Goal: Task Accomplishment & Management: Complete application form

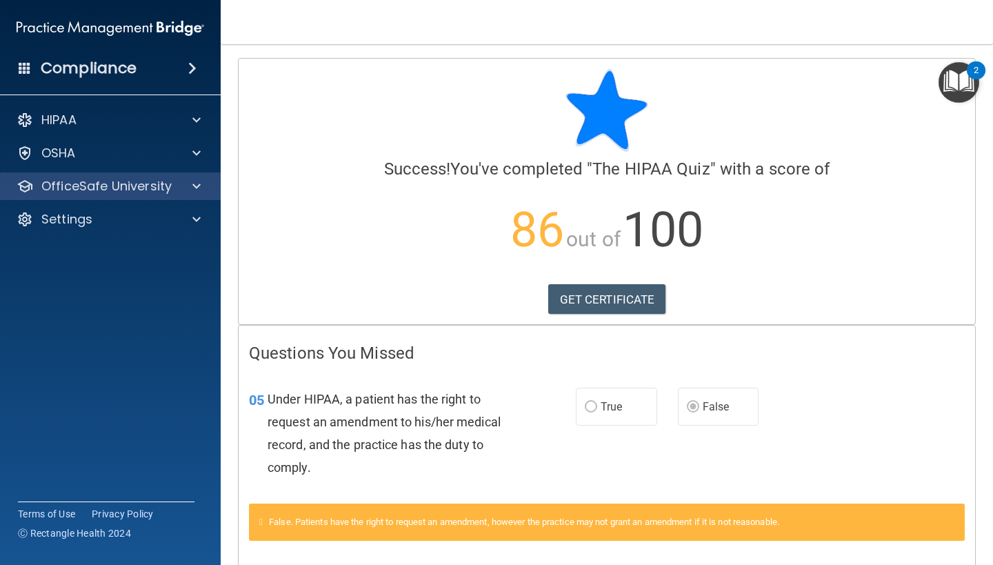
click at [192, 185] on div at bounding box center [194, 186] width 34 height 17
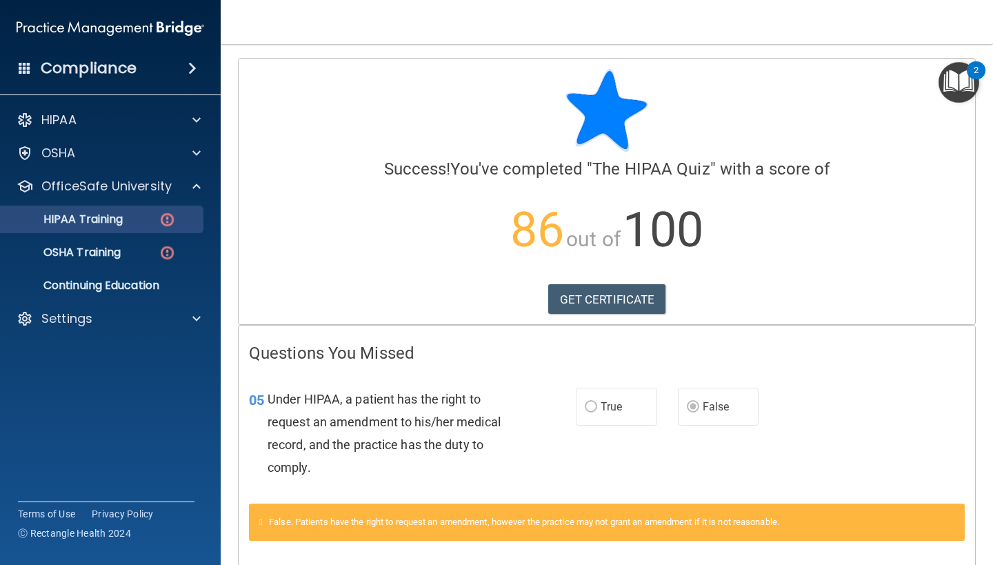
click at [91, 215] on p "HIPAA Training" at bounding box center [66, 219] width 114 height 14
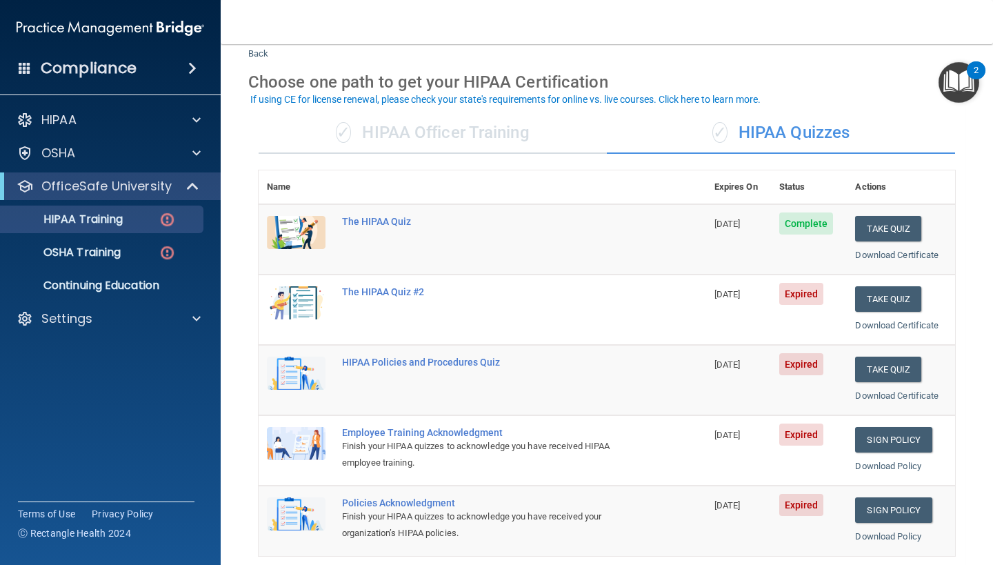
scroll to position [39, 0]
click at [901, 293] on button "Take Quiz" at bounding box center [888, 299] width 66 height 26
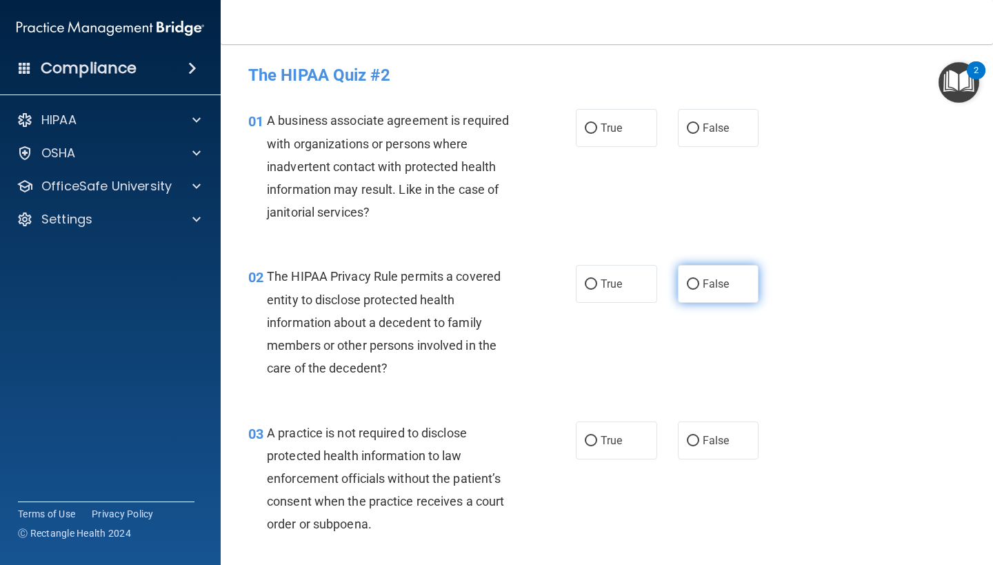
click at [694, 283] on input "False" at bounding box center [693, 284] width 12 height 10
radio input "true"
click at [694, 439] on input "False" at bounding box center [693, 441] width 12 height 10
radio input "true"
click at [695, 128] on input "False" at bounding box center [693, 128] width 12 height 10
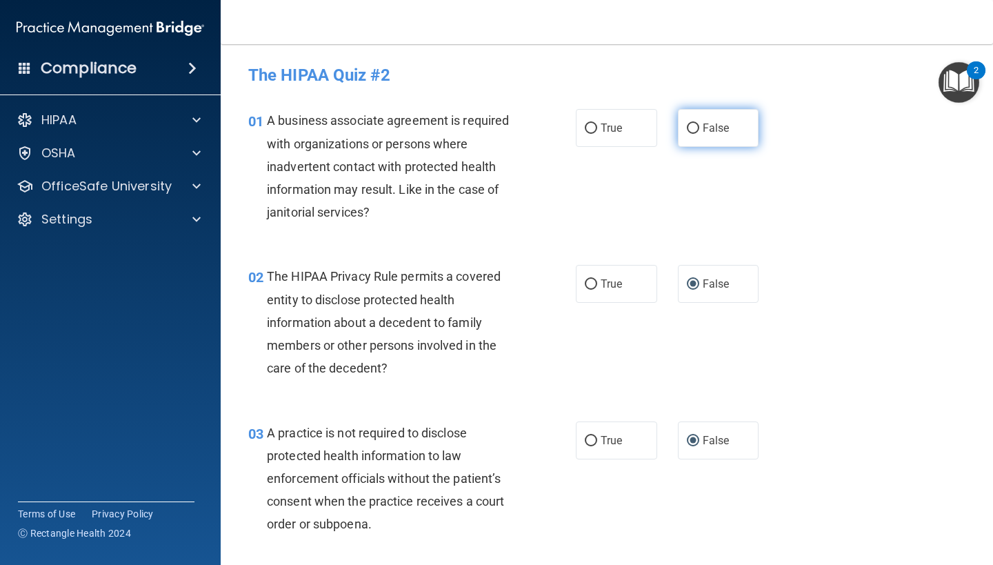
radio input "true"
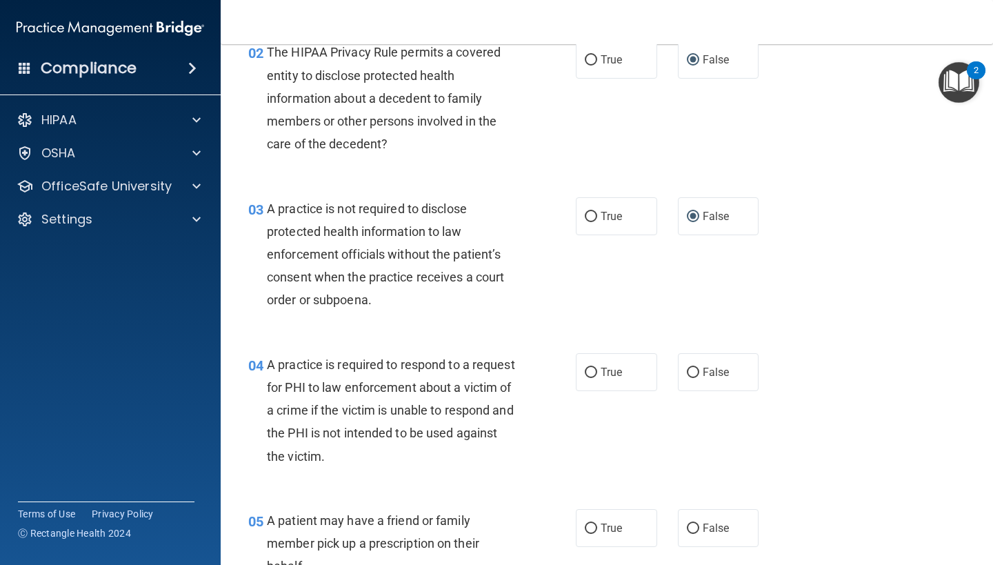
scroll to position [232, 0]
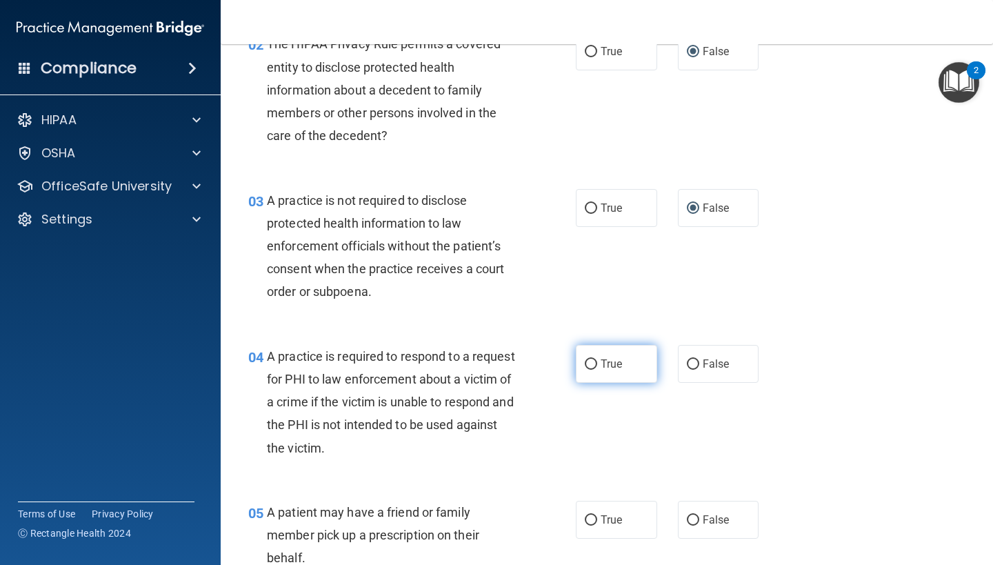
click at [590, 361] on input "True" at bounding box center [591, 364] width 12 height 10
radio input "true"
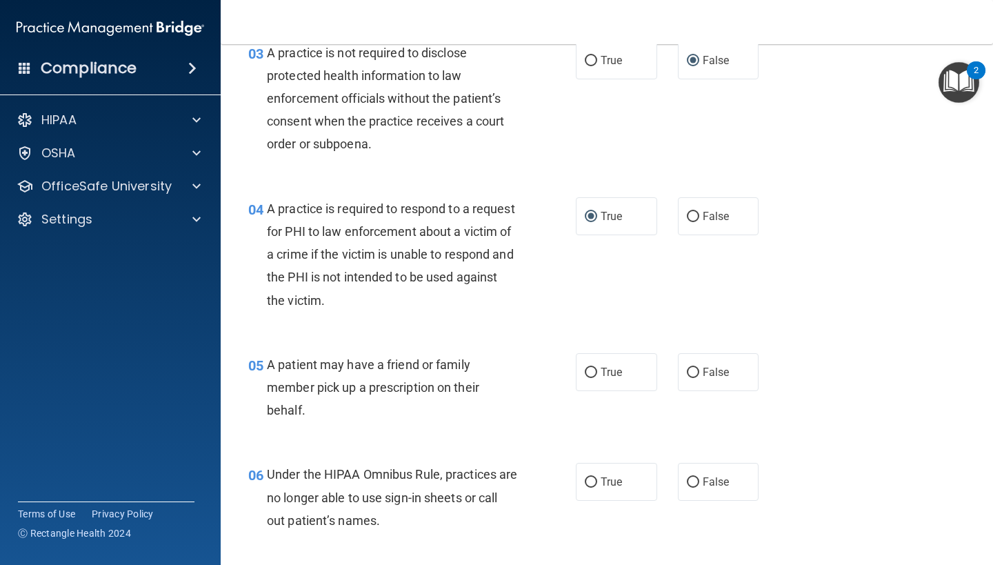
scroll to position [381, 0]
click at [592, 368] on input "True" at bounding box center [591, 371] width 12 height 10
radio input "true"
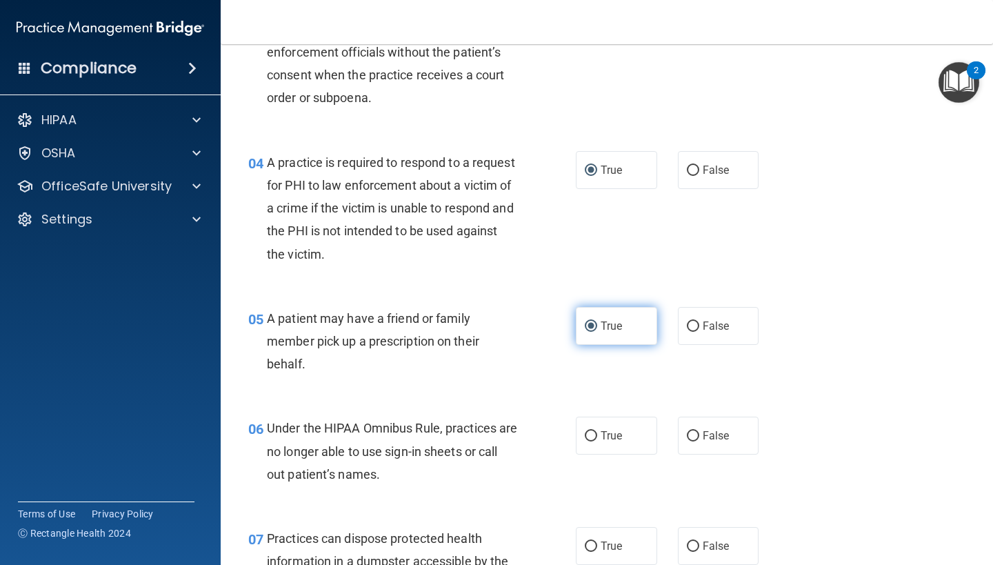
scroll to position [433, 0]
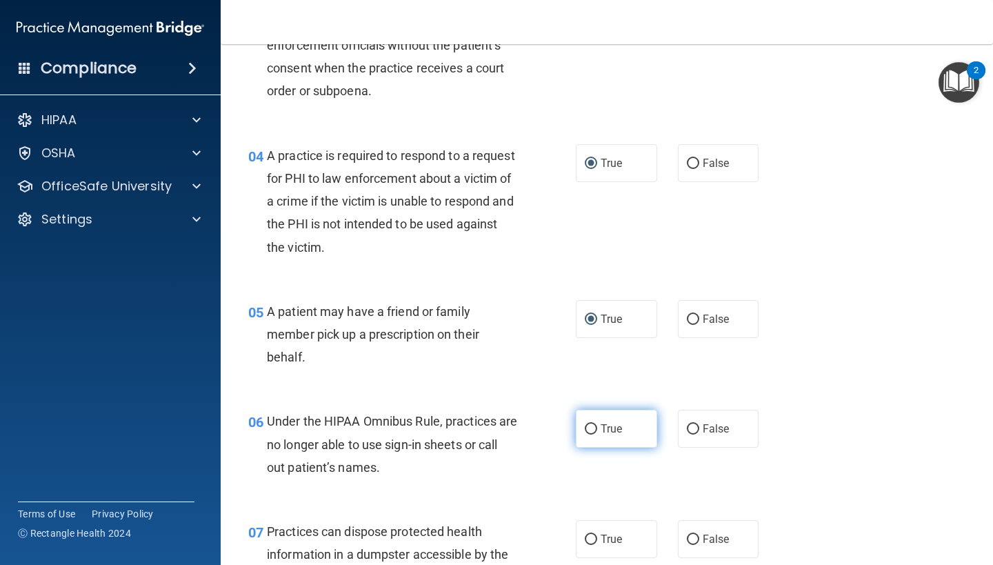
click at [590, 424] on input "True" at bounding box center [591, 429] width 12 height 10
radio input "true"
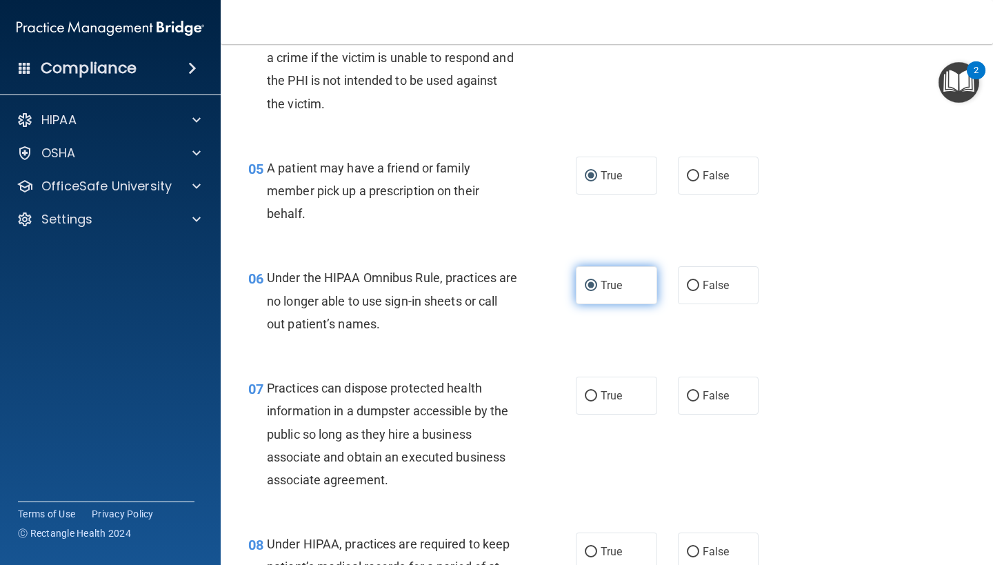
scroll to position [592, 0]
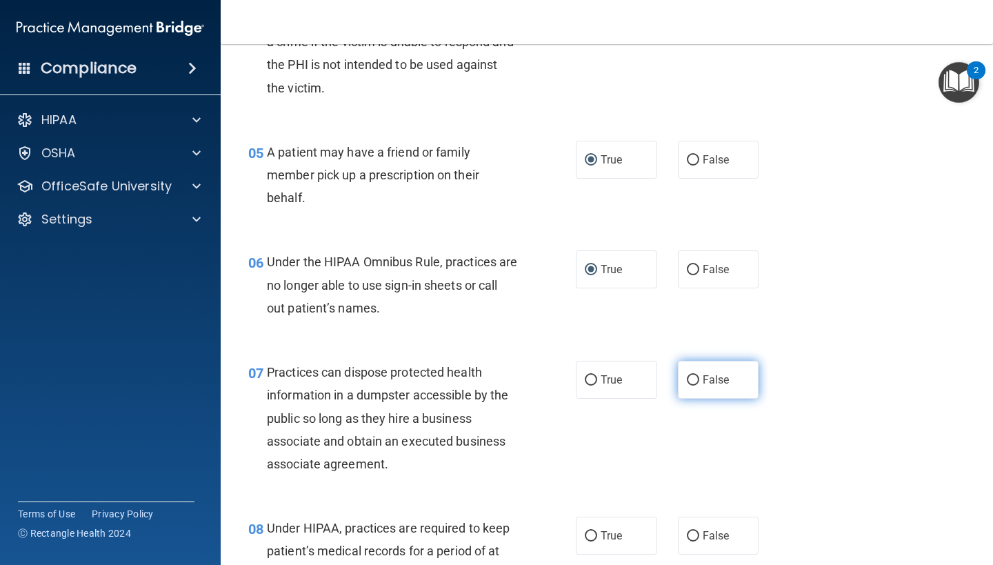
click at [692, 375] on input "False" at bounding box center [693, 380] width 12 height 10
radio input "true"
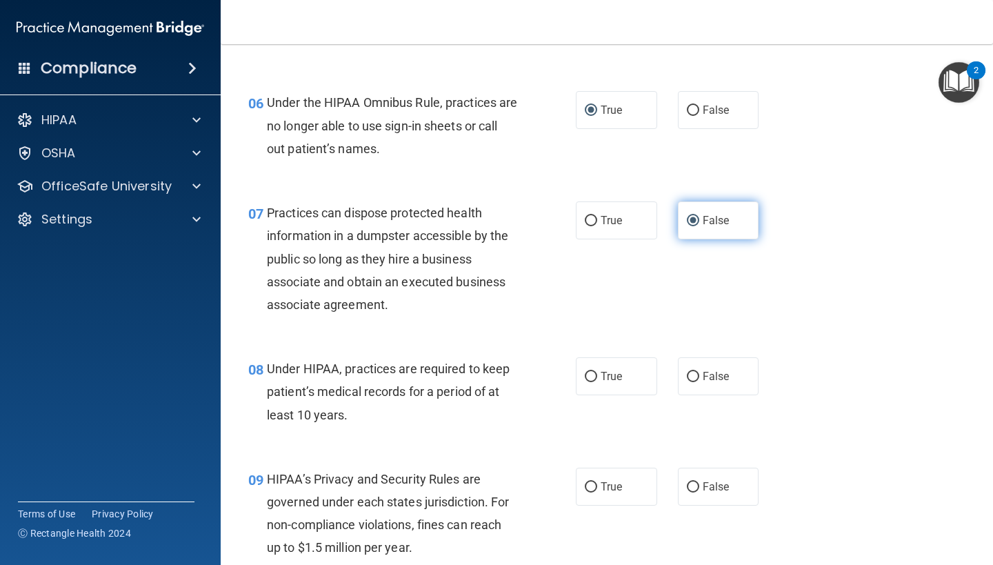
scroll to position [756, 0]
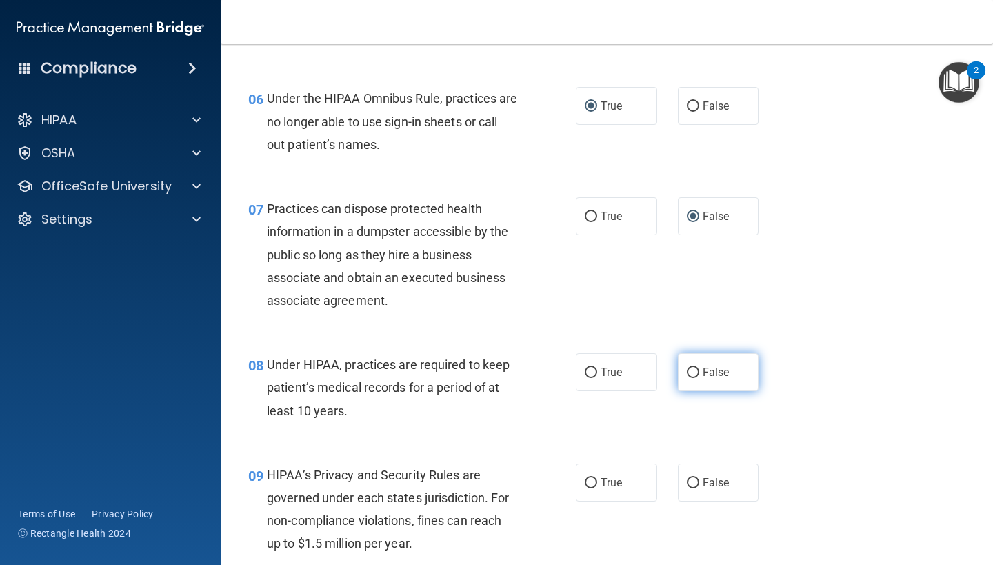
click at [694, 368] on input "False" at bounding box center [693, 373] width 12 height 10
radio input "true"
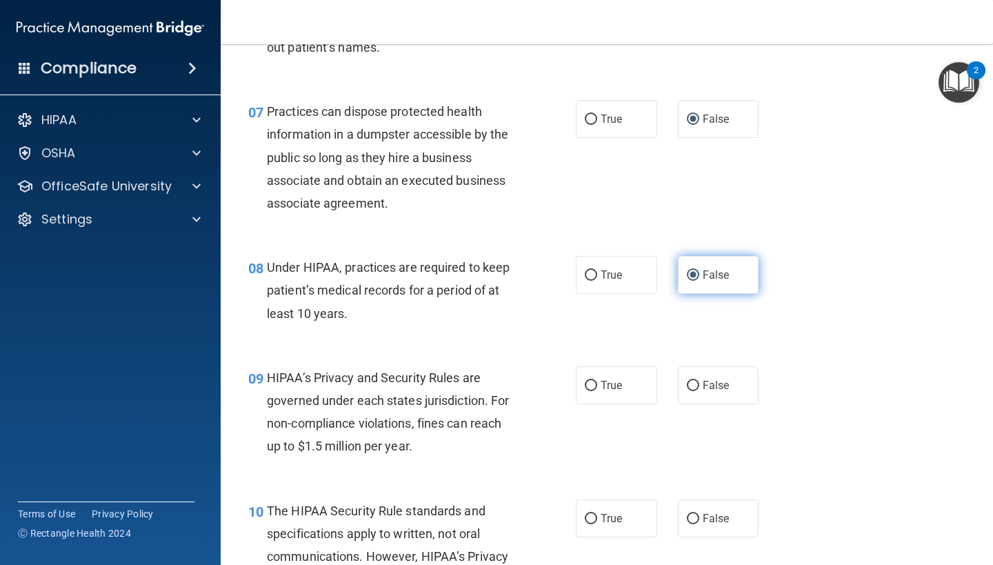
scroll to position [864, 0]
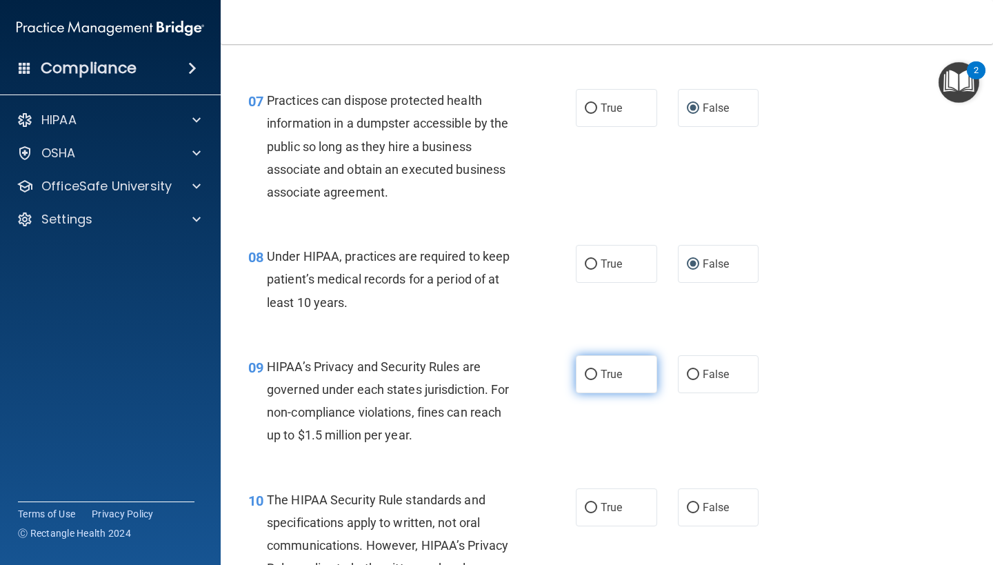
click at [590, 370] on input "True" at bounding box center [591, 375] width 12 height 10
radio input "true"
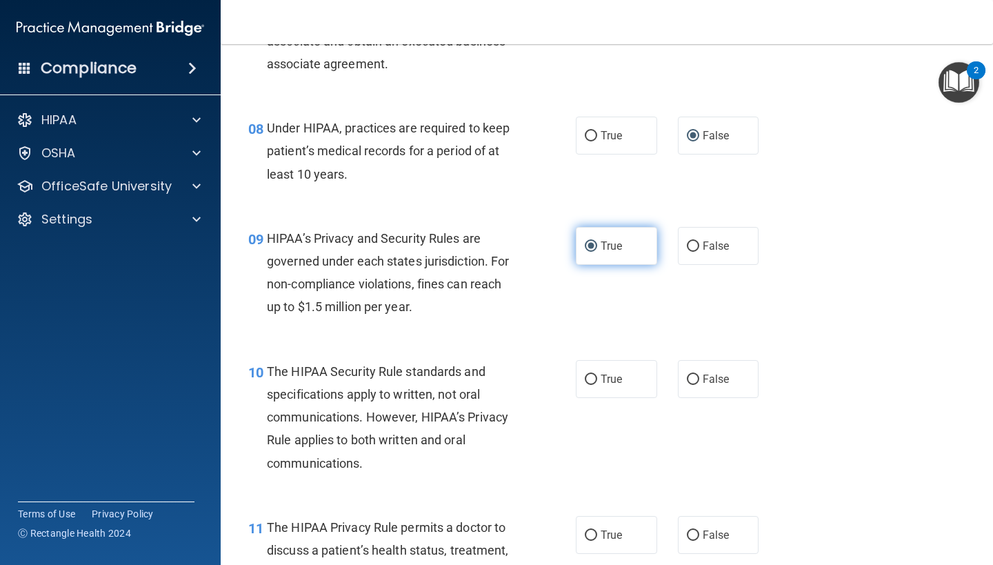
scroll to position [997, 0]
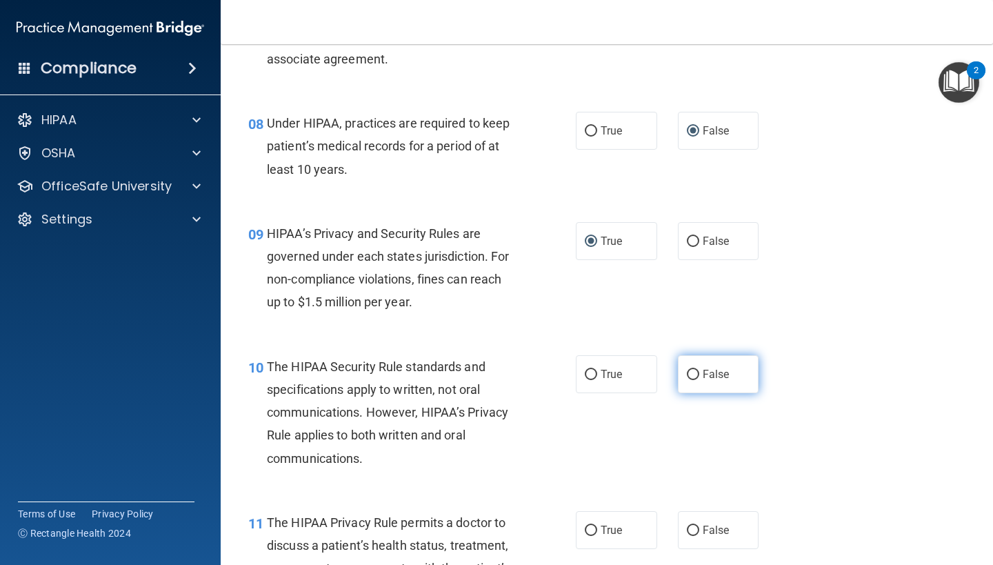
click at [695, 370] on input "False" at bounding box center [693, 375] width 12 height 10
radio input "true"
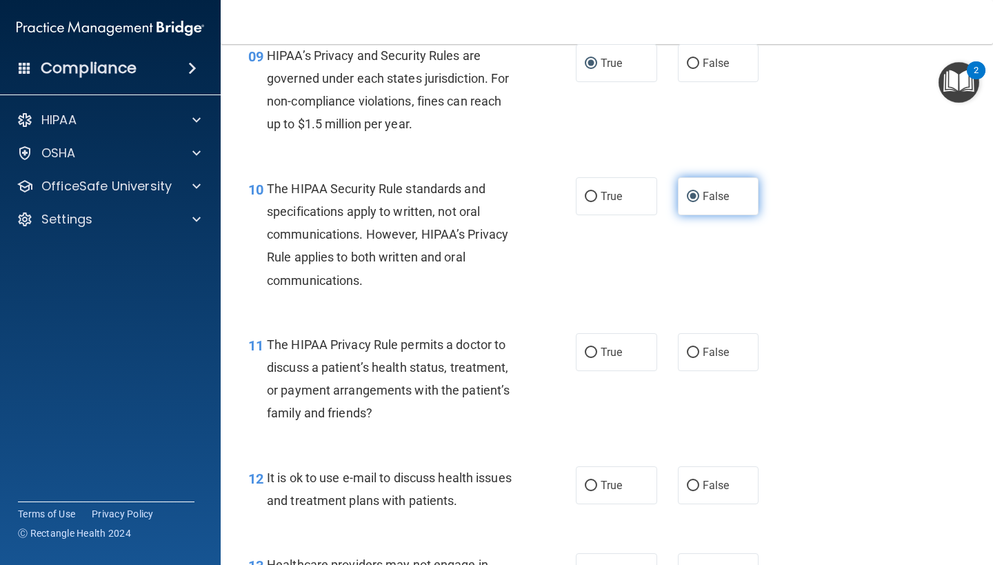
scroll to position [1177, 0]
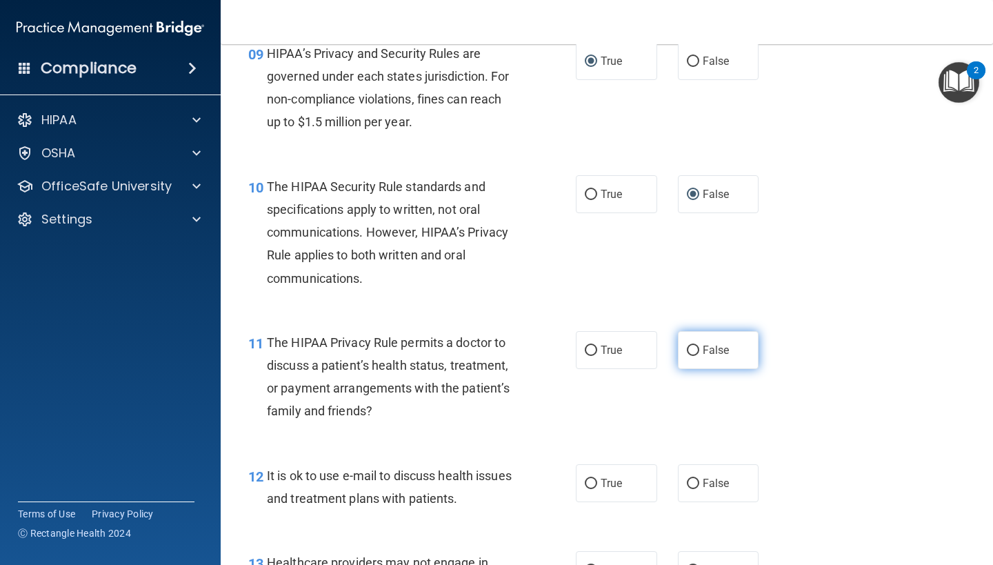
click at [691, 346] on input "False" at bounding box center [693, 351] width 12 height 10
radio input "true"
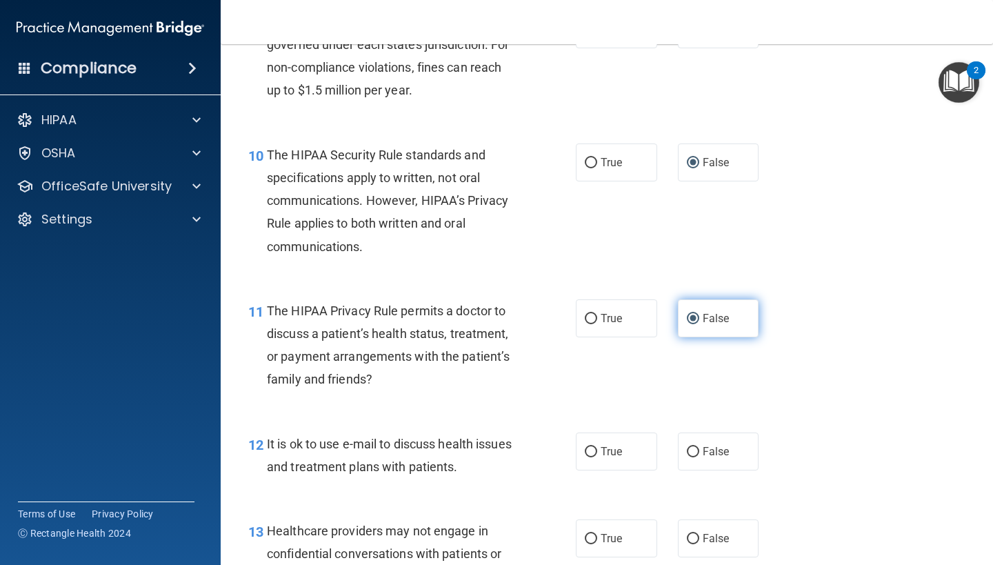
scroll to position [1213, 0]
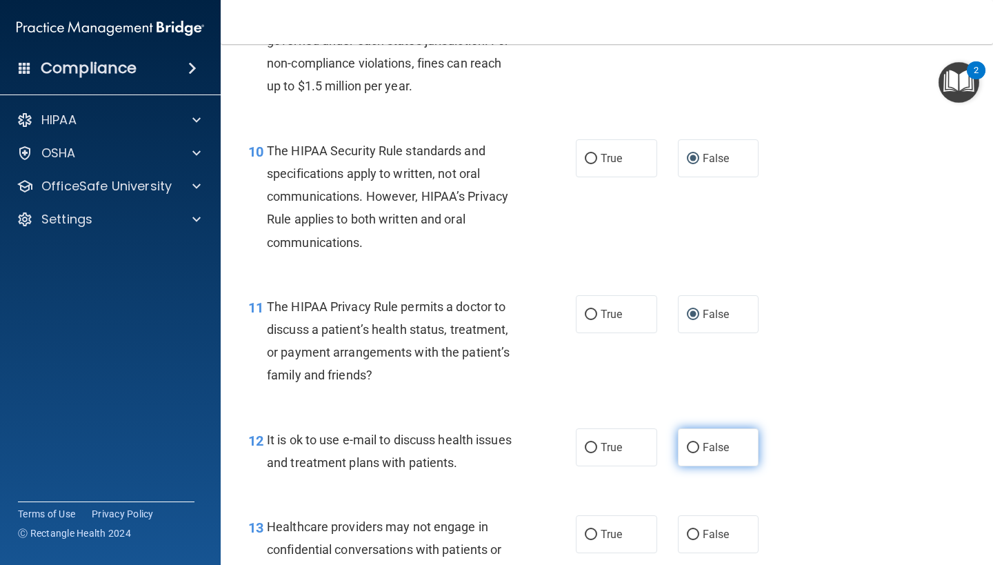
click at [693, 443] on input "False" at bounding box center [693, 448] width 12 height 10
radio input "true"
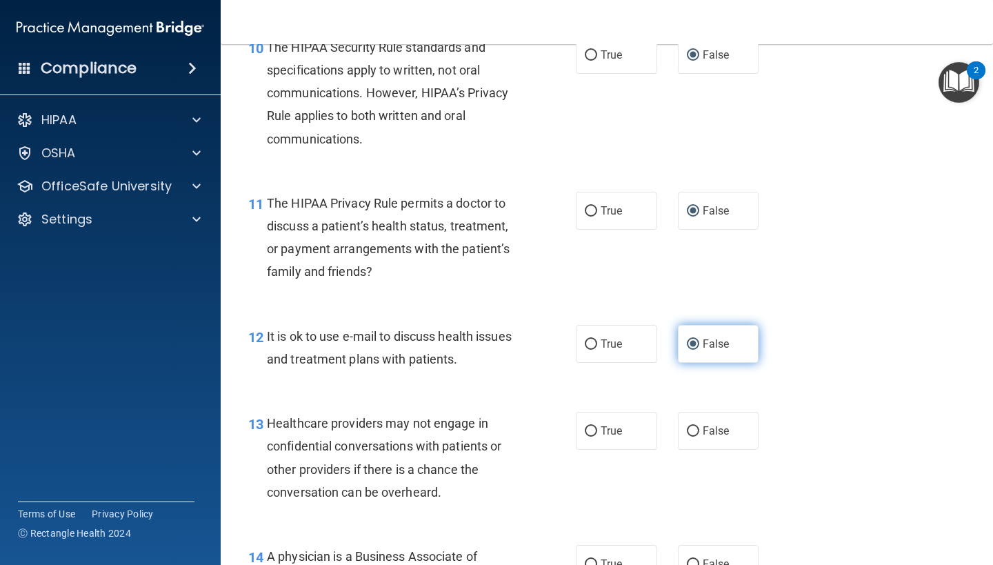
scroll to position [1334, 0]
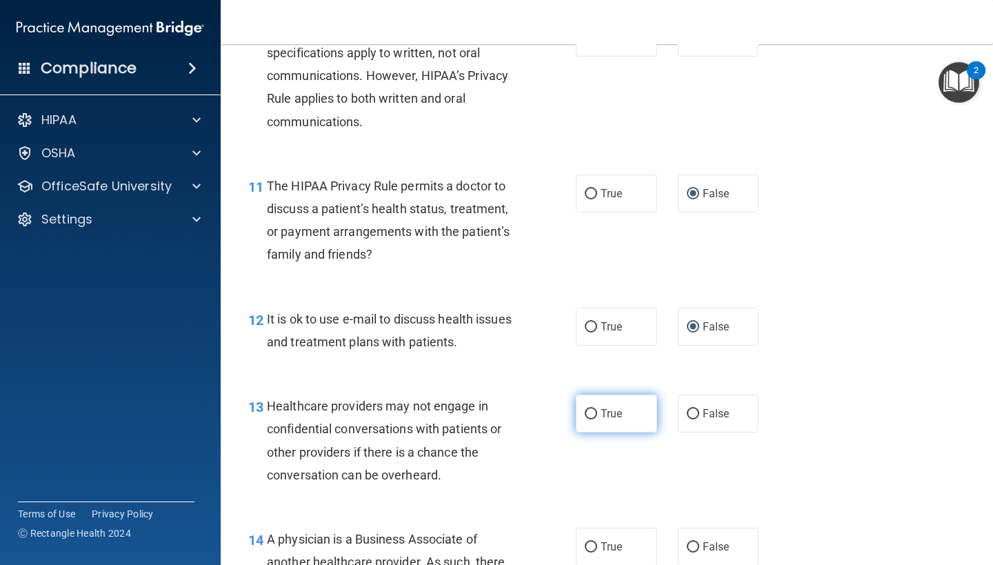
click at [592, 409] on input "True" at bounding box center [591, 414] width 12 height 10
radio input "true"
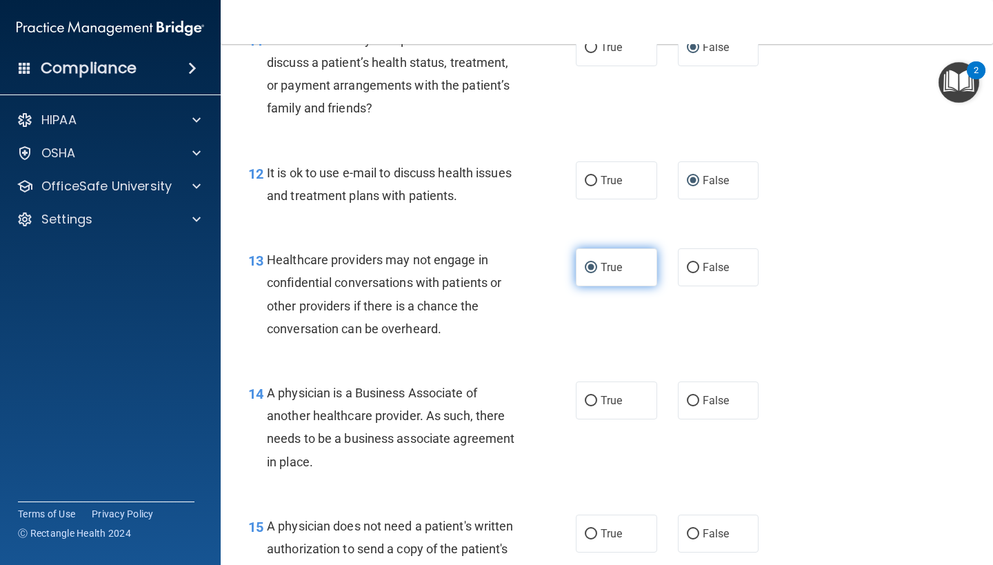
scroll to position [1499, 0]
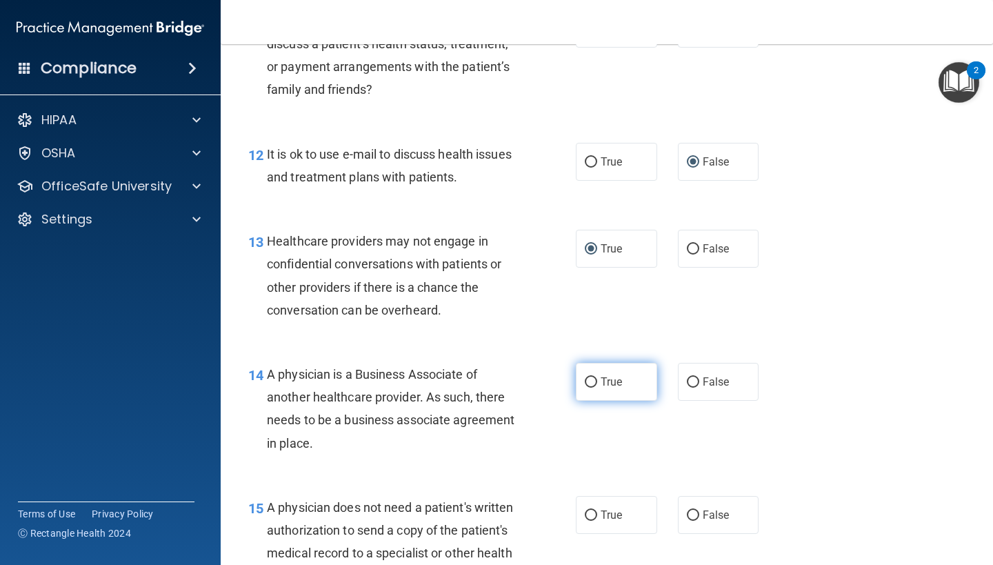
click at [593, 377] on input "True" at bounding box center [591, 382] width 12 height 10
radio input "true"
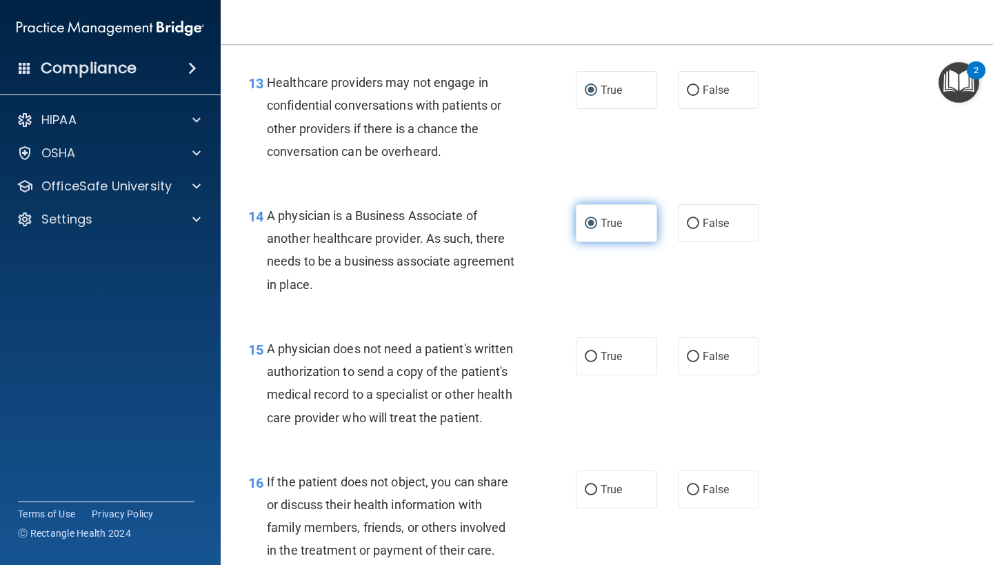
scroll to position [1665, 0]
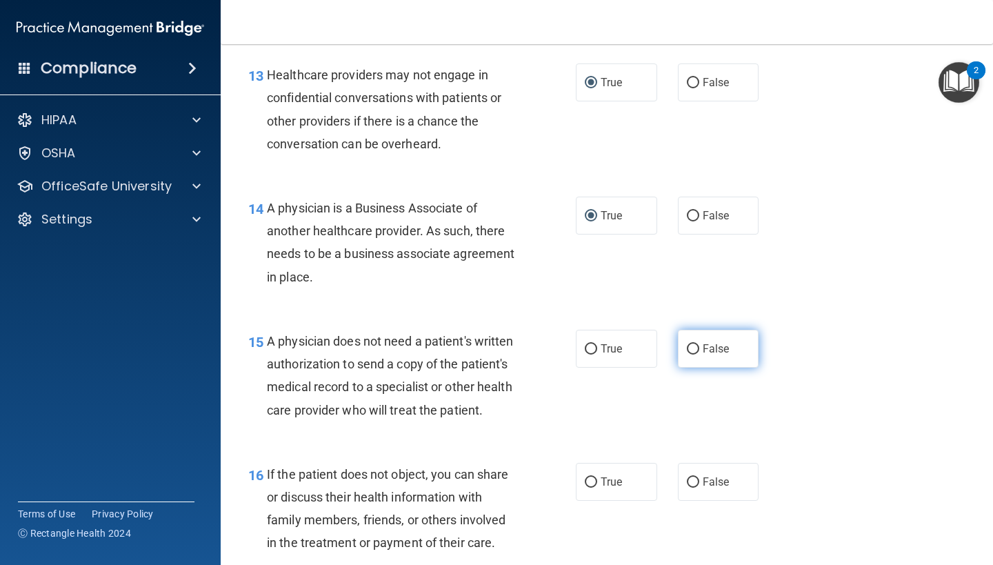
click at [696, 344] on input "False" at bounding box center [693, 349] width 12 height 10
radio input "true"
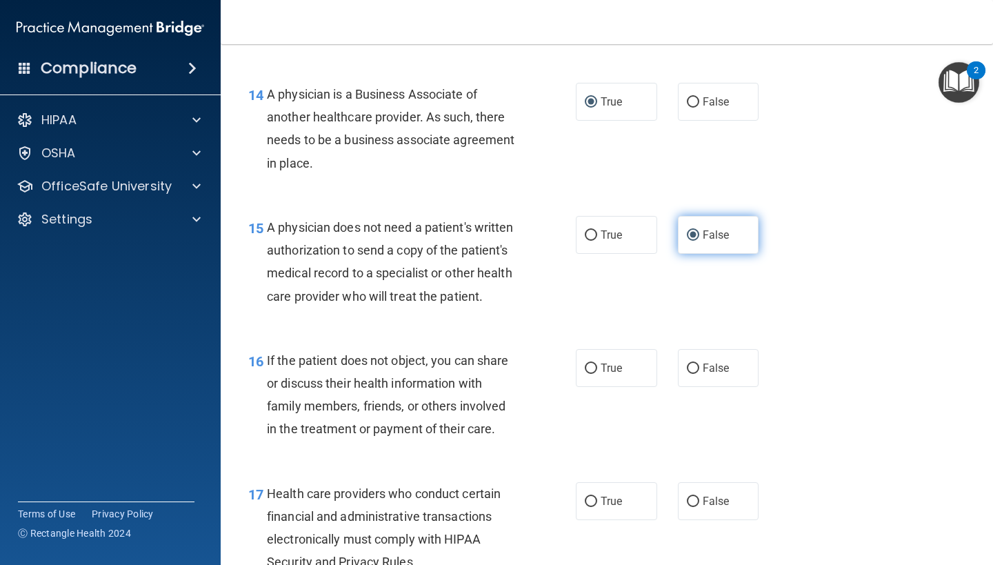
scroll to position [1779, 0]
click at [590, 363] on input "True" at bounding box center [591, 368] width 12 height 10
radio input "true"
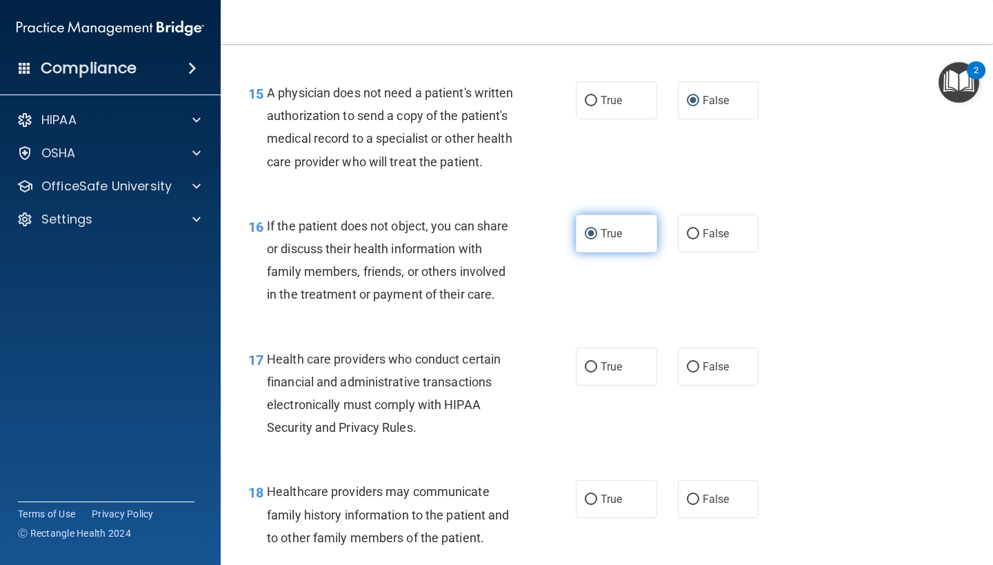
scroll to position [1938, 0]
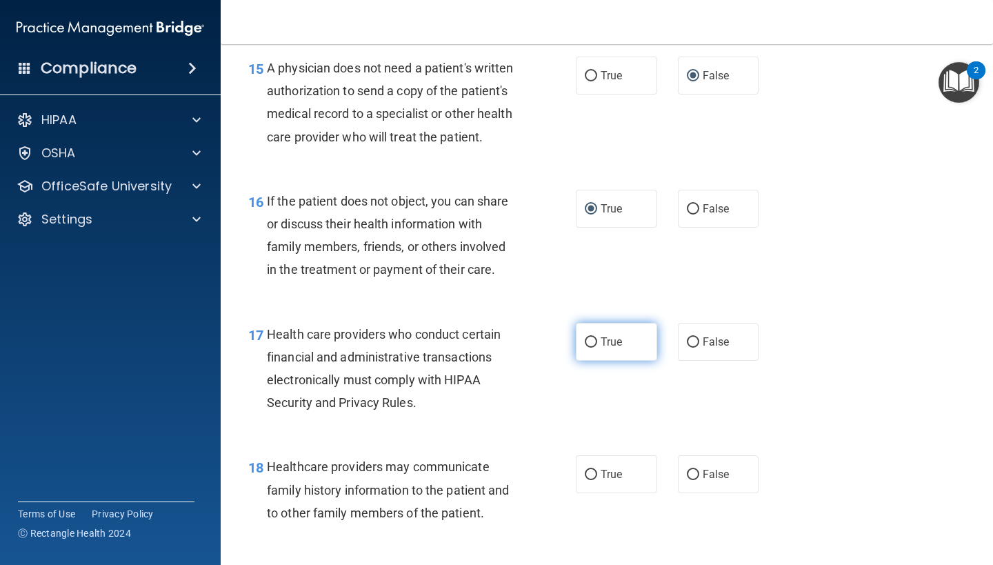
click at [590, 337] on input "True" at bounding box center [591, 342] width 12 height 10
radio input "true"
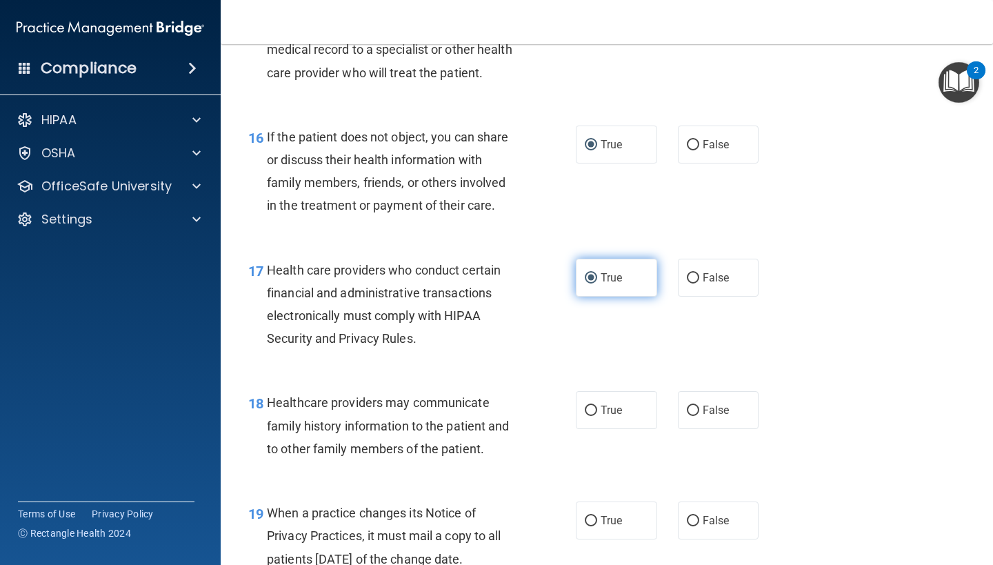
scroll to position [2003, 0]
click at [688, 405] on input "False" at bounding box center [693, 410] width 12 height 10
radio input "true"
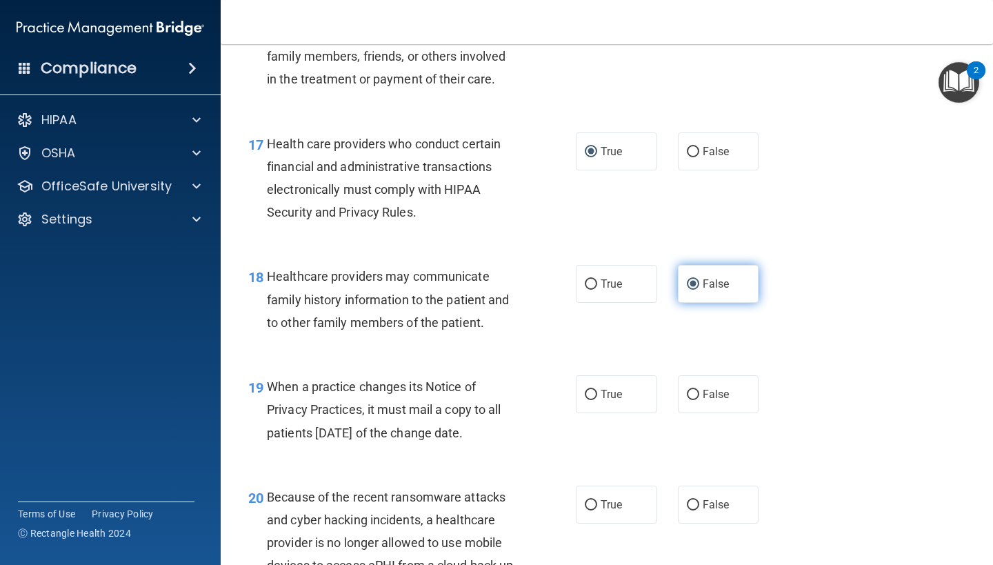
scroll to position [2162, 0]
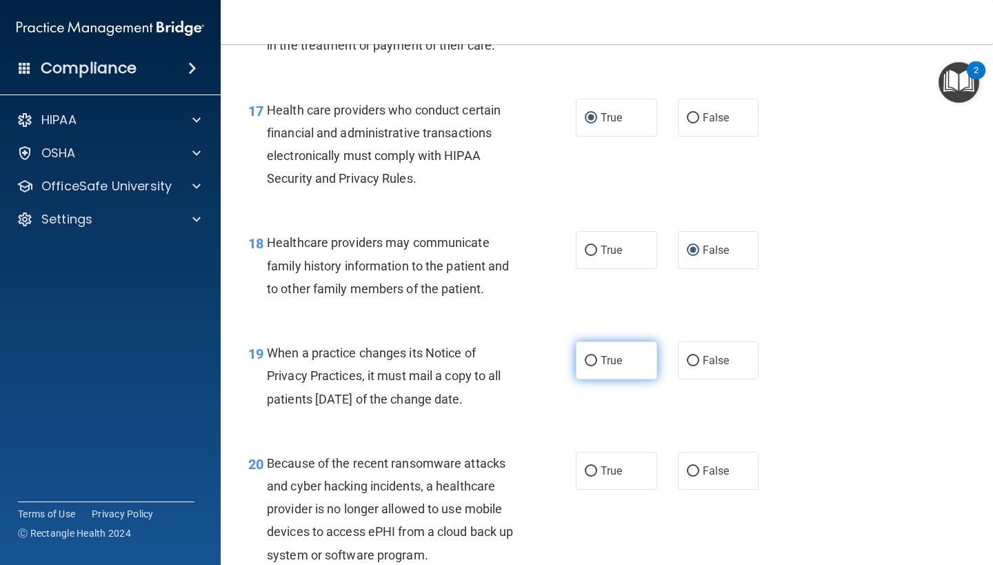
click at [590, 356] on input "True" at bounding box center [591, 361] width 12 height 10
radio input "true"
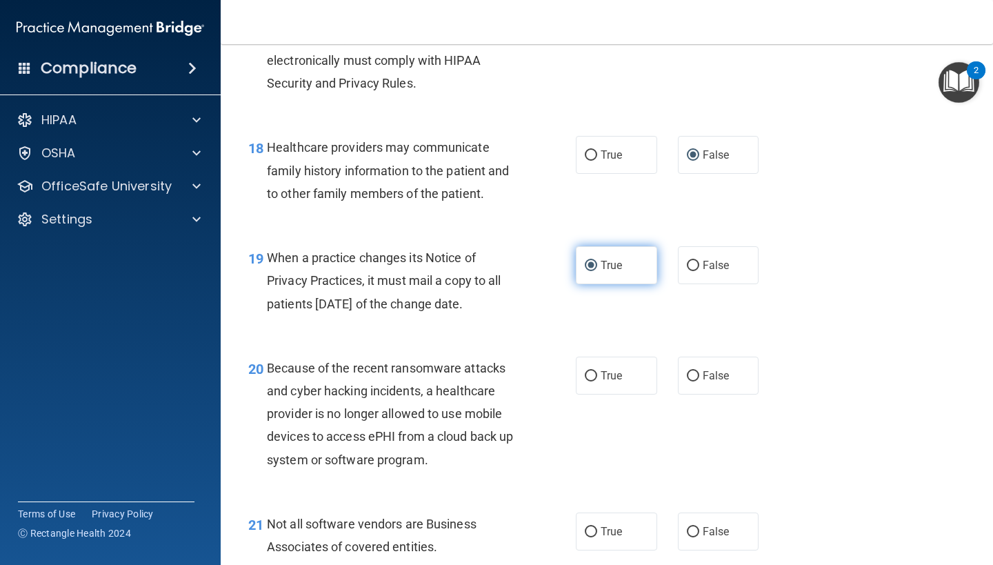
scroll to position [2260, 0]
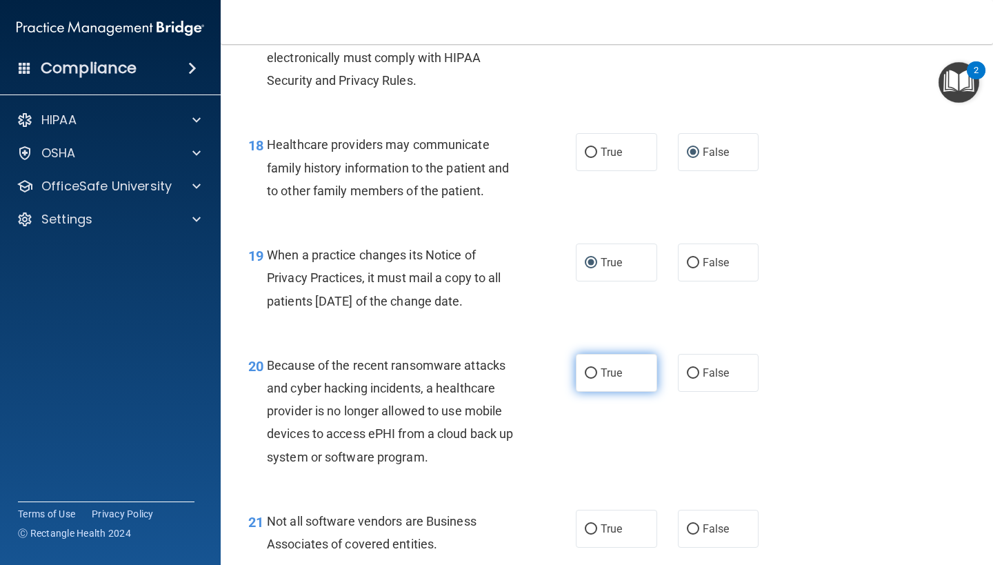
click at [592, 368] on input "True" at bounding box center [591, 373] width 12 height 10
radio input "true"
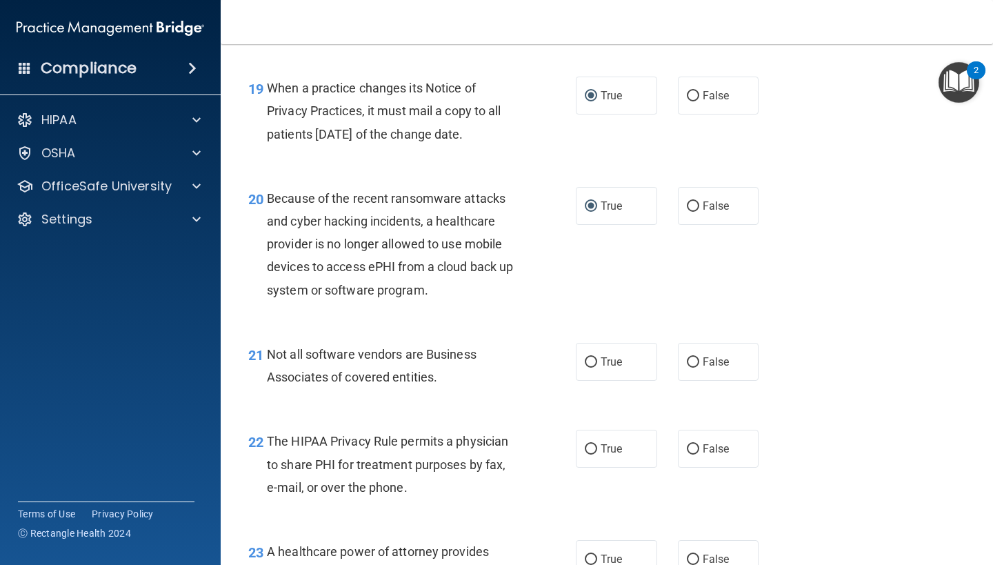
scroll to position [2434, 0]
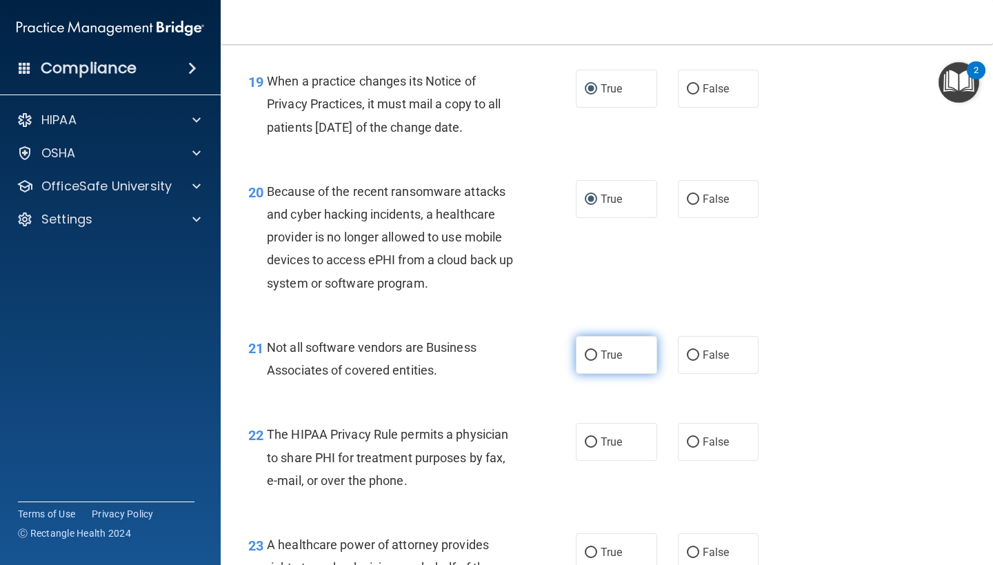
click at [591, 350] on input "True" at bounding box center [591, 355] width 12 height 10
radio input "true"
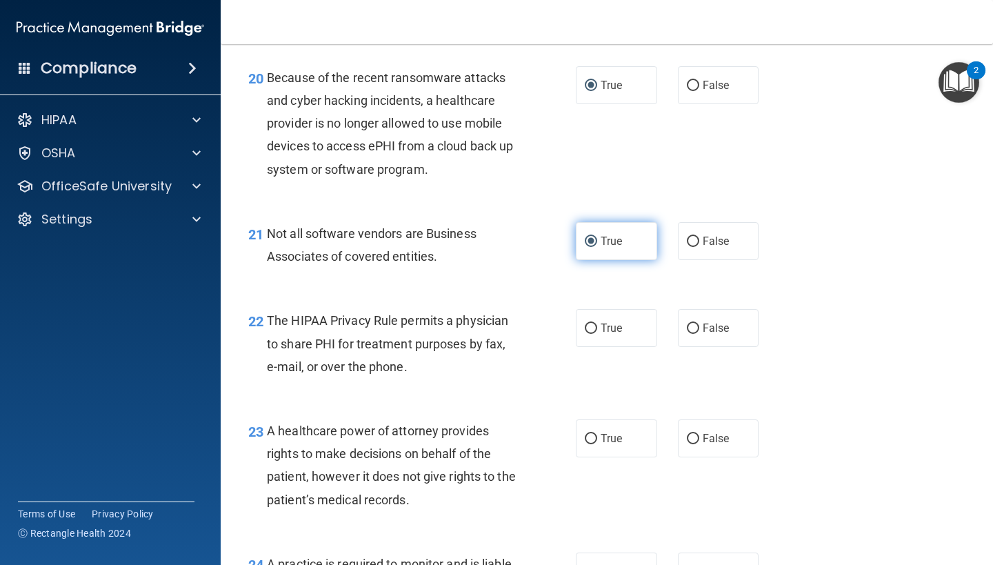
scroll to position [2588, 0]
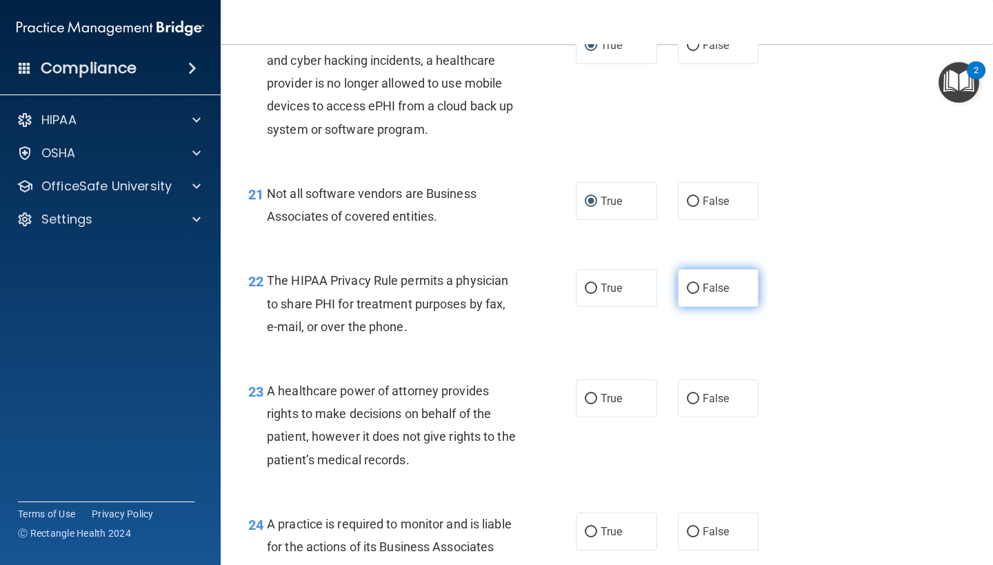
click at [693, 283] on input "False" at bounding box center [693, 288] width 12 height 10
radio input "true"
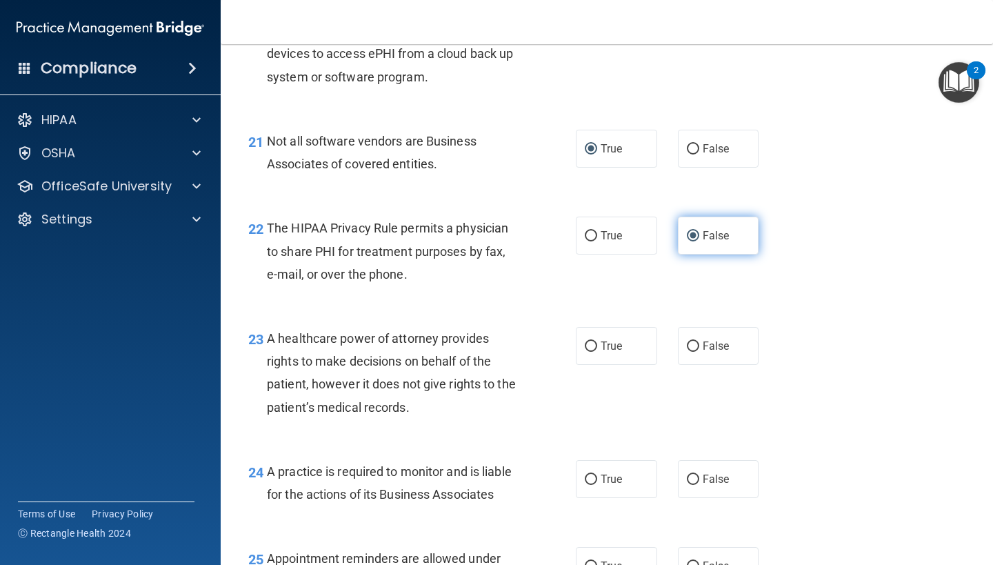
scroll to position [2639, 0]
click at [693, 342] on input "False" at bounding box center [693, 347] width 12 height 10
radio input "true"
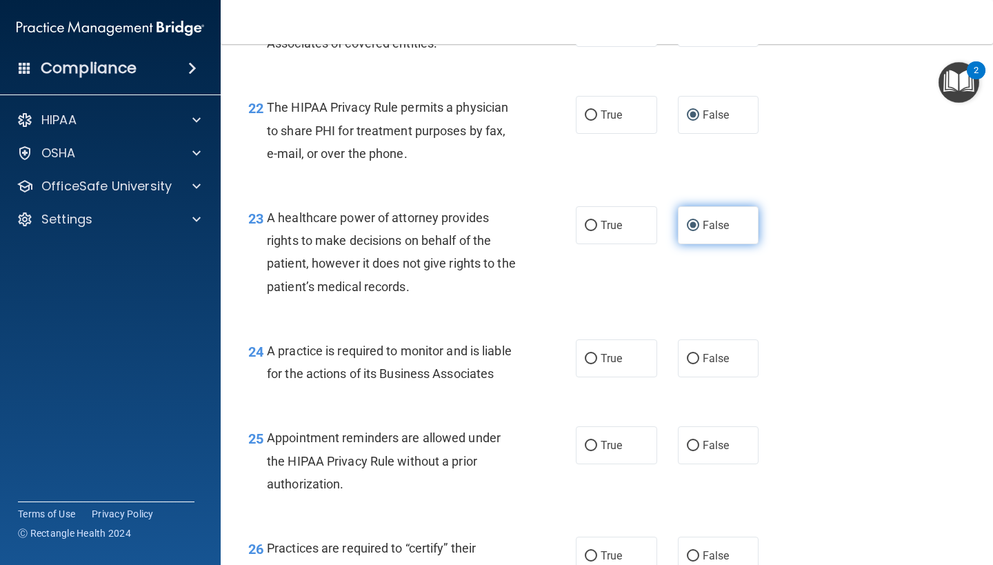
scroll to position [2784, 0]
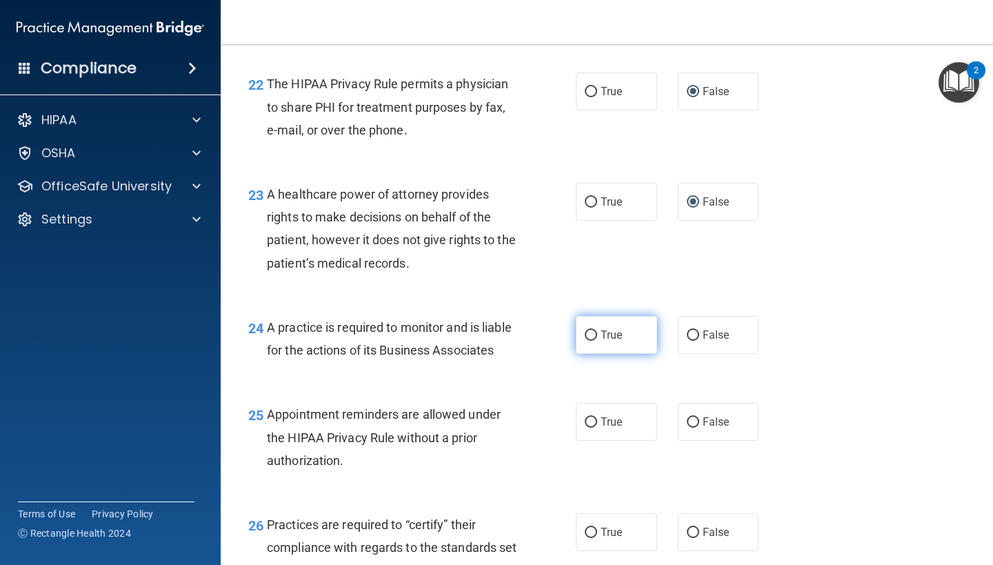
click at [590, 330] on input "True" at bounding box center [591, 335] width 12 height 10
radio input "true"
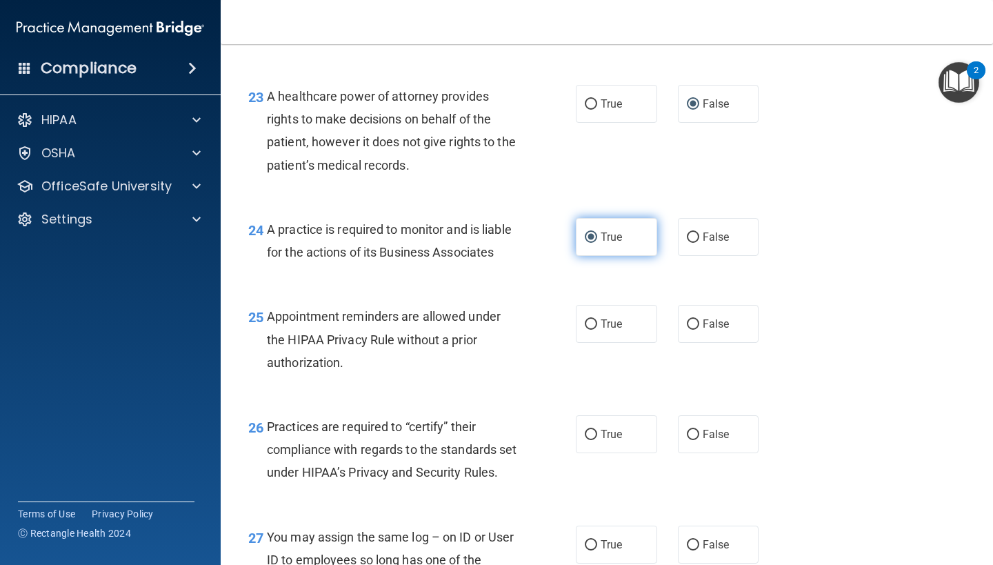
scroll to position [2892, 0]
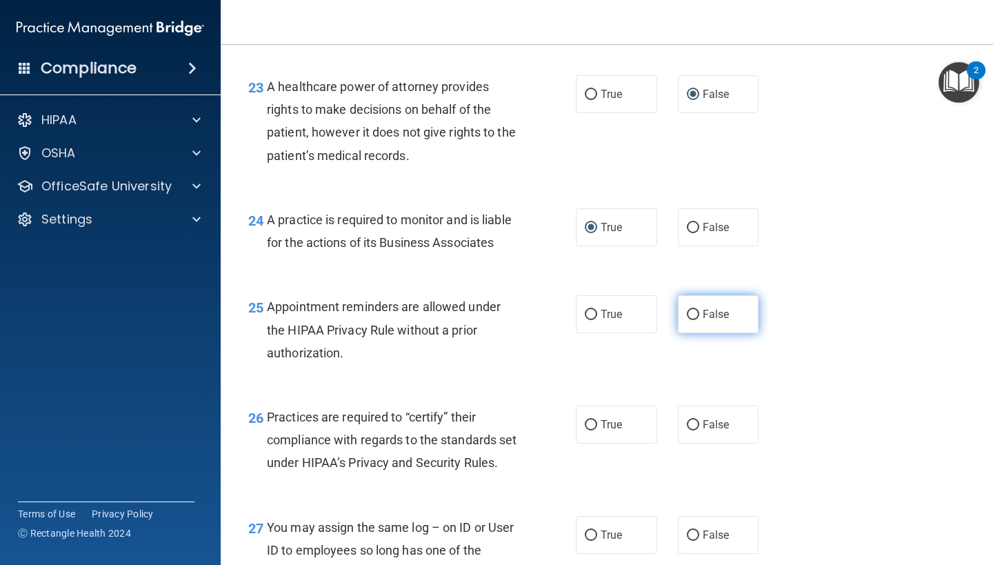
click at [692, 310] on input "False" at bounding box center [693, 315] width 12 height 10
radio input "true"
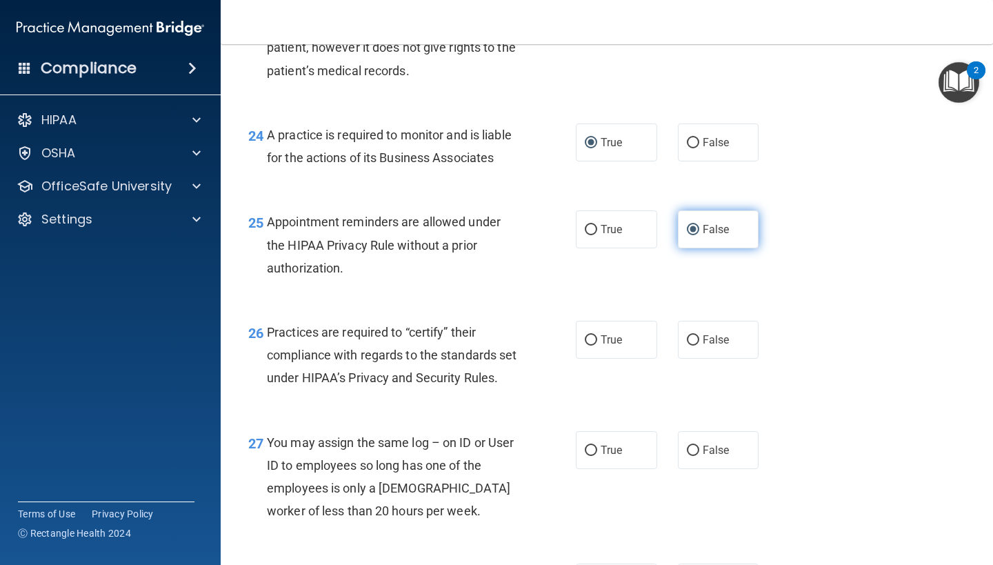
scroll to position [2982, 0]
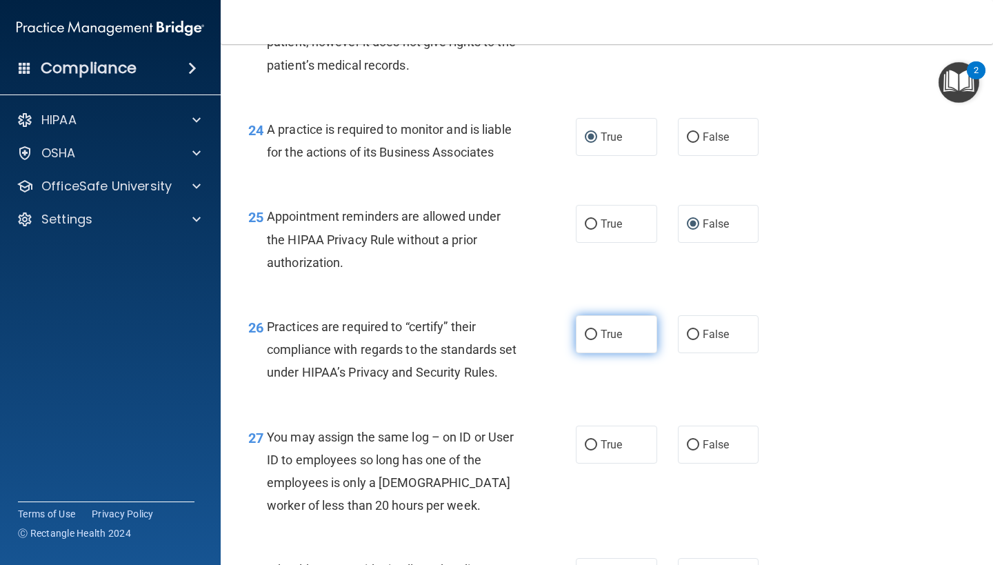
click at [592, 330] on input "True" at bounding box center [591, 335] width 12 height 10
radio input "true"
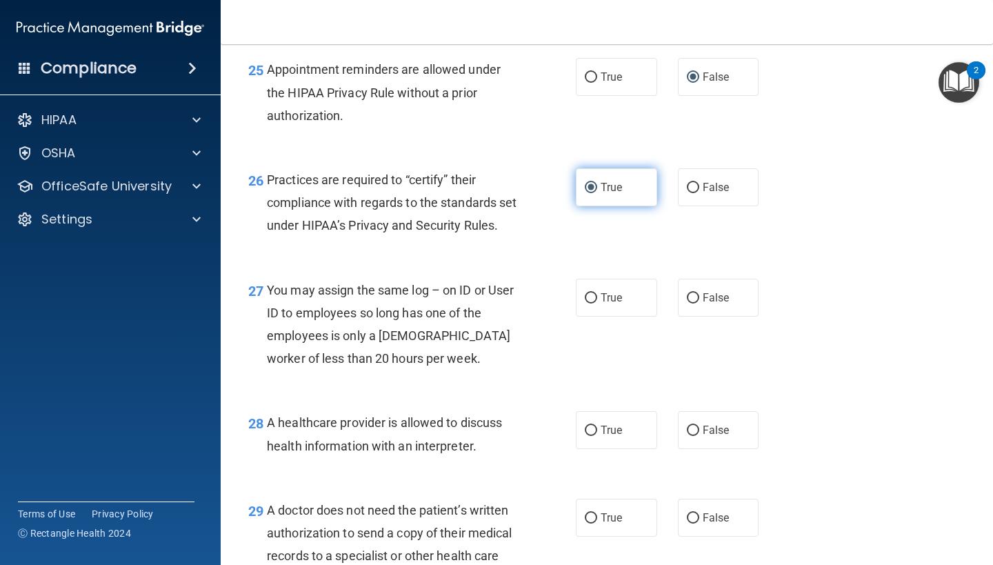
scroll to position [3140, 0]
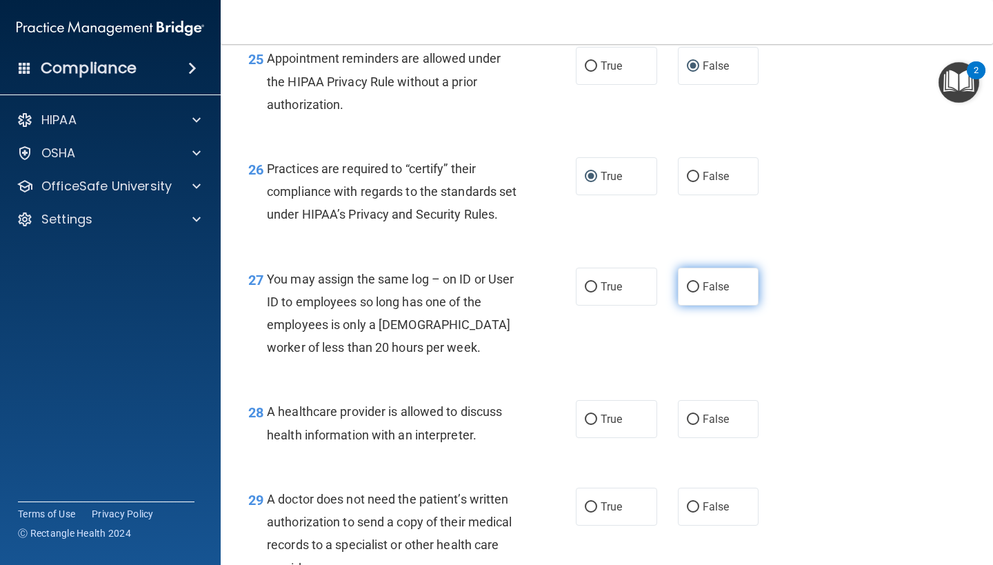
click at [696, 292] on input "False" at bounding box center [693, 287] width 12 height 10
radio input "true"
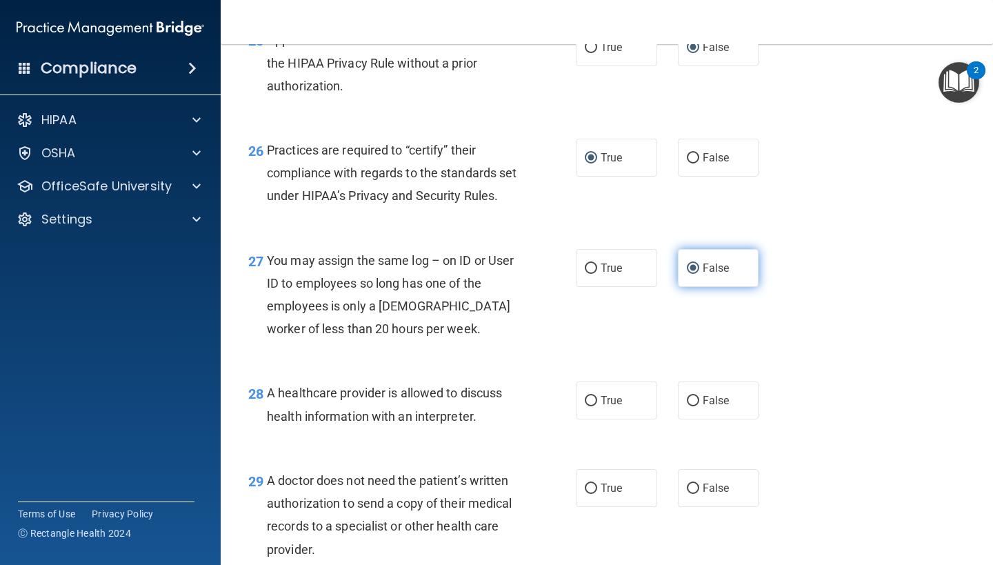
scroll to position [3189, 0]
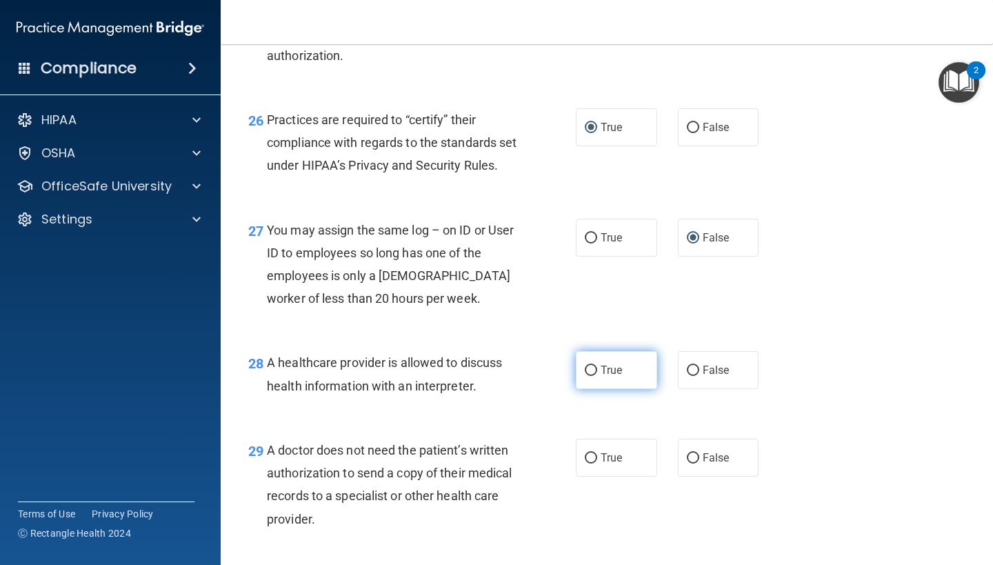
click at [592, 376] on input "True" at bounding box center [591, 371] width 12 height 10
radio input "true"
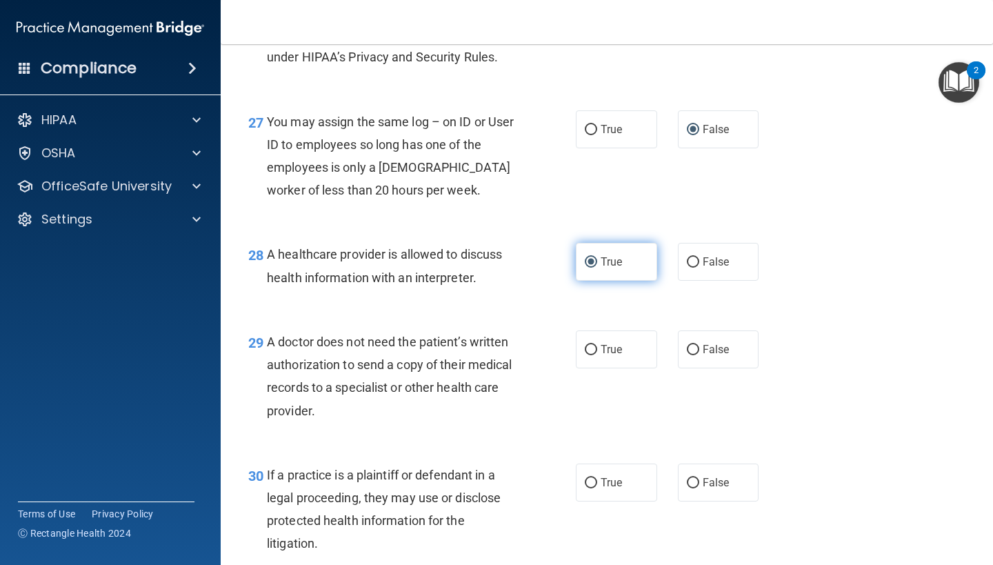
scroll to position [3308, 0]
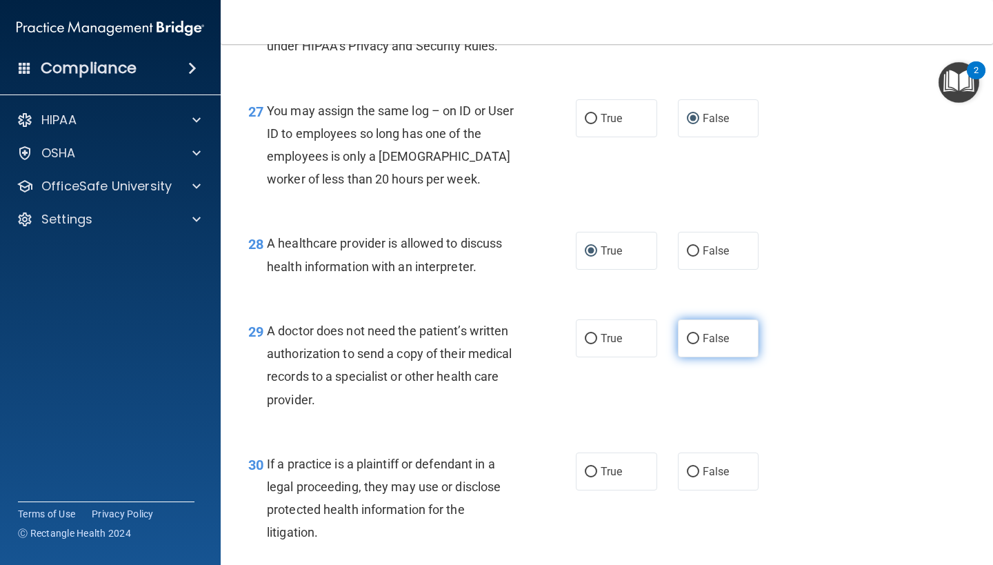
click at [690, 344] on input "False" at bounding box center [693, 339] width 12 height 10
radio input "true"
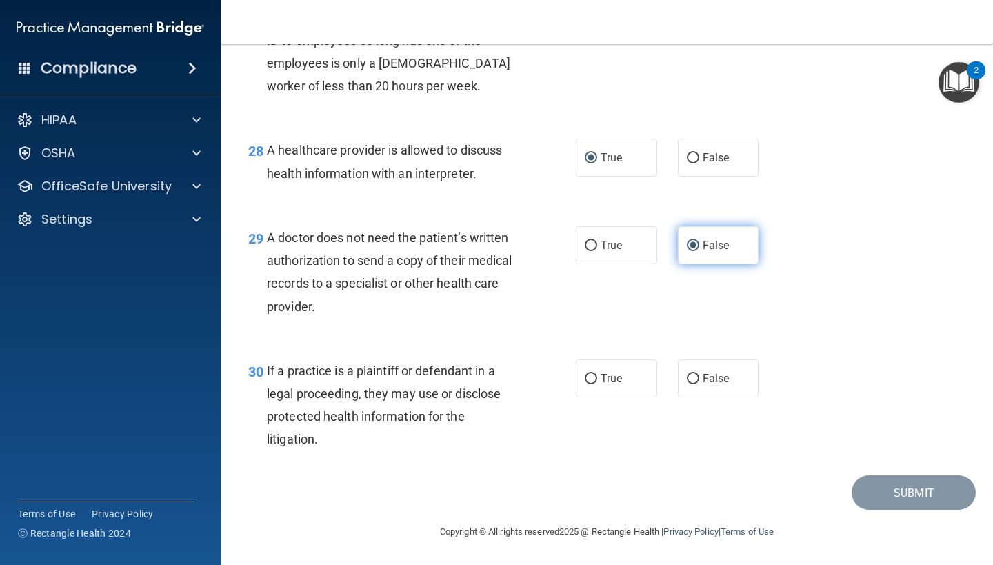
scroll to position [3407, 0]
click at [692, 381] on input "False" at bounding box center [693, 379] width 12 height 10
radio input "true"
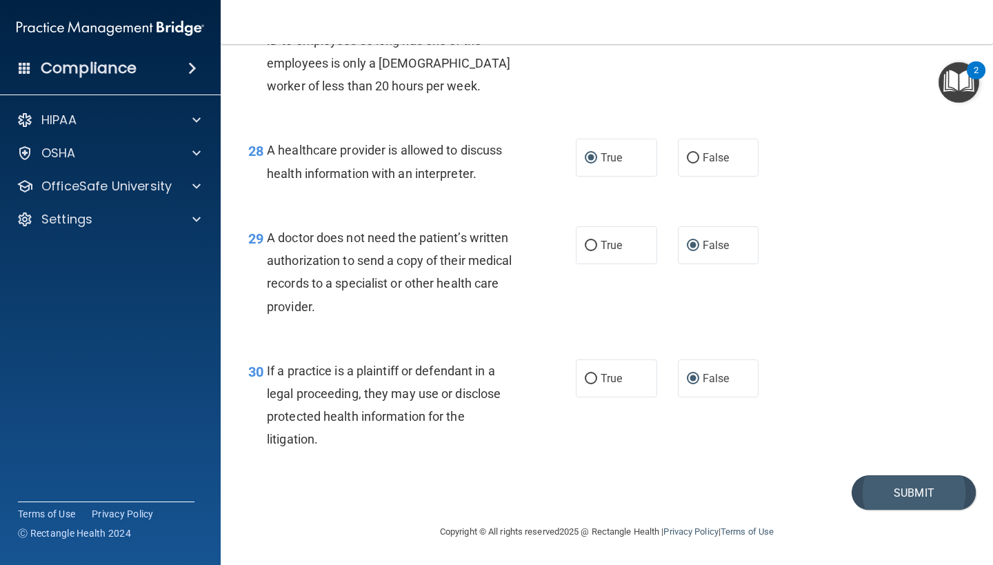
click at [883, 489] on button "Submit" at bounding box center [914, 492] width 124 height 35
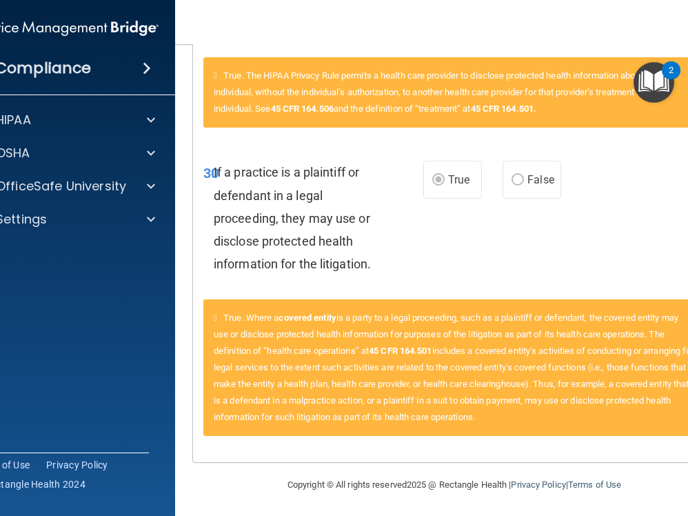
scroll to position [4346, 0]
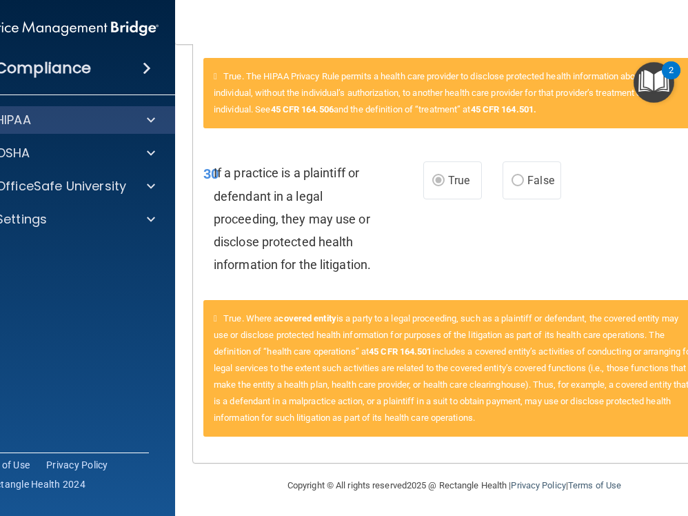
click at [152, 117] on span at bounding box center [151, 120] width 8 height 17
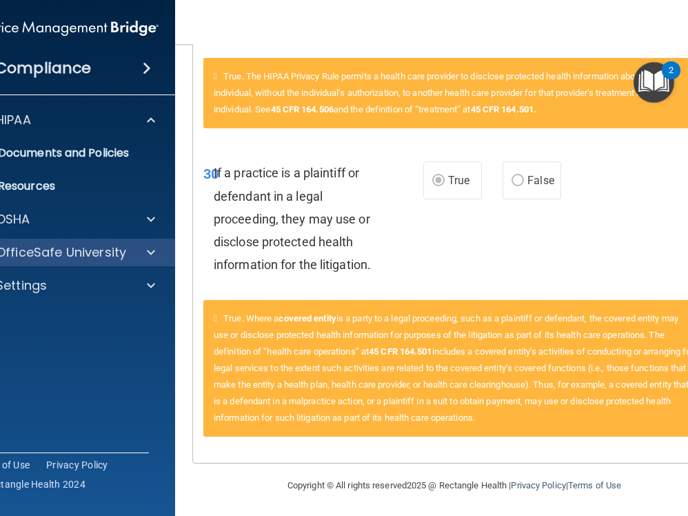
click at [151, 246] on span at bounding box center [151, 252] width 8 height 17
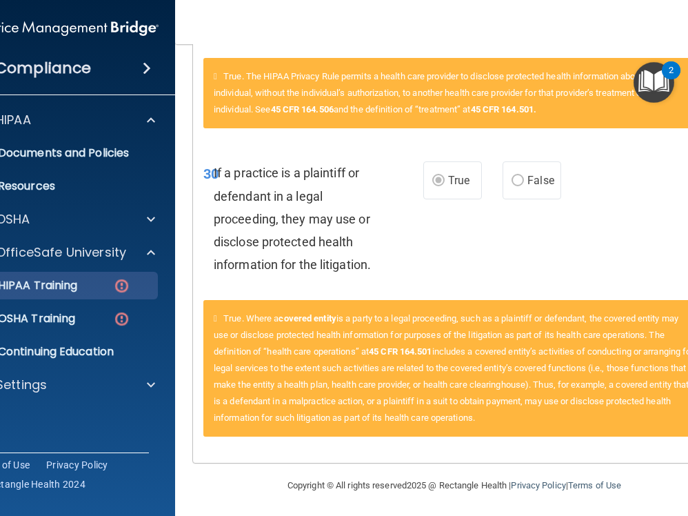
click at [63, 285] on p "HIPAA Training" at bounding box center [20, 286] width 114 height 14
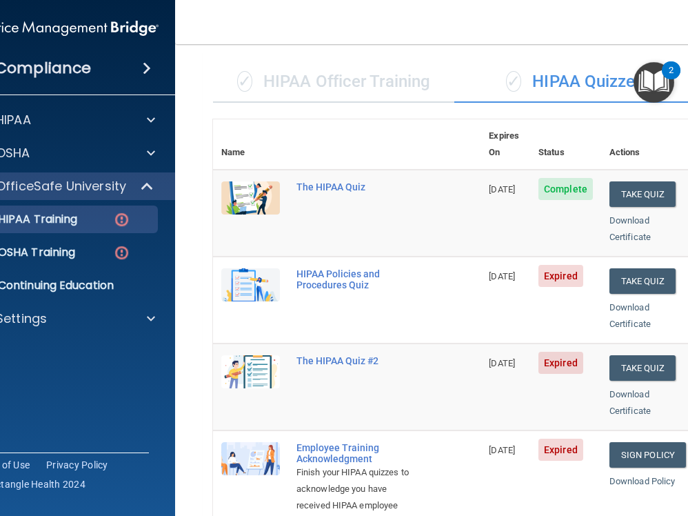
scroll to position [88, 0]
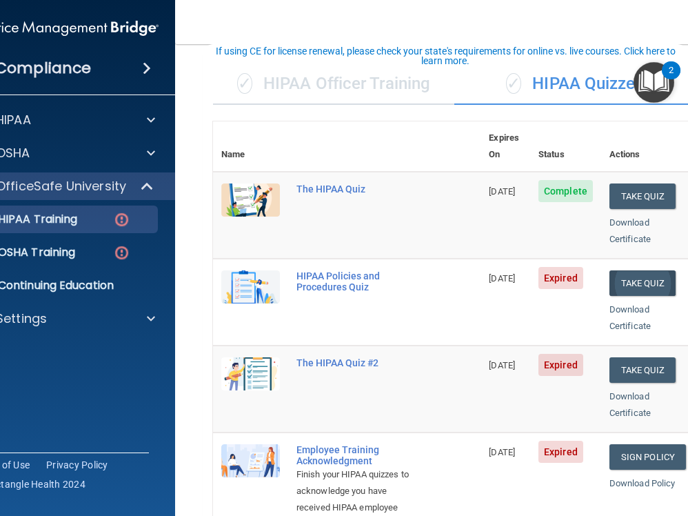
click at [657, 270] on button "Take Quiz" at bounding box center [643, 283] width 66 height 26
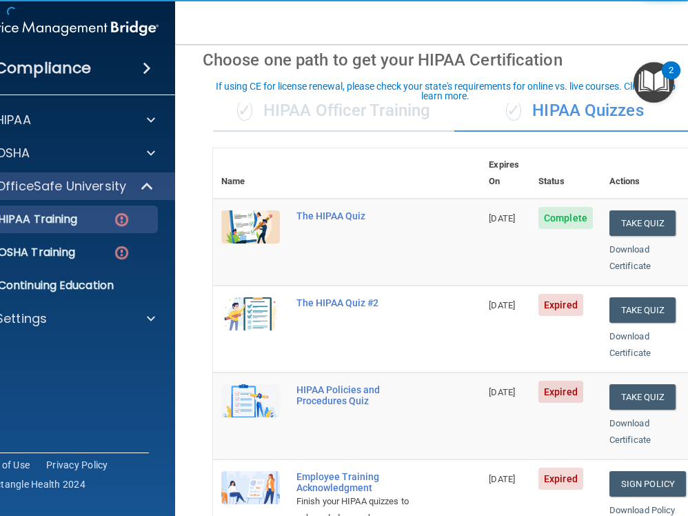
scroll to position [62, 0]
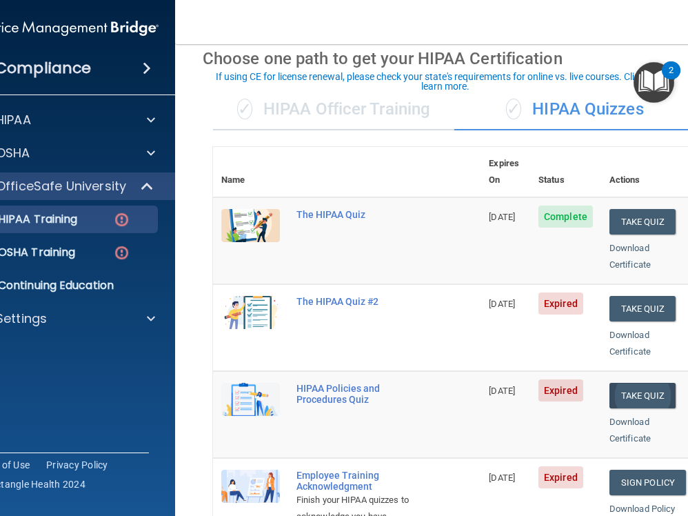
click at [642, 383] on button "Take Quiz" at bounding box center [643, 396] width 66 height 26
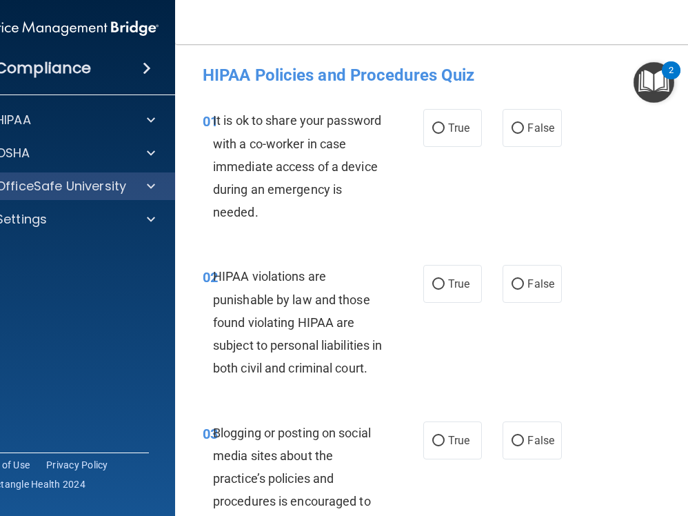
click at [151, 184] on span at bounding box center [151, 186] width 8 height 17
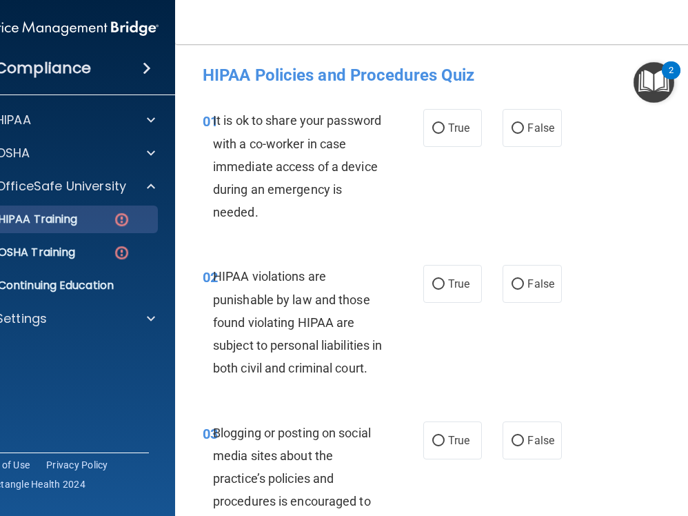
click at [89, 223] on div "HIPAA Training" at bounding box center [57, 219] width 188 height 14
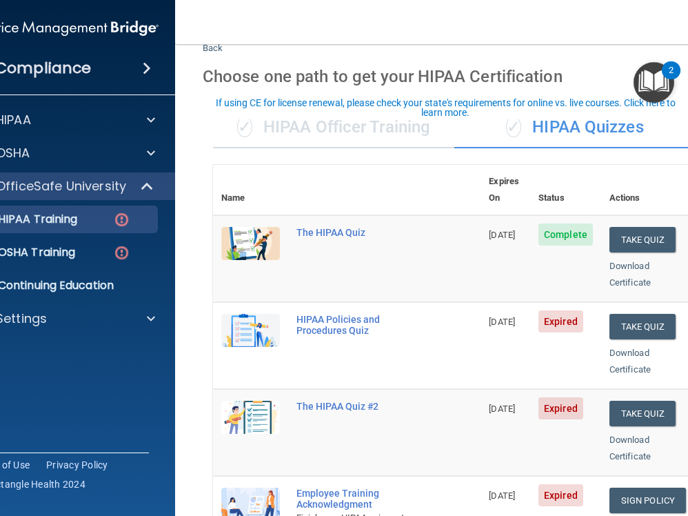
scroll to position [52, 0]
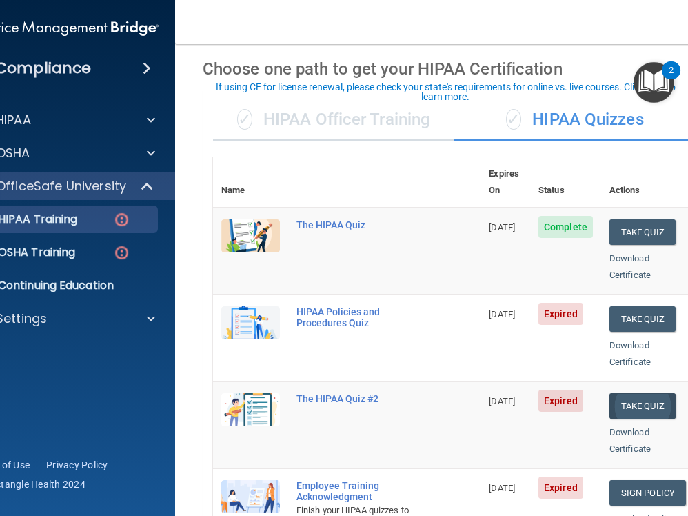
click at [646, 393] on button "Take Quiz" at bounding box center [643, 406] width 66 height 26
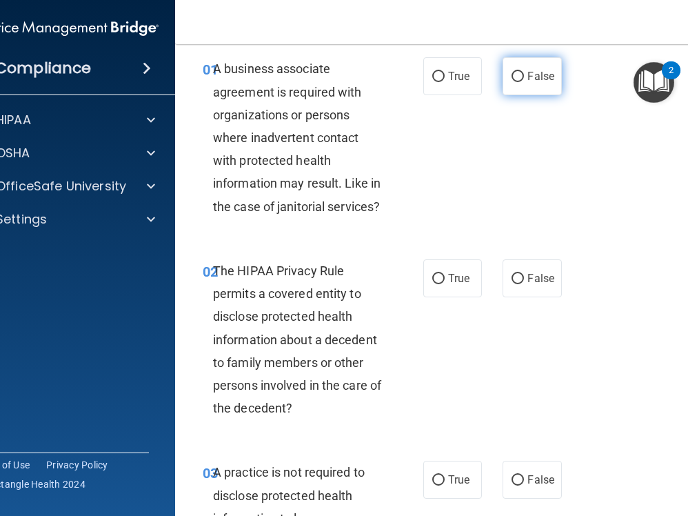
click at [520, 74] on input "False" at bounding box center [518, 77] width 12 height 10
radio input "true"
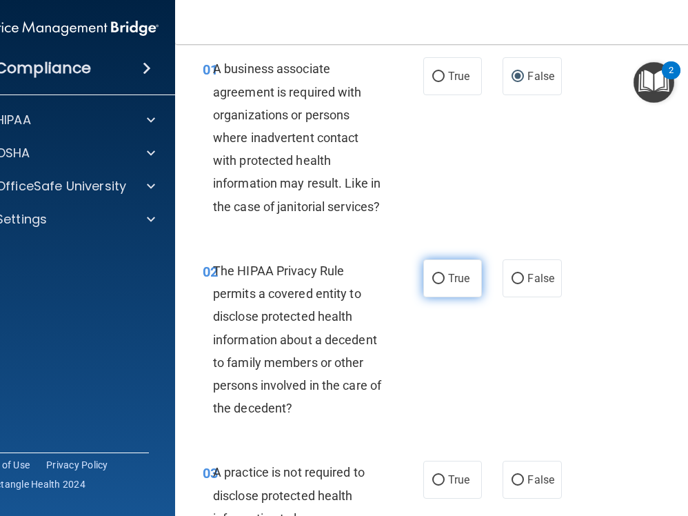
click at [433, 275] on input "True" at bounding box center [438, 279] width 12 height 10
radio input "true"
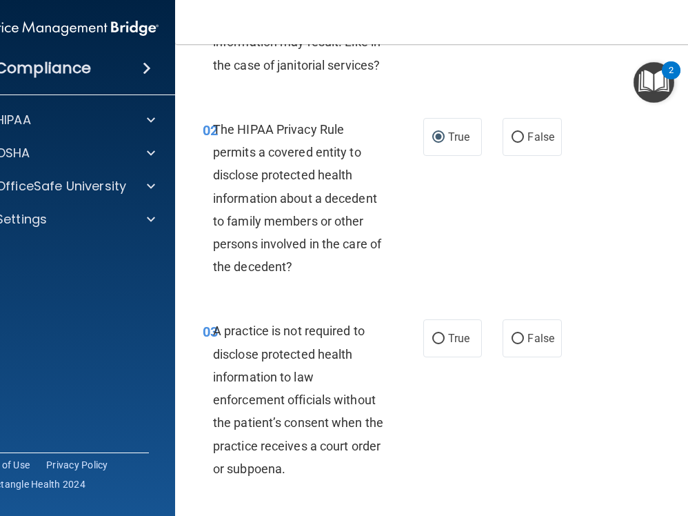
scroll to position [207, 0]
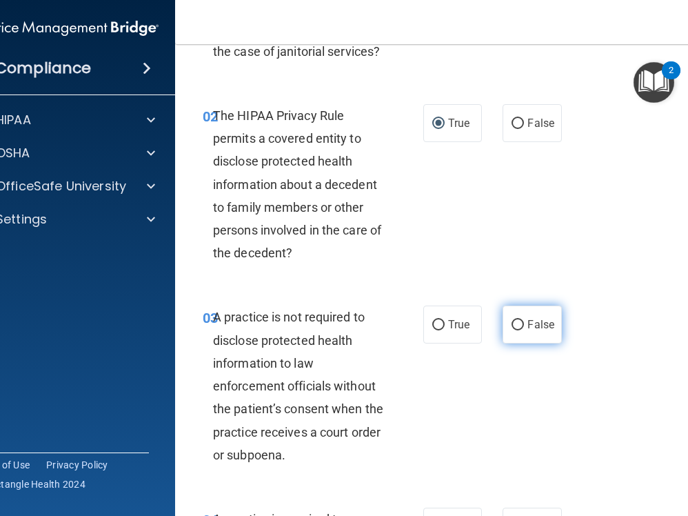
click at [519, 322] on input "False" at bounding box center [518, 325] width 12 height 10
radio input "true"
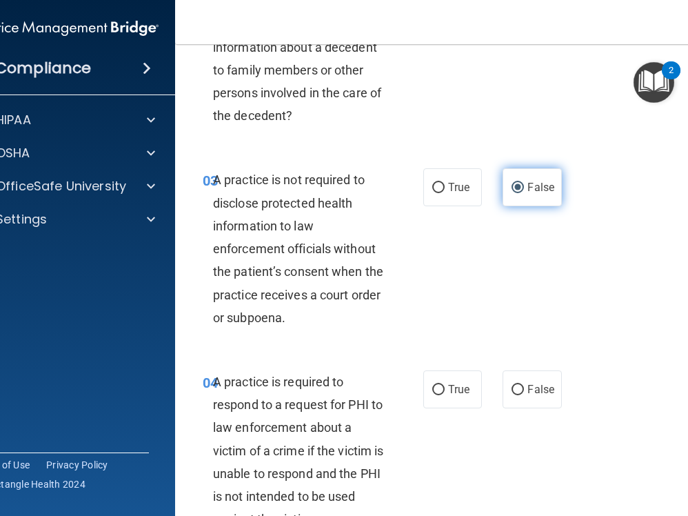
scroll to position [386, 0]
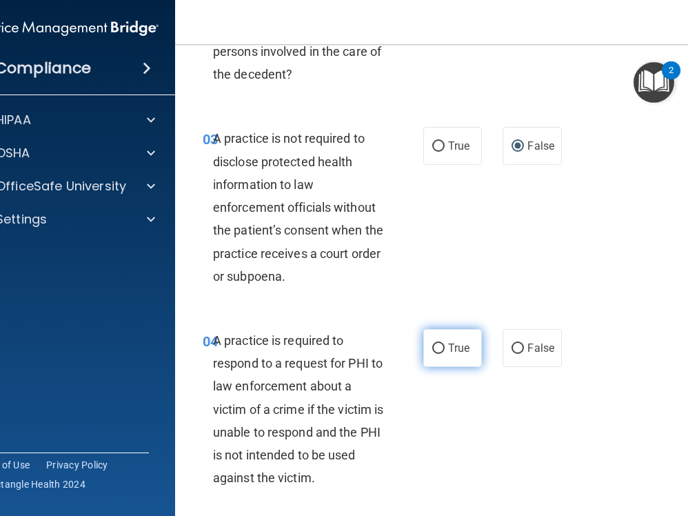
click at [443, 343] on input "True" at bounding box center [438, 348] width 12 height 10
radio input "true"
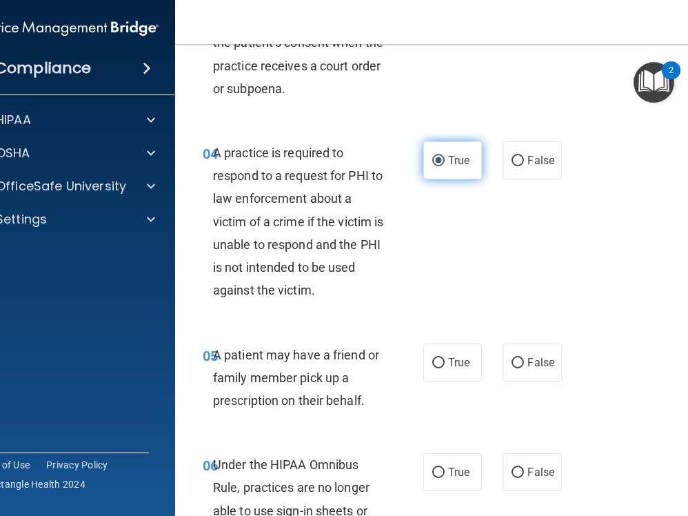
scroll to position [582, 0]
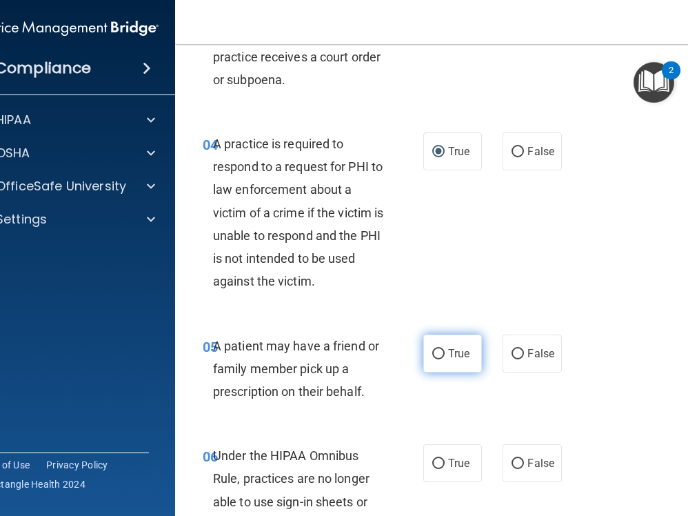
click at [439, 349] on input "True" at bounding box center [438, 354] width 12 height 10
radio input "true"
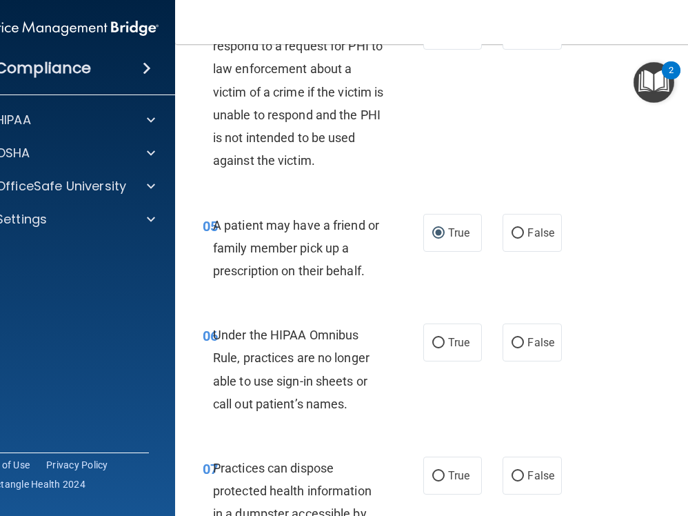
scroll to position [705, 0]
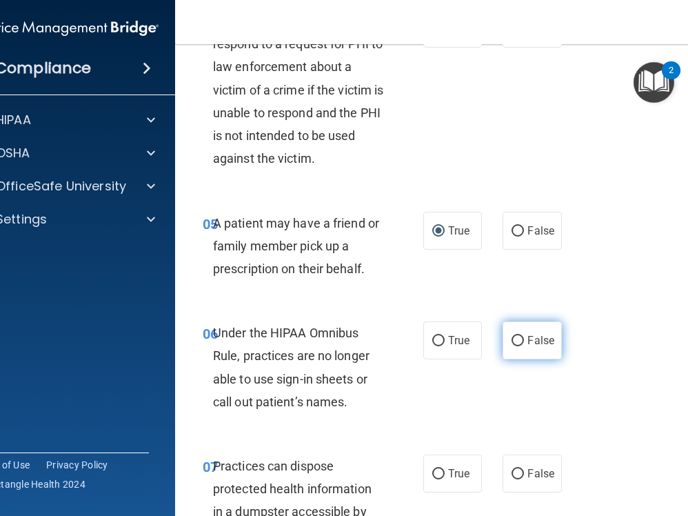
click at [516, 336] on input "False" at bounding box center [518, 341] width 12 height 10
radio input "true"
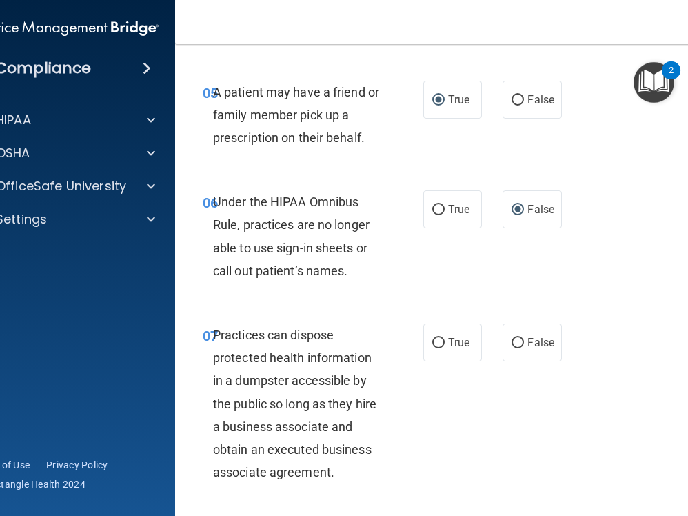
scroll to position [866, 0]
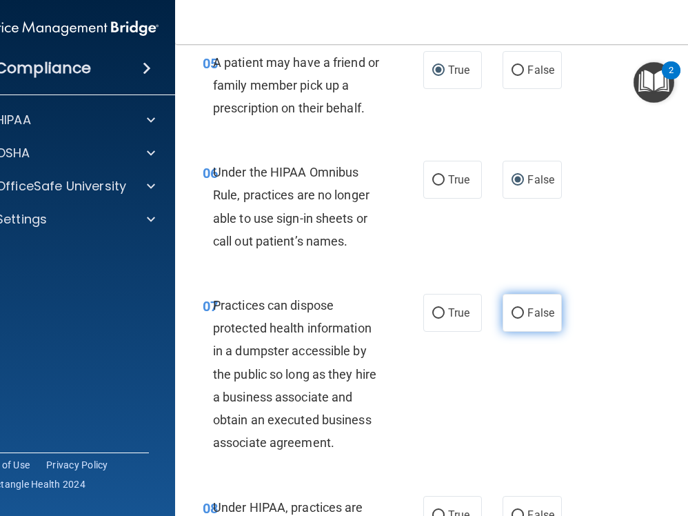
click at [515, 308] on input "False" at bounding box center [518, 313] width 12 height 10
radio input "true"
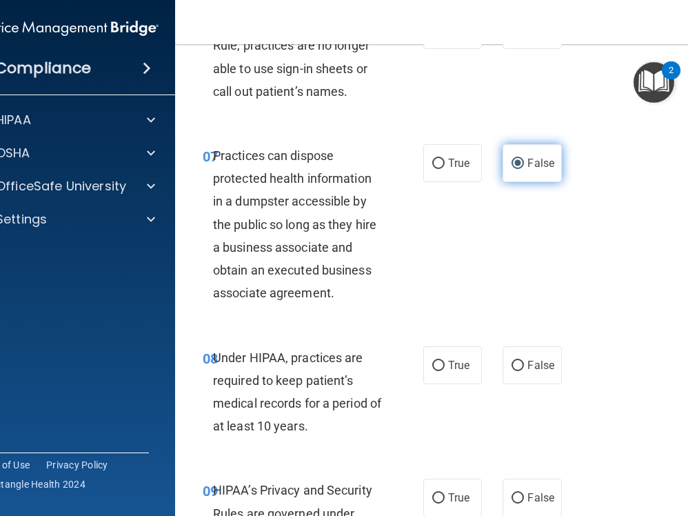
scroll to position [1016, 0]
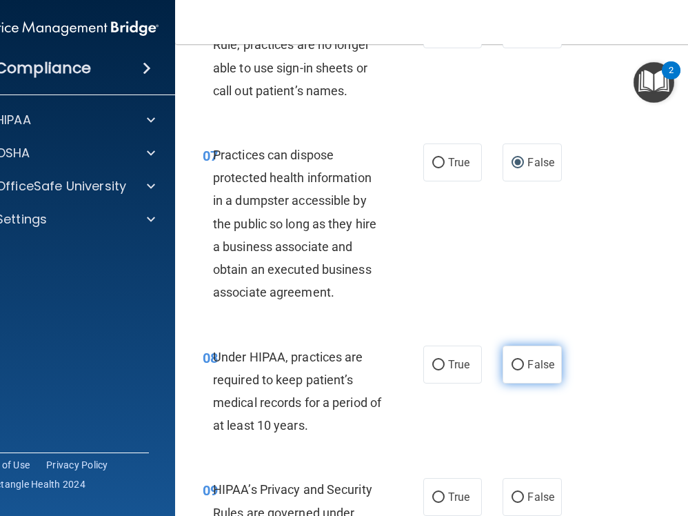
click at [520, 360] on input "False" at bounding box center [518, 365] width 12 height 10
radio input "true"
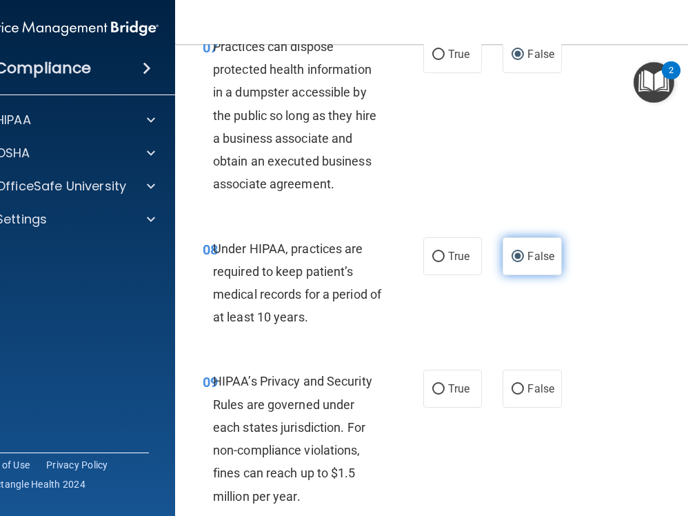
scroll to position [1125, 0]
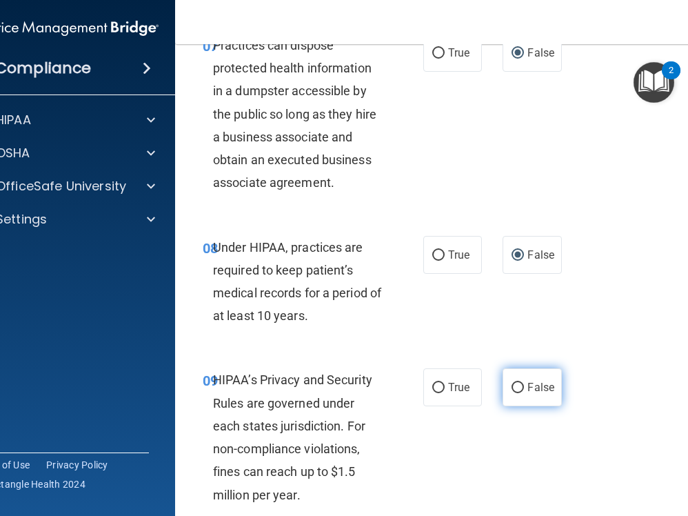
click at [521, 383] on input "False" at bounding box center [518, 388] width 12 height 10
radio input "true"
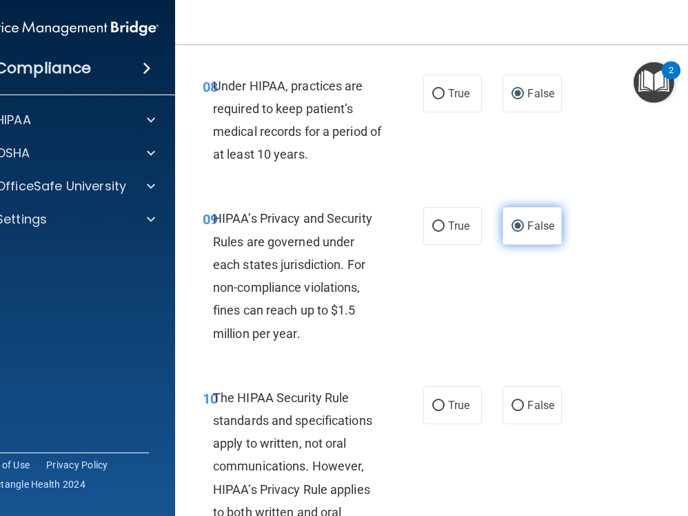
scroll to position [1290, 0]
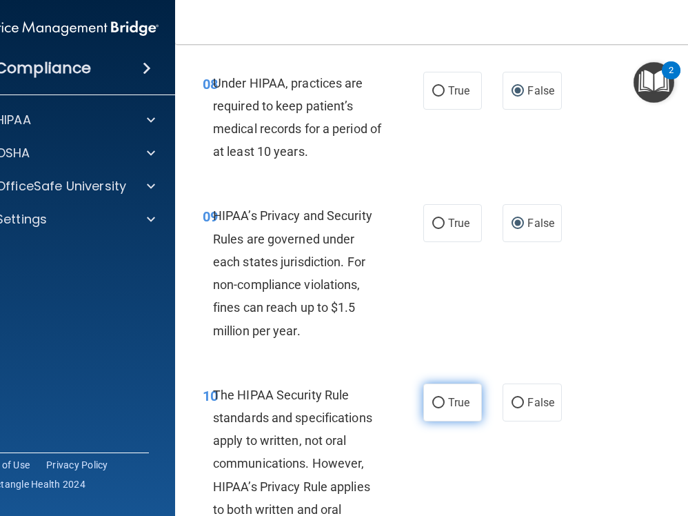
click at [437, 398] on input "True" at bounding box center [438, 403] width 12 height 10
radio input "true"
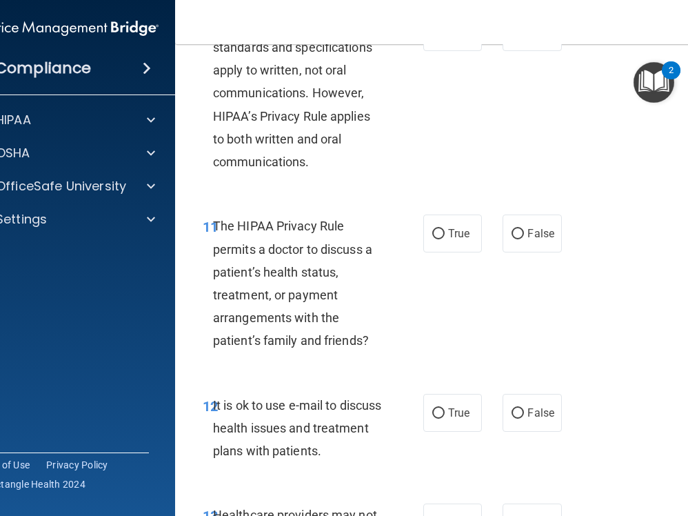
scroll to position [1661, 0]
click at [438, 228] on input "True" at bounding box center [438, 233] width 12 height 10
radio input "true"
click at [435, 408] on input "True" at bounding box center [438, 413] width 12 height 10
radio input "true"
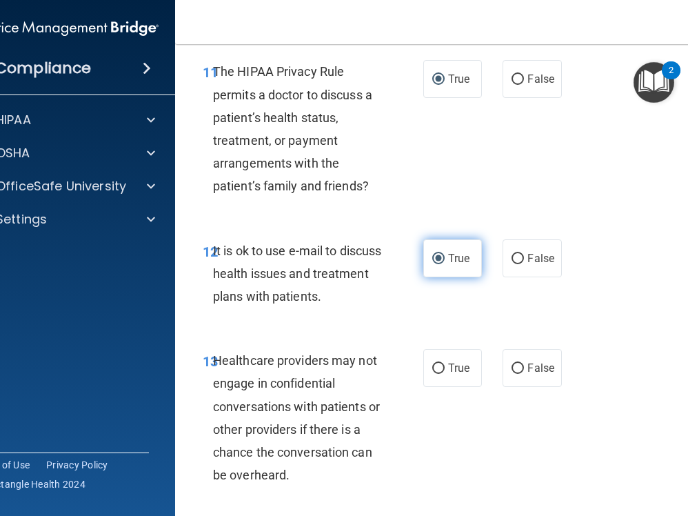
scroll to position [1832, 0]
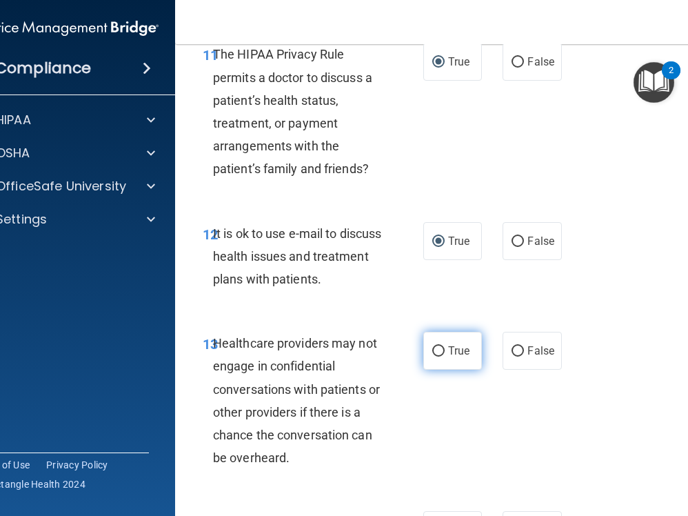
click at [439, 346] on input "True" at bounding box center [438, 351] width 12 height 10
radio input "true"
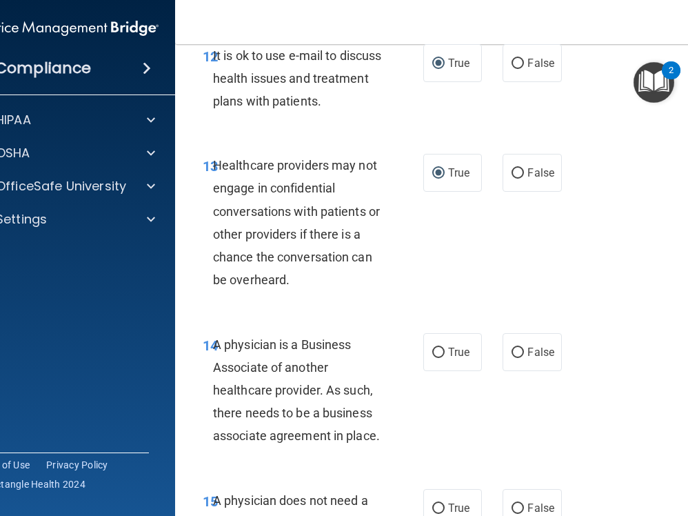
scroll to position [2028, 0]
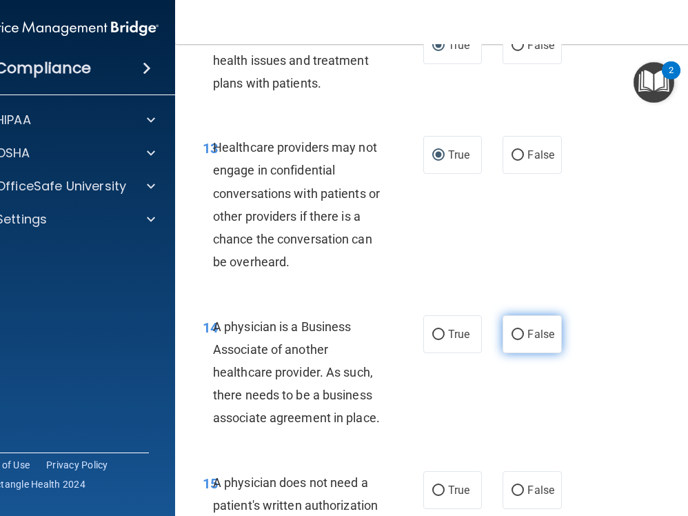
click at [519, 330] on input "False" at bounding box center [518, 335] width 12 height 10
radio input "true"
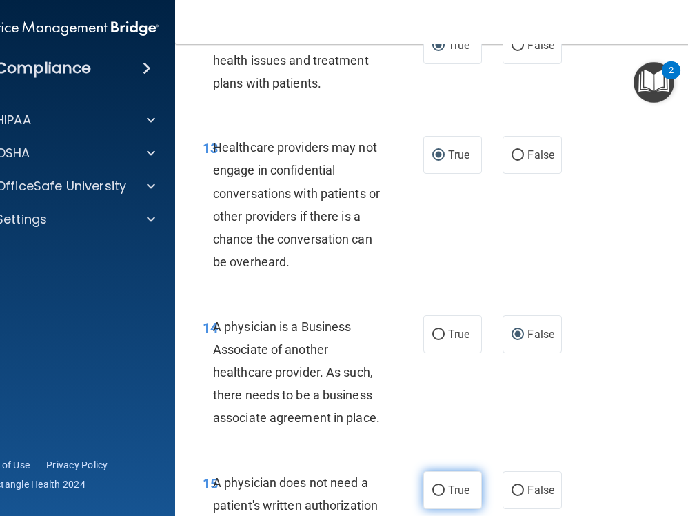
click at [439, 486] on input "True" at bounding box center [438, 491] width 12 height 10
radio input "true"
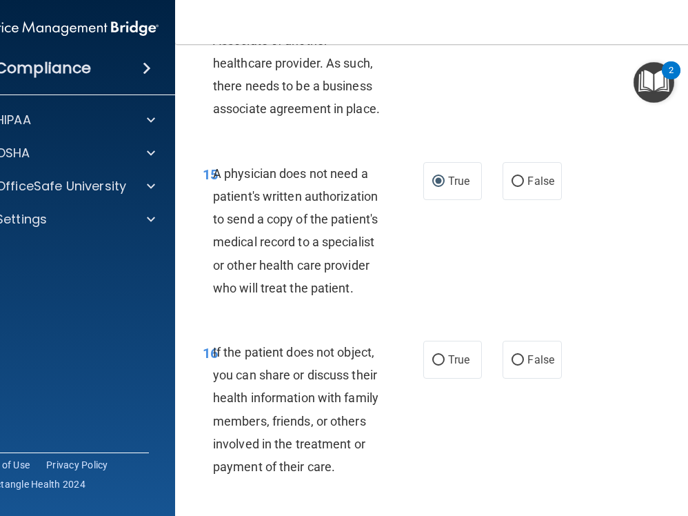
scroll to position [2337, 0]
click at [440, 354] on input "True" at bounding box center [438, 359] width 12 height 10
radio input "true"
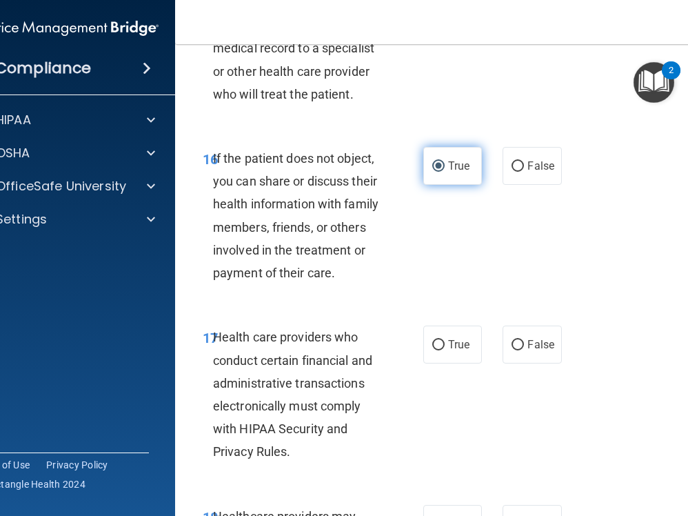
scroll to position [2540, 0]
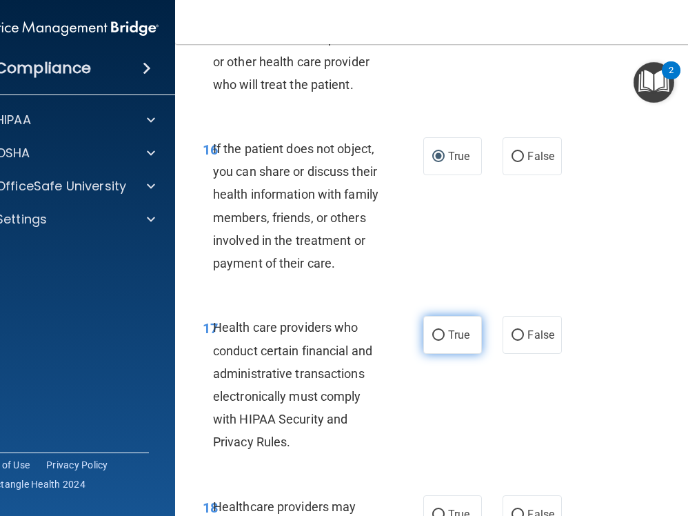
click at [438, 330] on input "True" at bounding box center [438, 335] width 12 height 10
radio input "true"
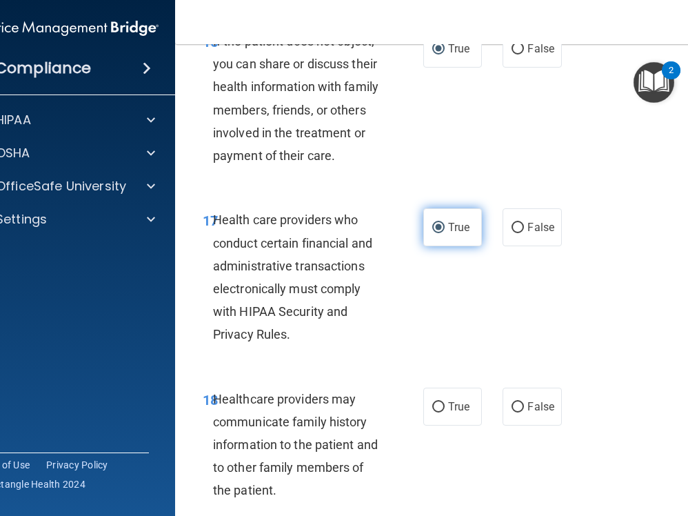
scroll to position [2695, 0]
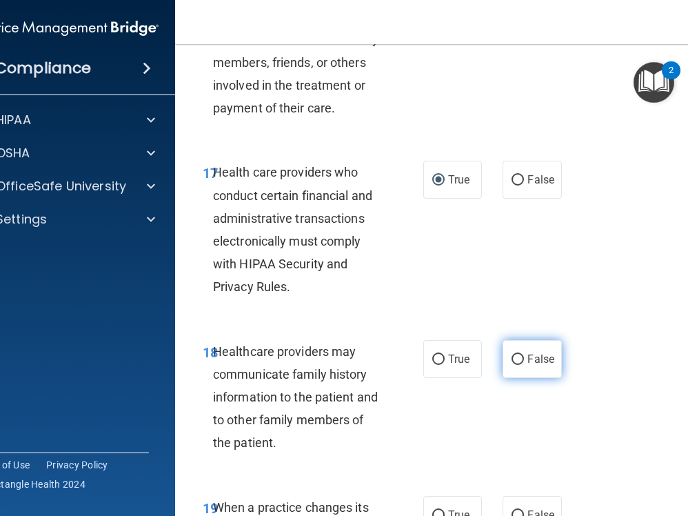
click at [521, 354] on input "False" at bounding box center [518, 359] width 12 height 10
radio input "true"
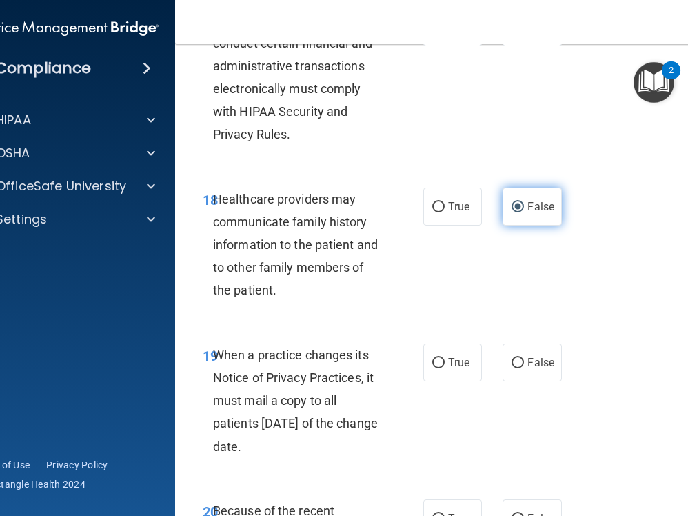
scroll to position [2865, 0]
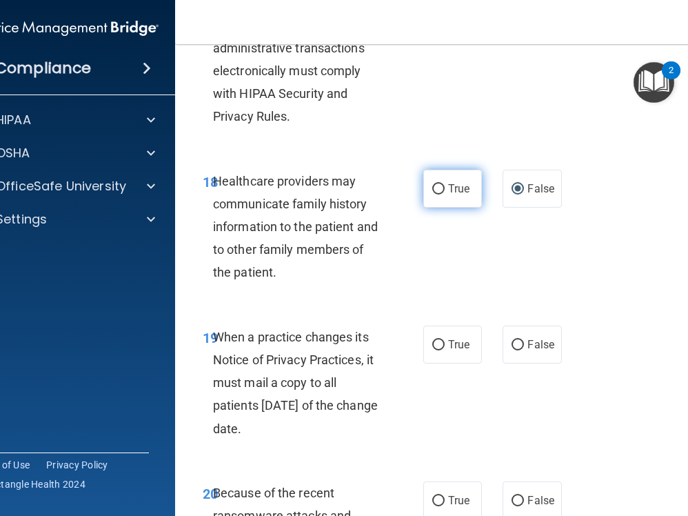
click at [437, 184] on input "True" at bounding box center [438, 189] width 12 height 10
radio input "true"
radio input "false"
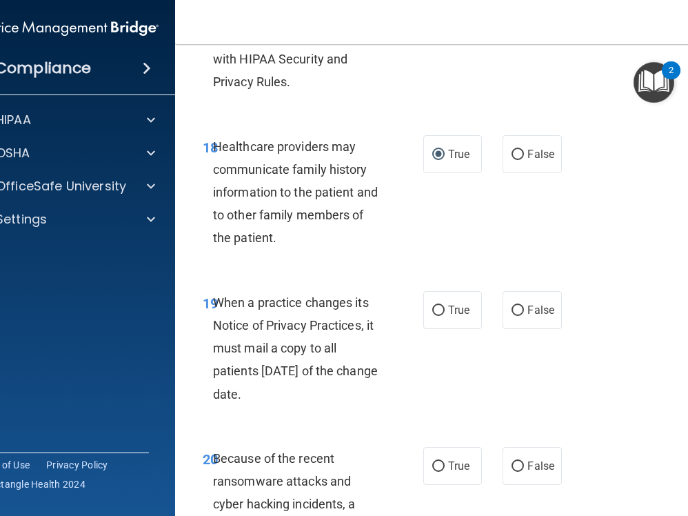
scroll to position [2906, 0]
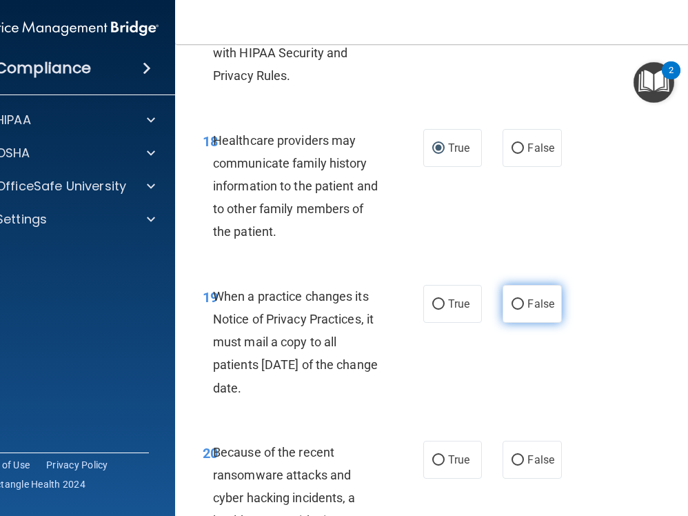
click at [519, 299] on input "False" at bounding box center [518, 304] width 12 height 10
radio input "true"
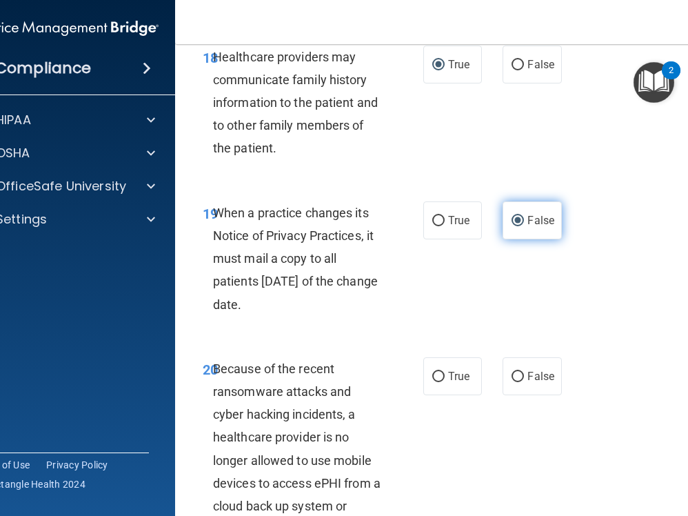
scroll to position [3016, 0]
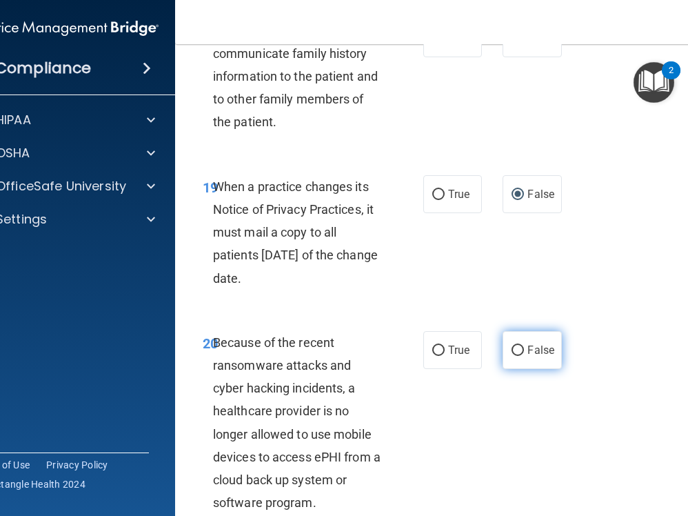
click at [519, 346] on input "False" at bounding box center [518, 351] width 12 height 10
radio input "true"
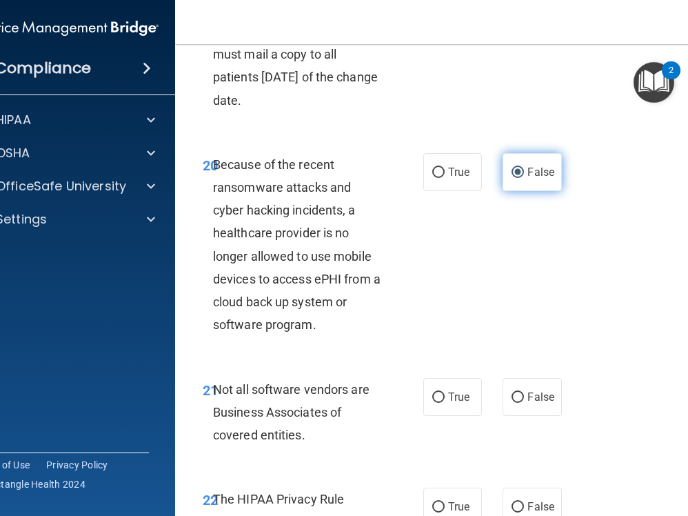
scroll to position [3227, 0]
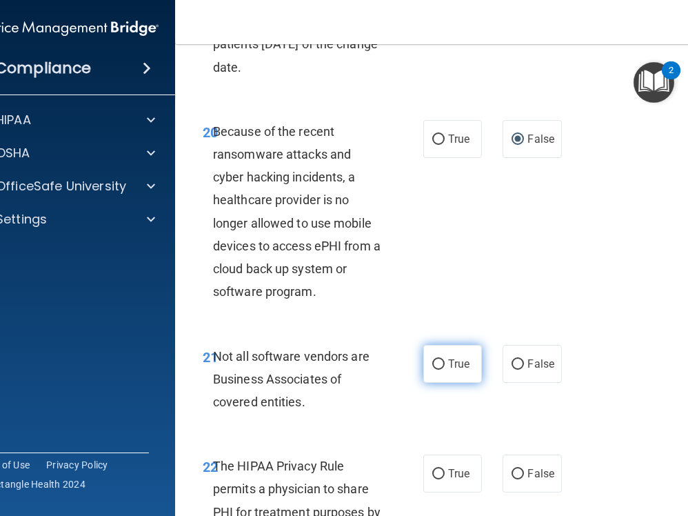
click at [437, 359] on input "True" at bounding box center [438, 364] width 12 height 10
radio input "true"
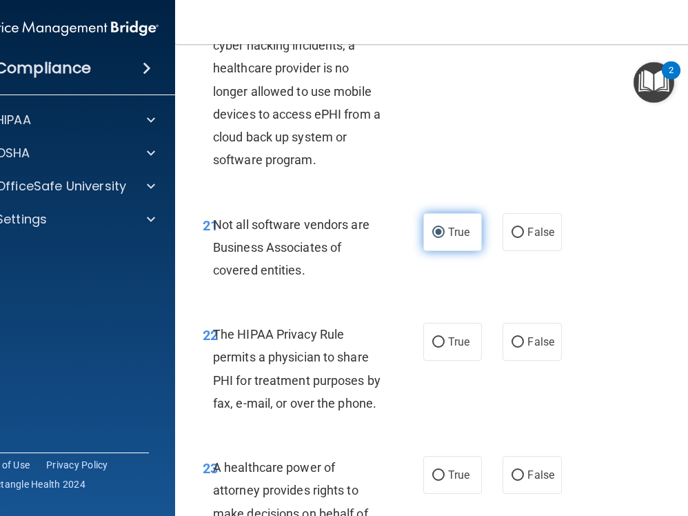
scroll to position [3365, 0]
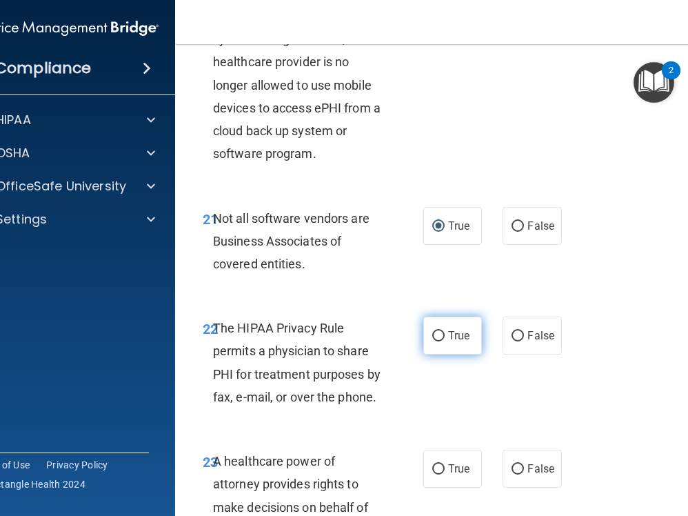
click at [437, 331] on input "True" at bounding box center [438, 336] width 12 height 10
radio input "true"
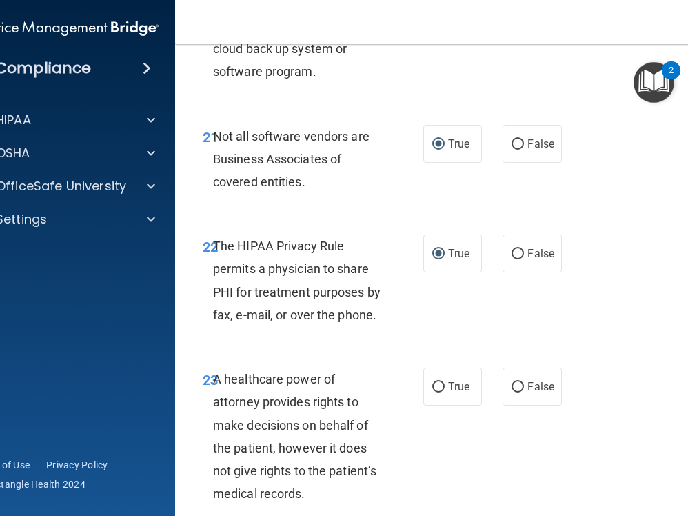
scroll to position [3448, 0]
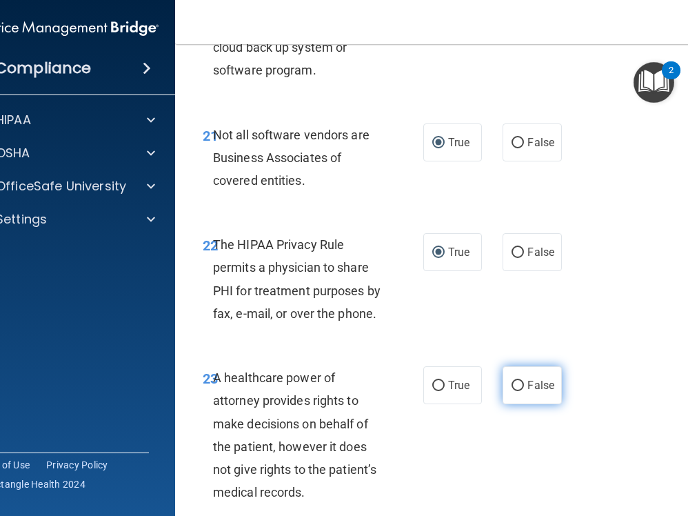
click at [519, 381] on input "False" at bounding box center [518, 386] width 12 height 10
radio input "true"
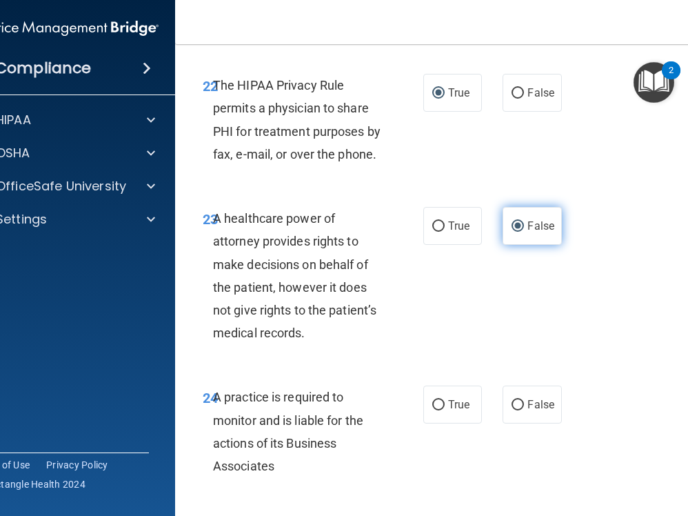
scroll to position [3621, 0]
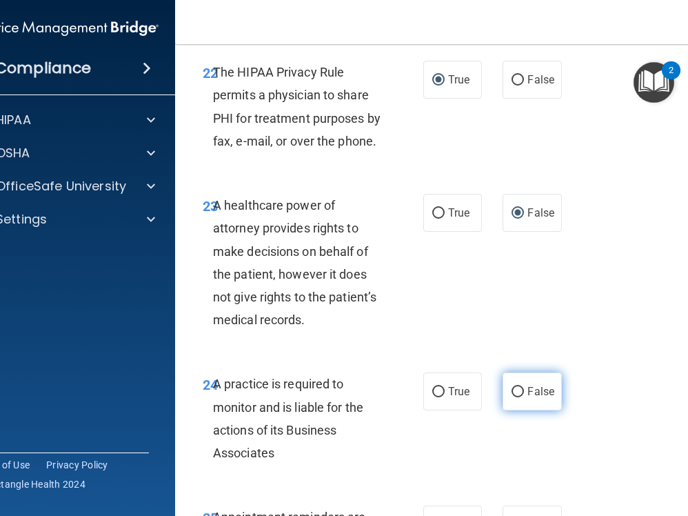
click at [517, 387] on input "False" at bounding box center [518, 392] width 12 height 10
radio input "true"
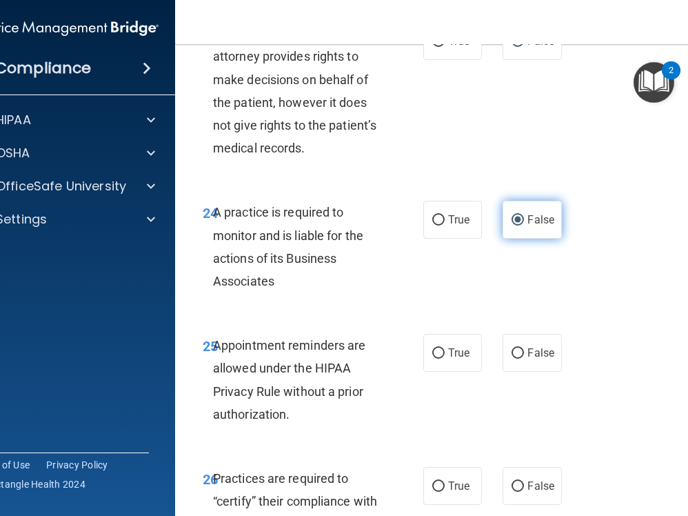
scroll to position [3793, 0]
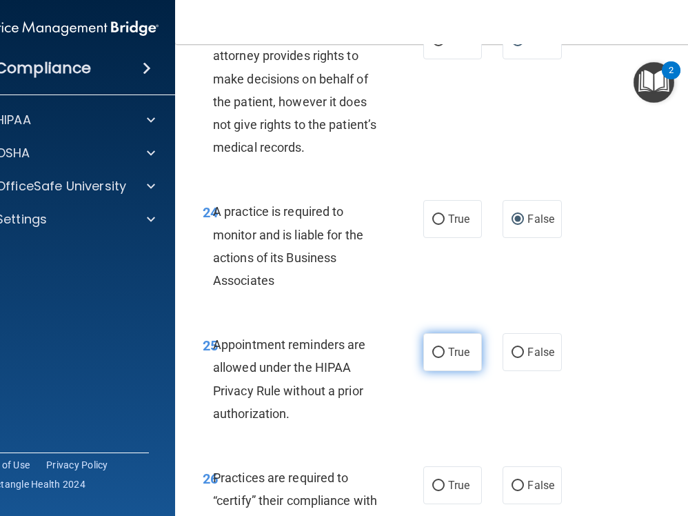
click at [439, 348] on input "True" at bounding box center [438, 353] width 12 height 10
radio input "true"
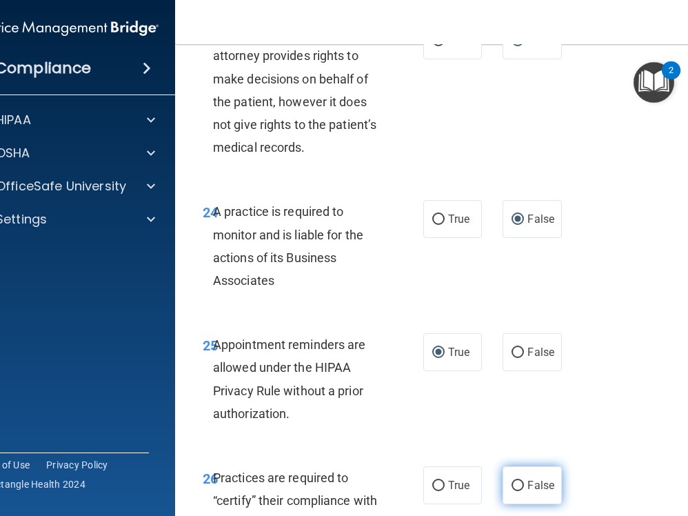
click at [519, 481] on input "False" at bounding box center [518, 486] width 12 height 10
radio input "true"
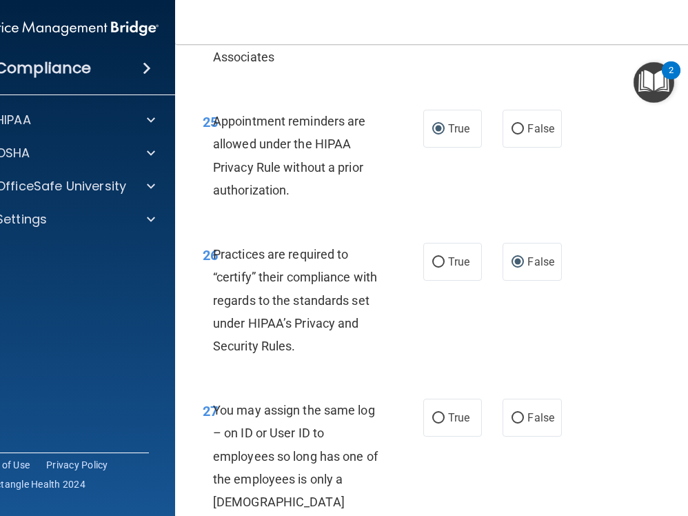
scroll to position [4028, 0]
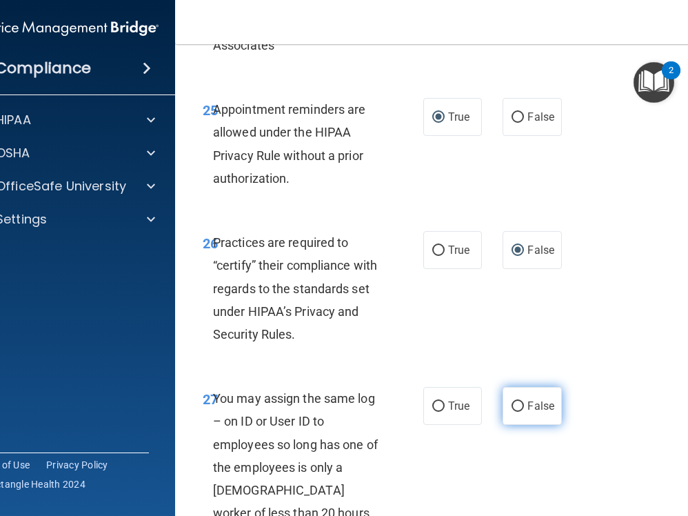
click at [519, 401] on input "False" at bounding box center [518, 406] width 12 height 10
radio input "true"
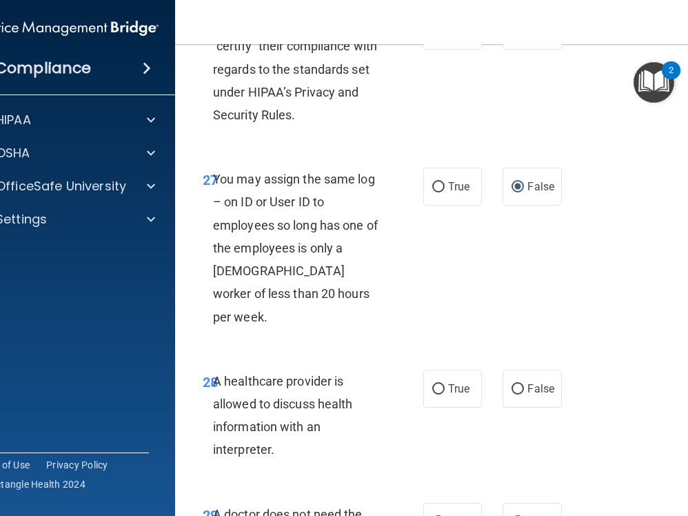
scroll to position [4250, 0]
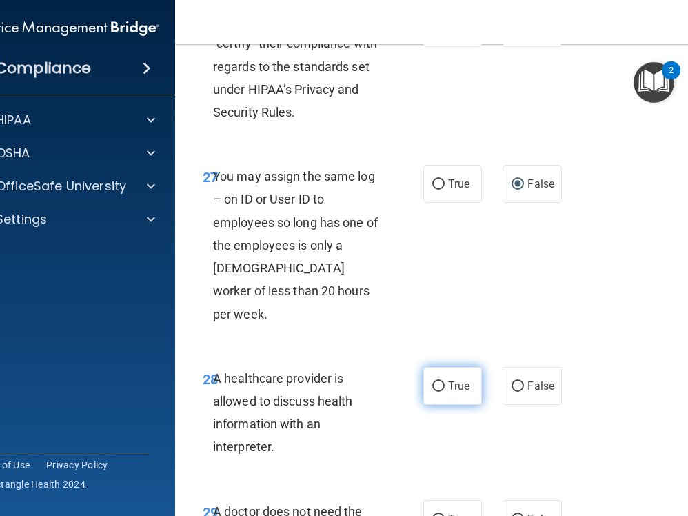
click at [440, 381] on input "True" at bounding box center [438, 386] width 12 height 10
radio input "true"
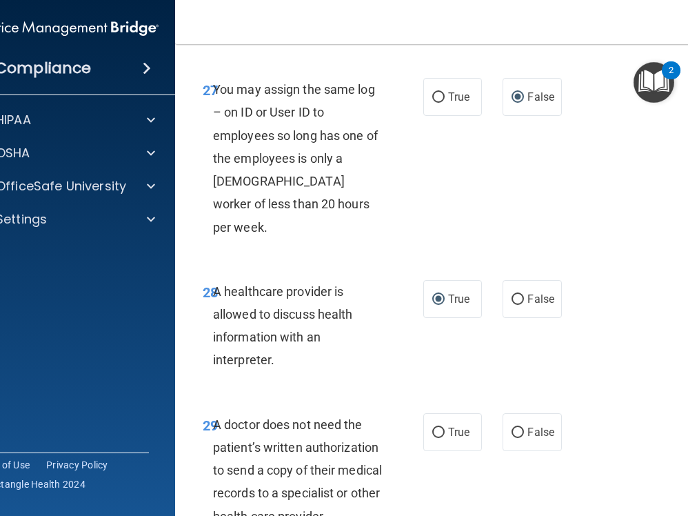
scroll to position [4354, 0]
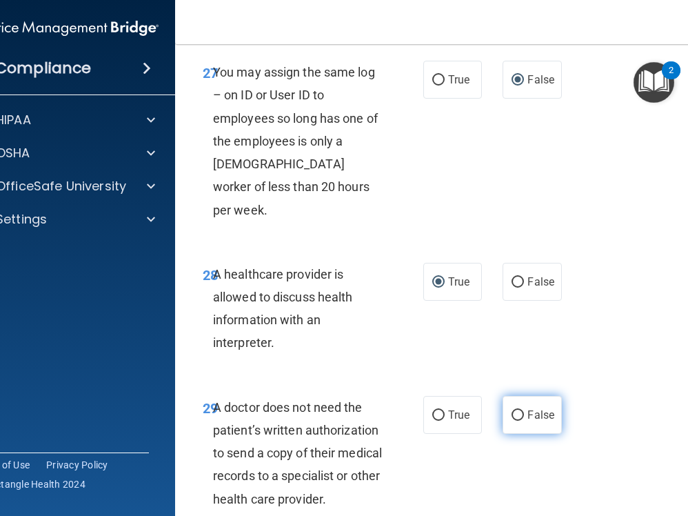
click at [519, 410] on input "False" at bounding box center [518, 415] width 12 height 10
radio input "true"
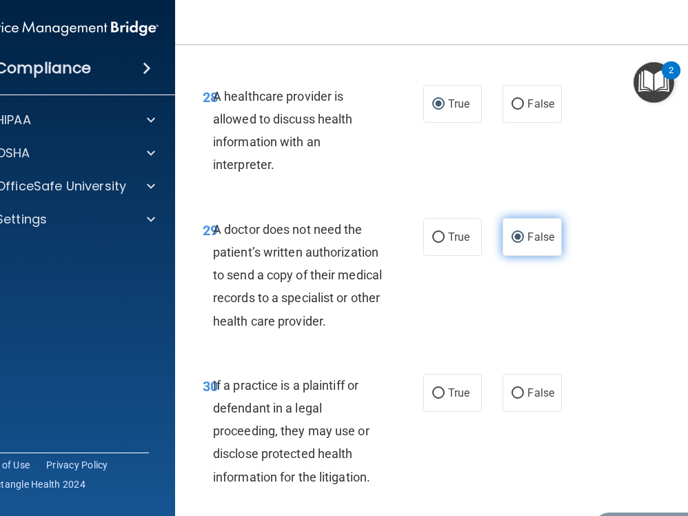
scroll to position [4542, 0]
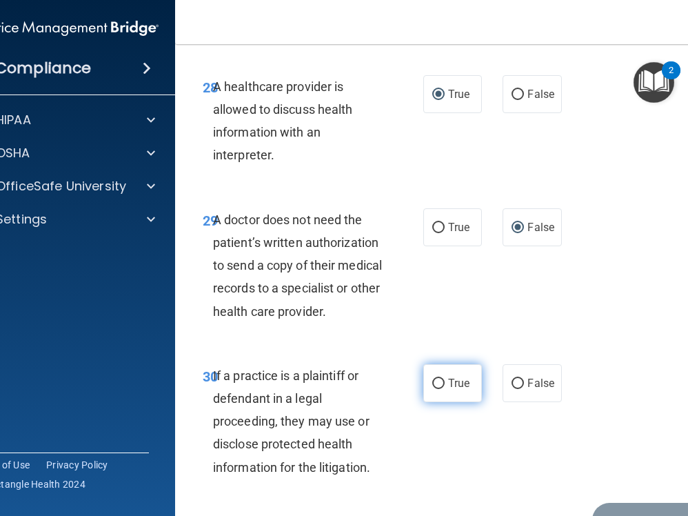
click at [440, 379] on input "True" at bounding box center [438, 384] width 12 height 10
radio input "true"
click at [639, 503] on button "Submit" at bounding box center [654, 520] width 124 height 35
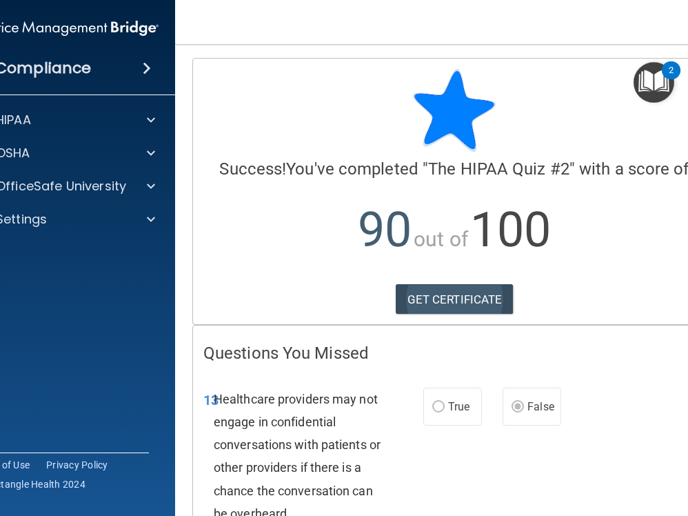
click at [448, 294] on link "GET CERTIFICATE" at bounding box center [455, 299] width 118 height 30
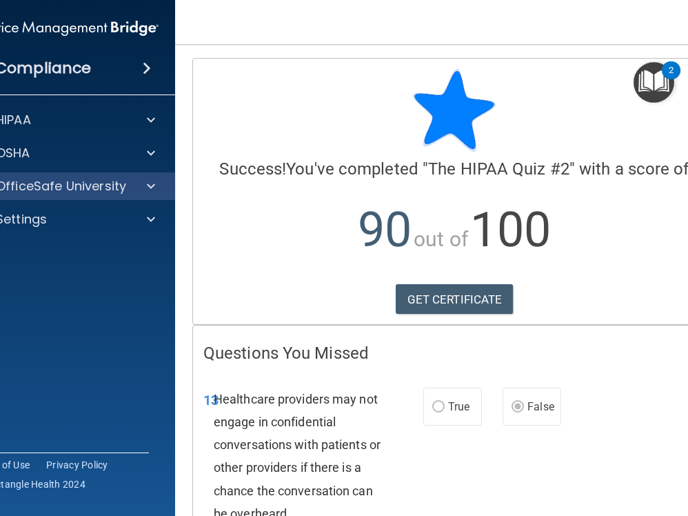
click at [121, 190] on p "OfficeSafe University" at bounding box center [61, 186] width 130 height 17
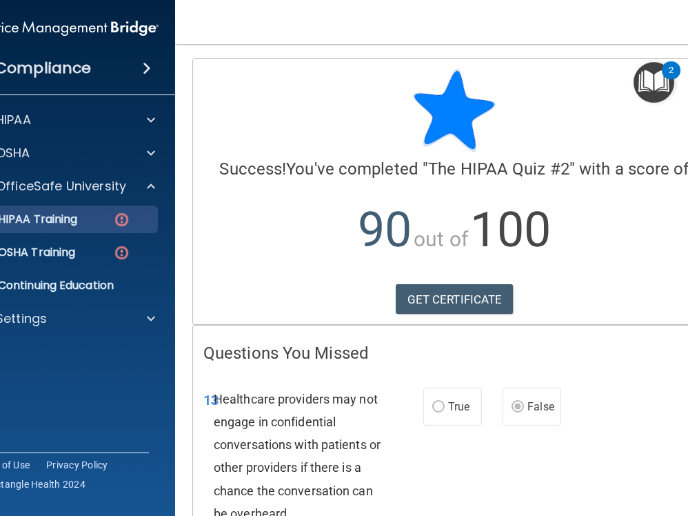
click at [77, 225] on p "HIPAA Training" at bounding box center [20, 219] width 114 height 14
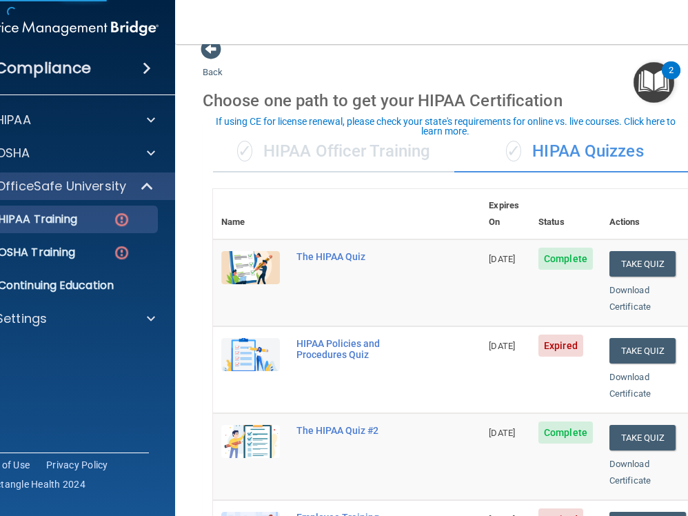
scroll to position [21, 0]
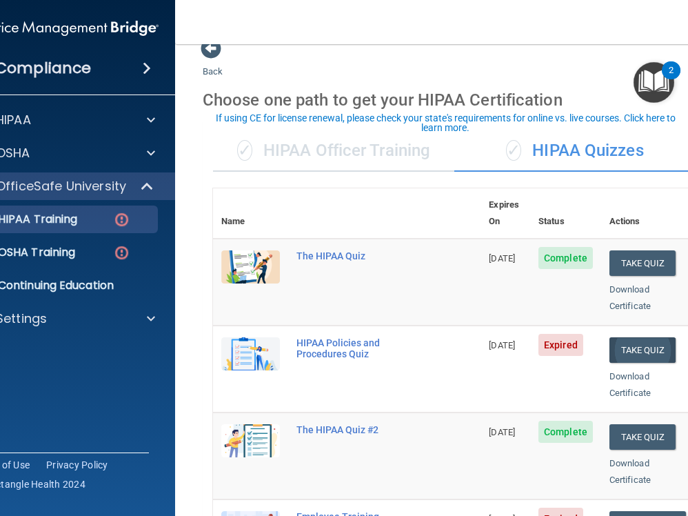
click at [637, 337] on button "Take Quiz" at bounding box center [643, 350] width 66 height 26
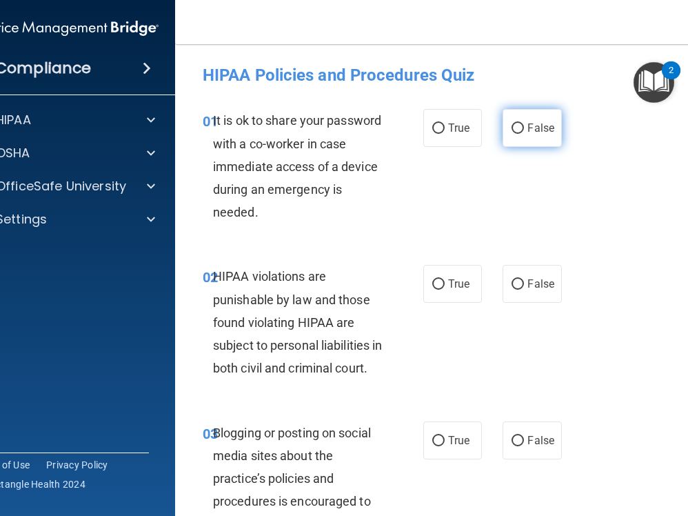
click at [518, 128] on input "False" at bounding box center [518, 128] width 12 height 10
radio input "true"
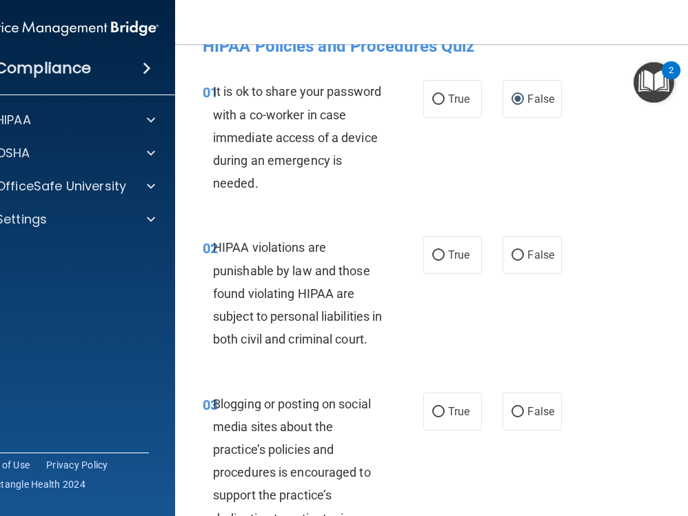
scroll to position [30, 0]
click at [437, 252] on input "True" at bounding box center [438, 255] width 12 height 10
radio input "true"
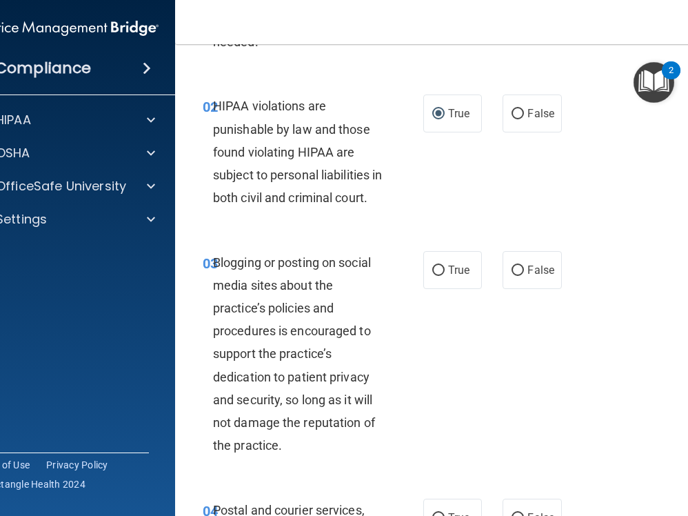
scroll to position [171, 0]
click at [517, 275] on input "False" at bounding box center [518, 270] width 12 height 10
radio input "true"
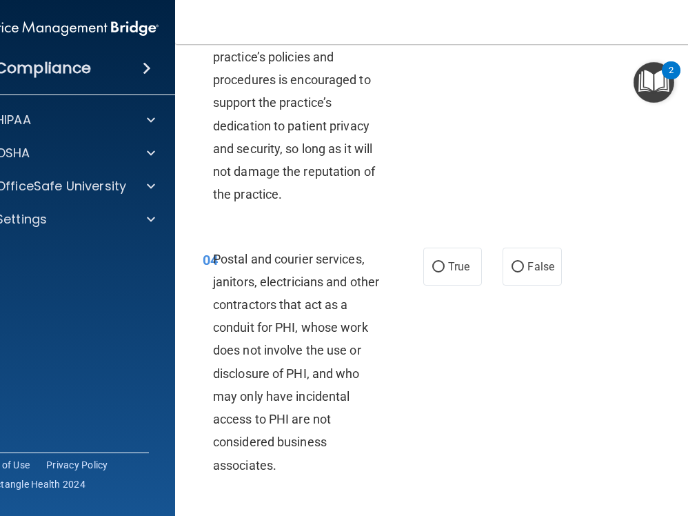
scroll to position [428, 0]
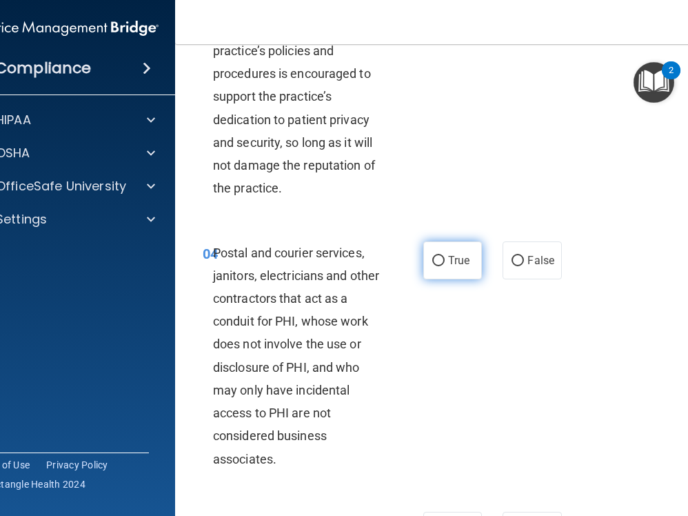
click at [438, 266] on input "True" at bounding box center [438, 261] width 12 height 10
radio input "true"
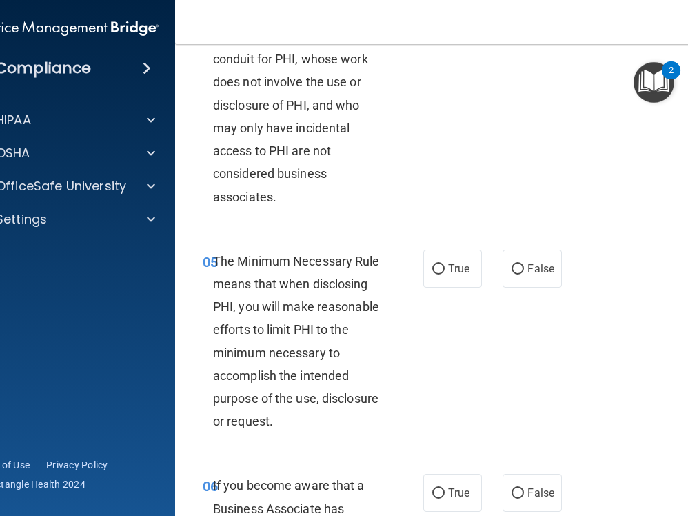
scroll to position [723, 0]
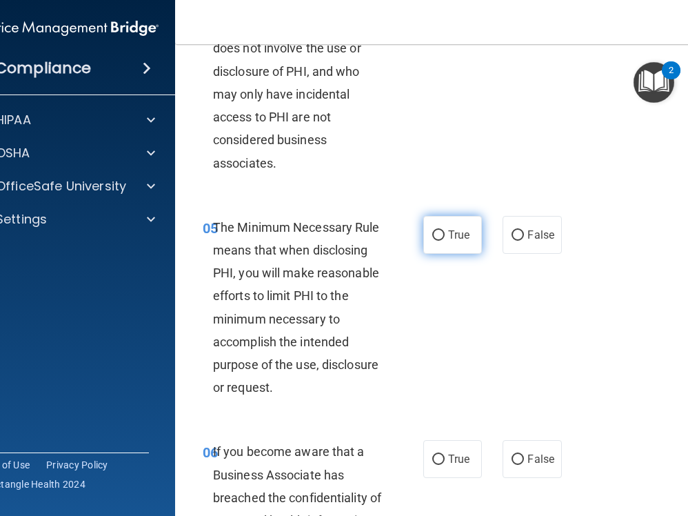
click at [439, 241] on input "True" at bounding box center [438, 235] width 12 height 10
radio input "true"
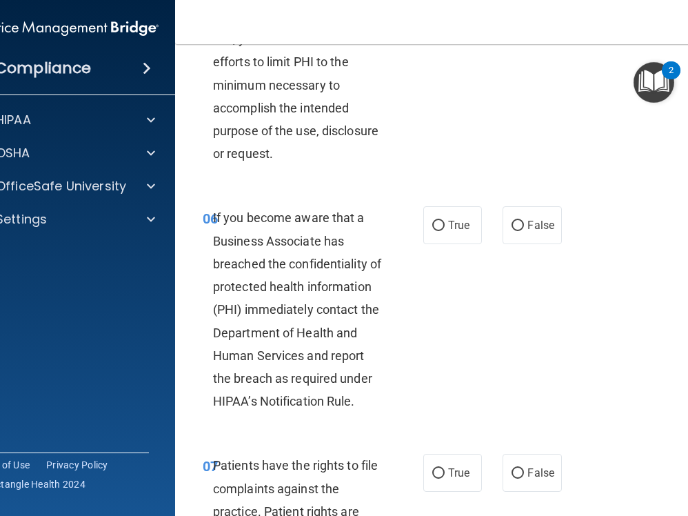
scroll to position [961, 0]
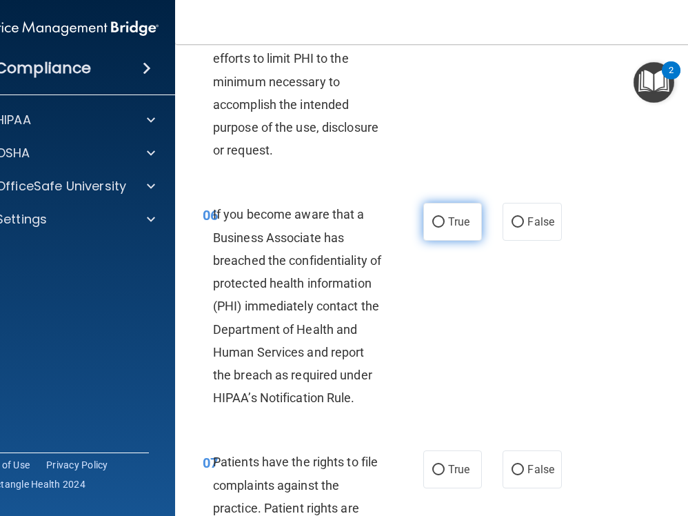
click at [439, 228] on input "True" at bounding box center [438, 222] width 12 height 10
radio input "true"
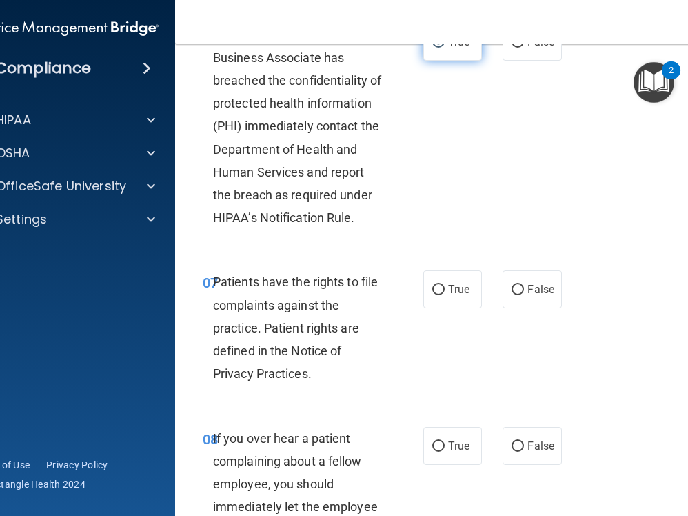
scroll to position [1160, 0]
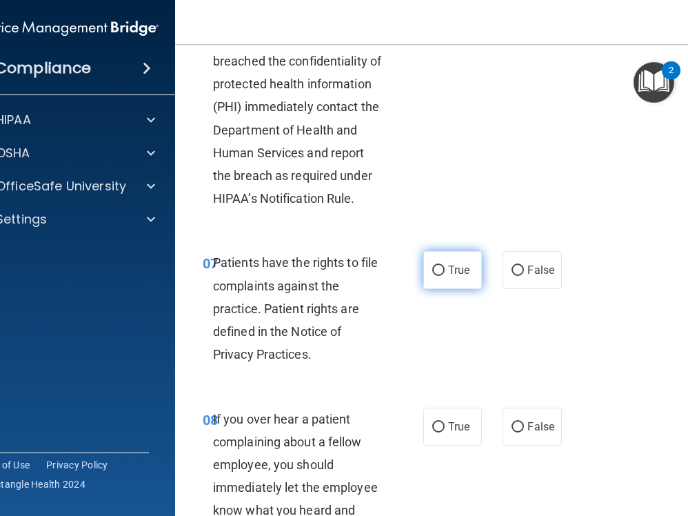
click at [439, 276] on input "True" at bounding box center [438, 271] width 12 height 10
radio input "true"
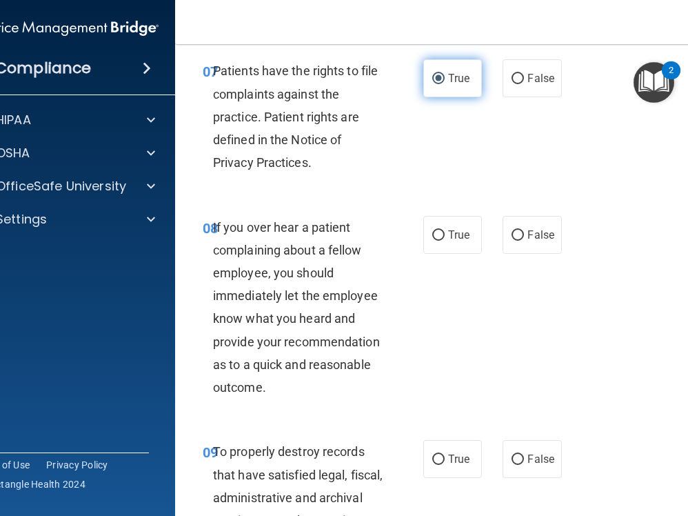
scroll to position [1356, 0]
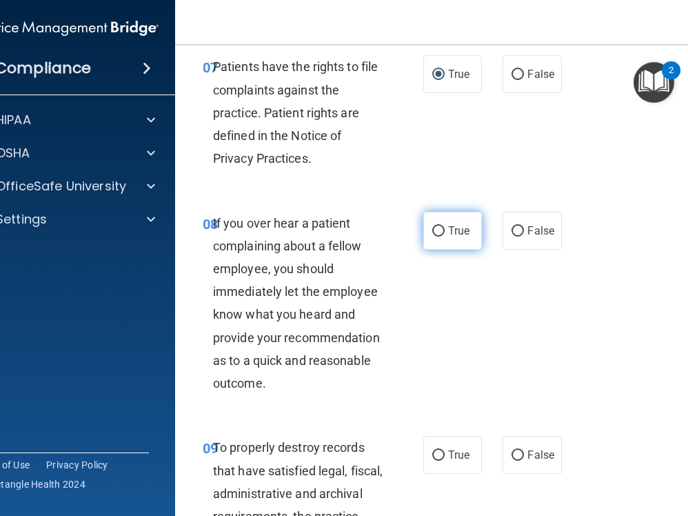
click at [438, 237] on input "True" at bounding box center [438, 231] width 12 height 10
radio input "true"
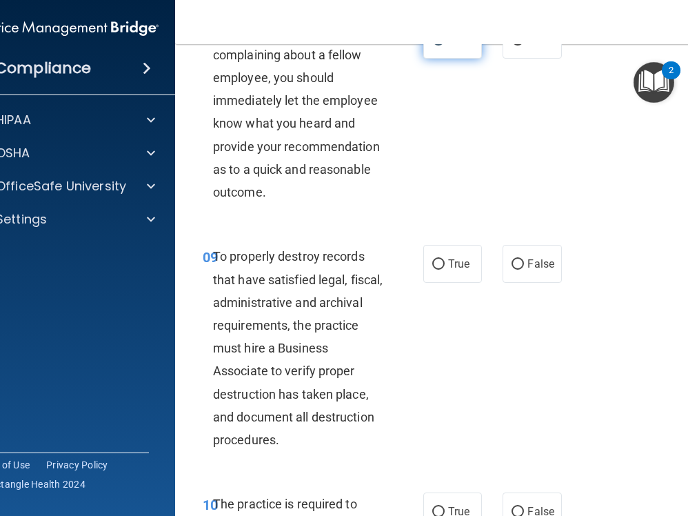
scroll to position [1550, 0]
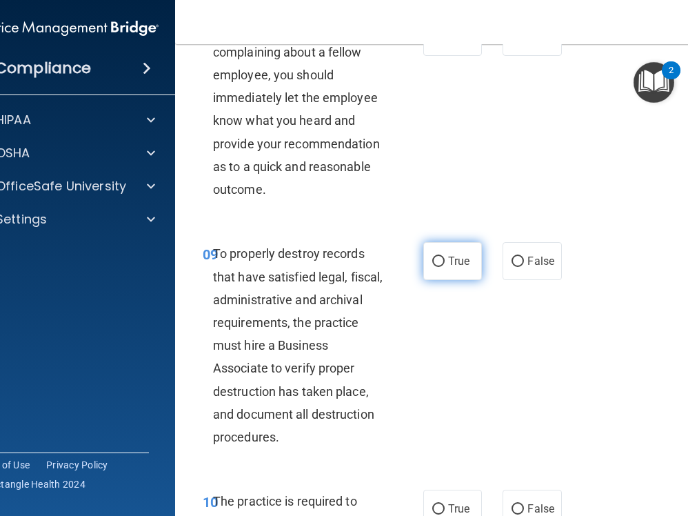
click at [438, 267] on input "True" at bounding box center [438, 262] width 12 height 10
radio input "true"
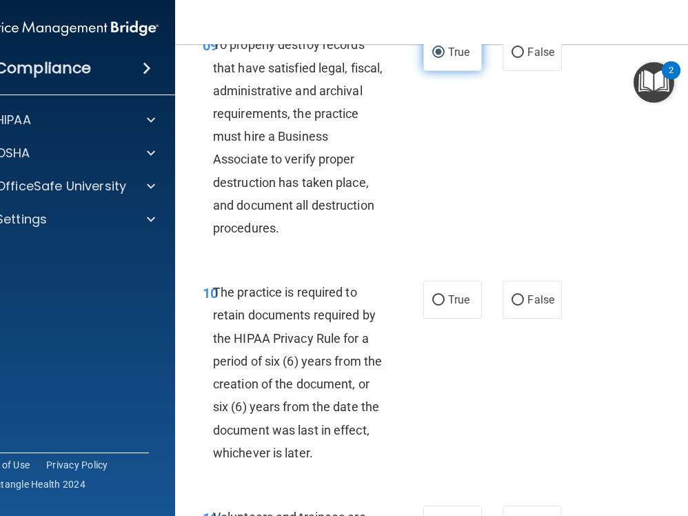
scroll to position [1788, 0]
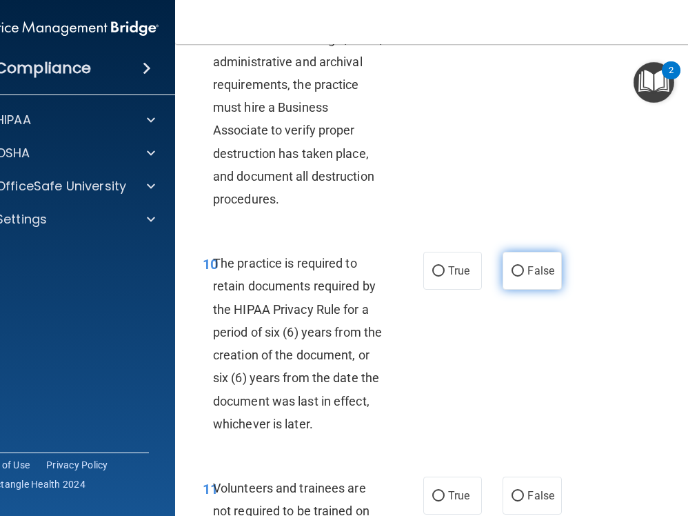
click at [519, 277] on input "False" at bounding box center [518, 271] width 12 height 10
radio input "true"
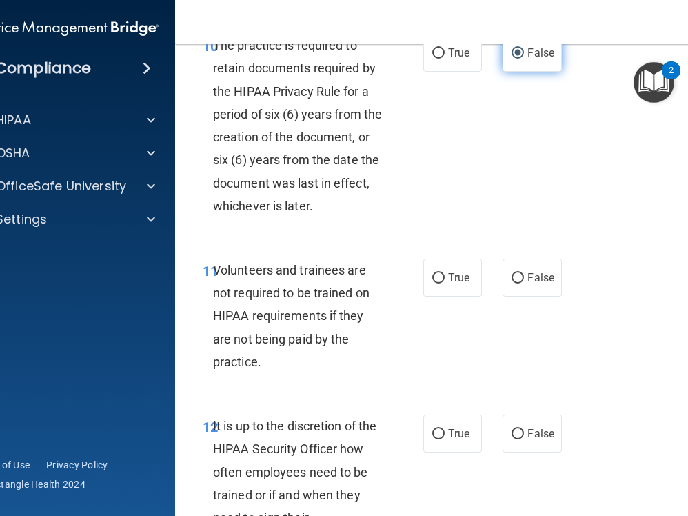
scroll to position [2007, 0]
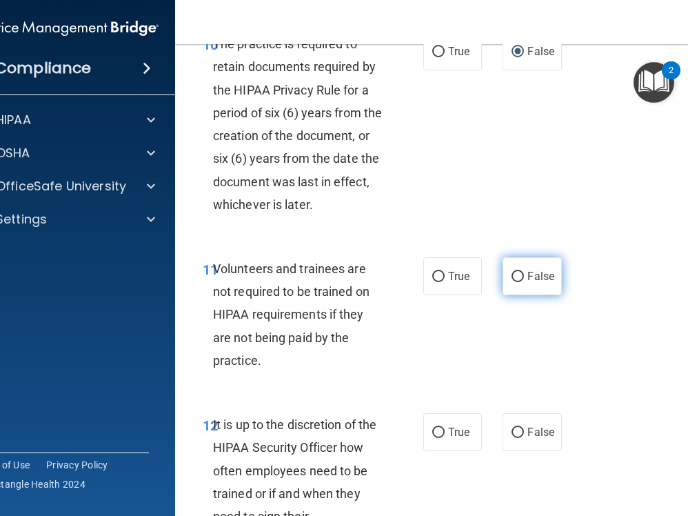
click at [521, 282] on input "False" at bounding box center [518, 277] width 12 height 10
radio input "true"
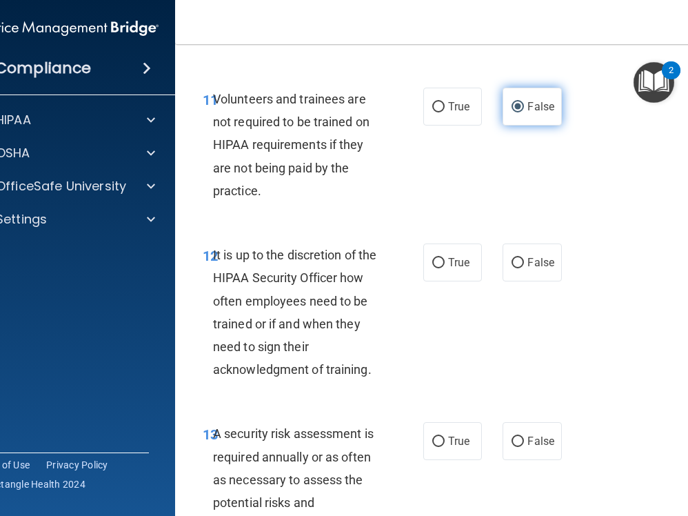
scroll to position [2179, 0]
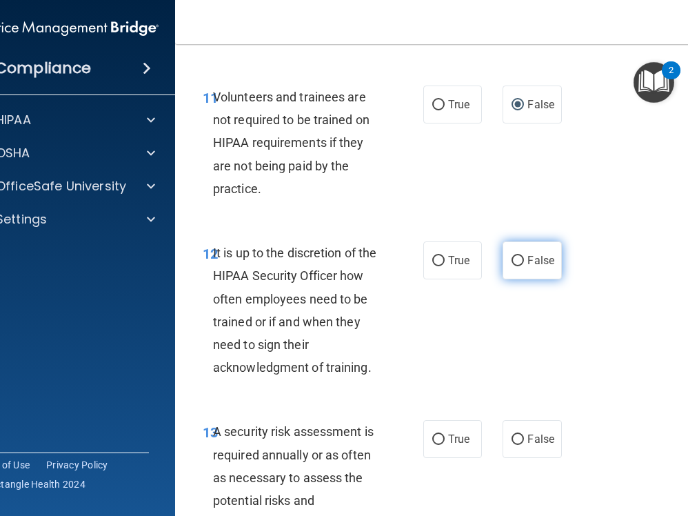
click at [517, 266] on input "False" at bounding box center [518, 261] width 12 height 10
radio input "true"
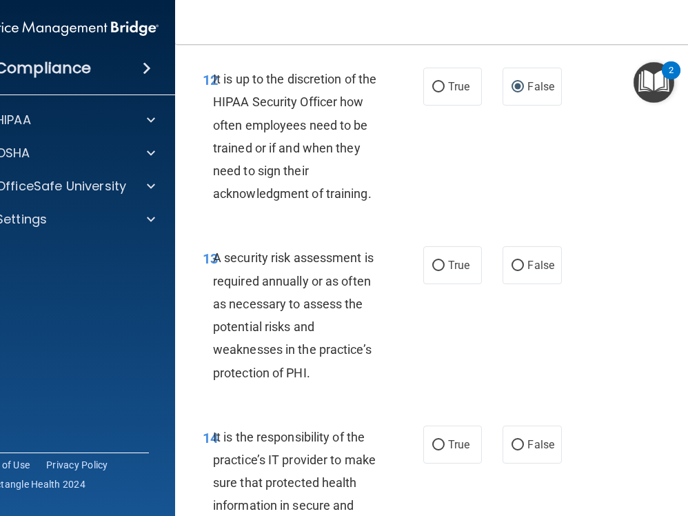
scroll to position [2357, 0]
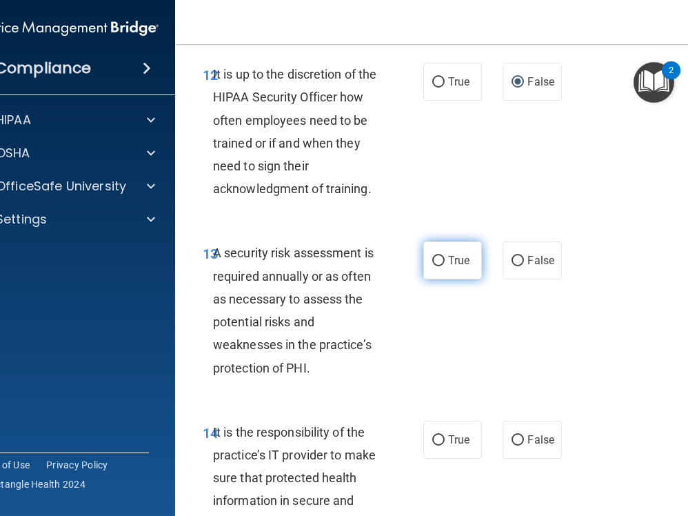
click at [439, 266] on input "True" at bounding box center [438, 261] width 12 height 10
radio input "true"
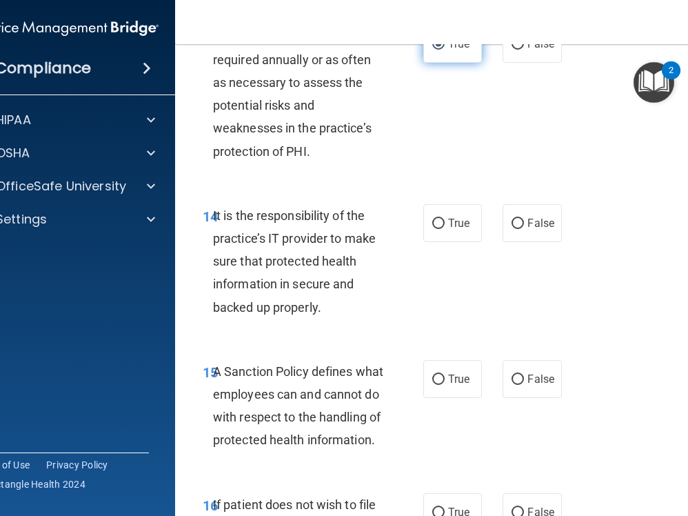
scroll to position [2592, 0]
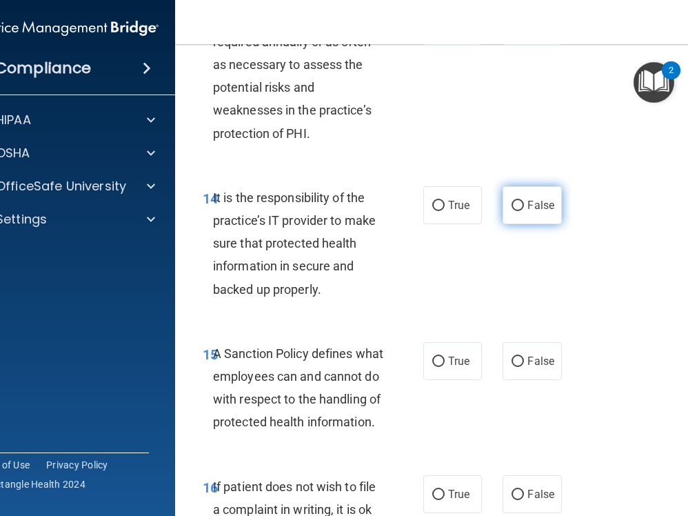
click at [519, 211] on input "False" at bounding box center [518, 206] width 12 height 10
radio input "true"
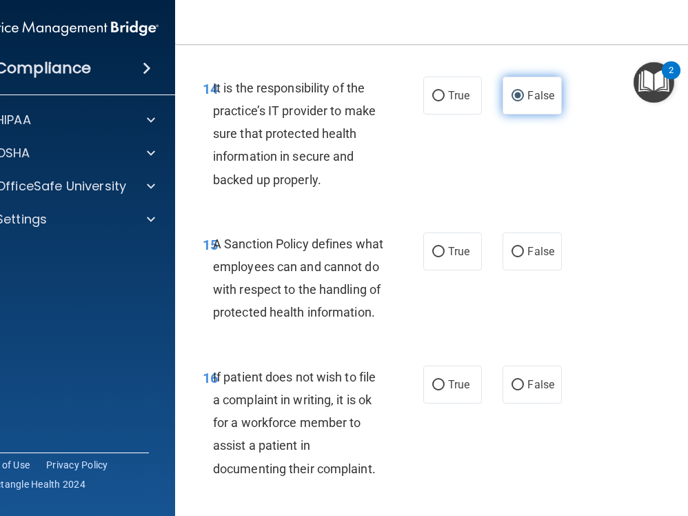
scroll to position [2705, 0]
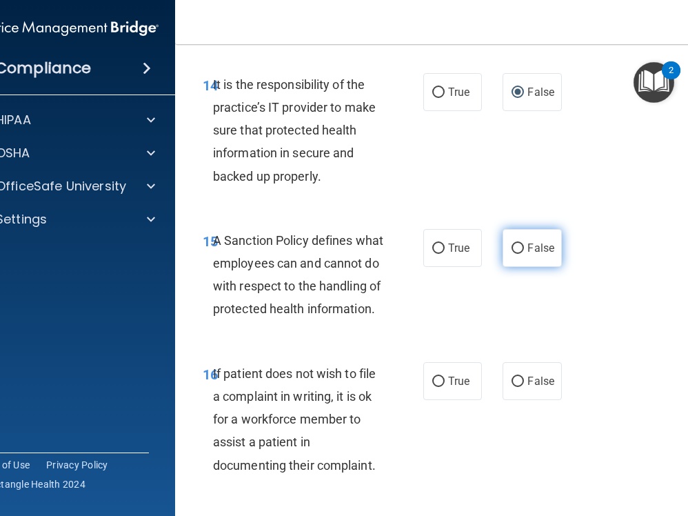
click at [519, 254] on input "False" at bounding box center [518, 248] width 12 height 10
radio input "true"
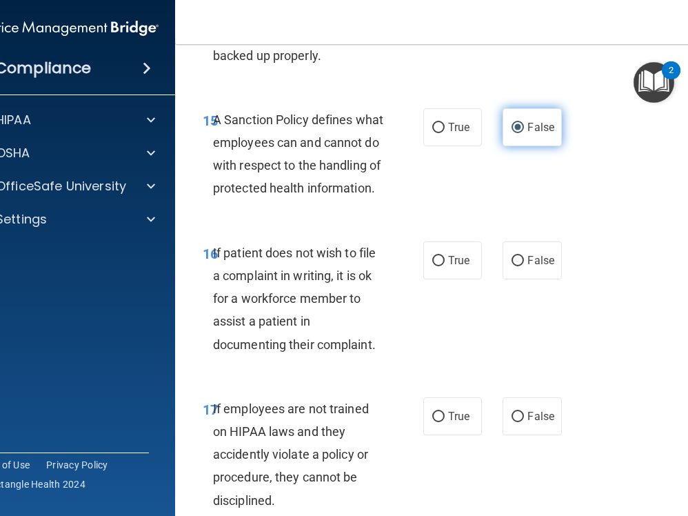
scroll to position [2838, 0]
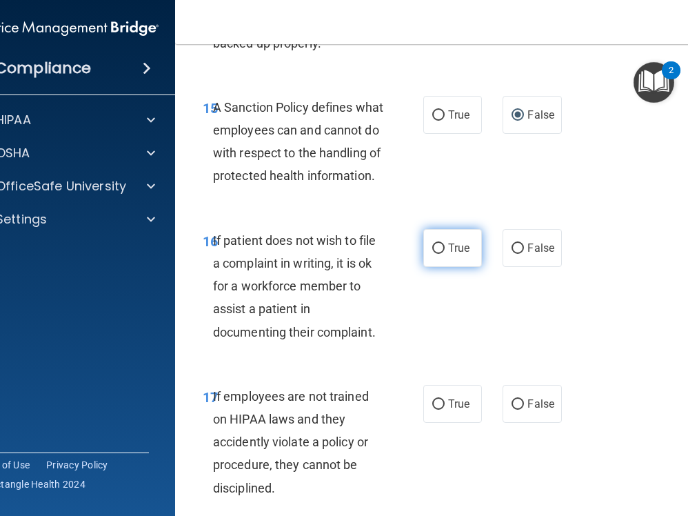
click at [438, 254] on input "True" at bounding box center [438, 248] width 12 height 10
radio input "true"
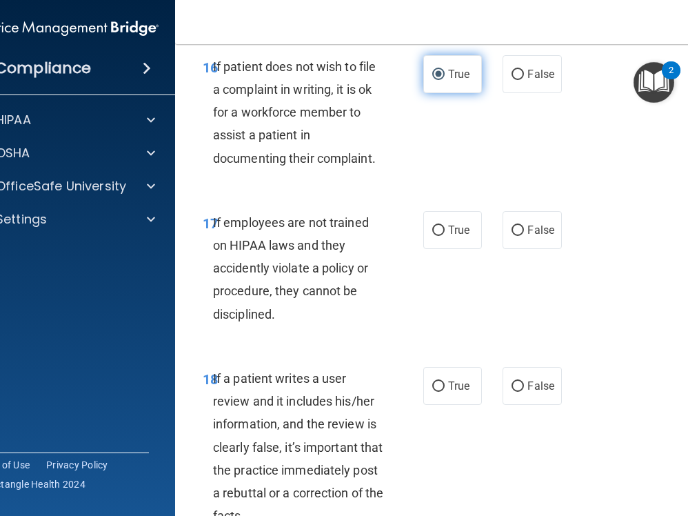
scroll to position [3030, 0]
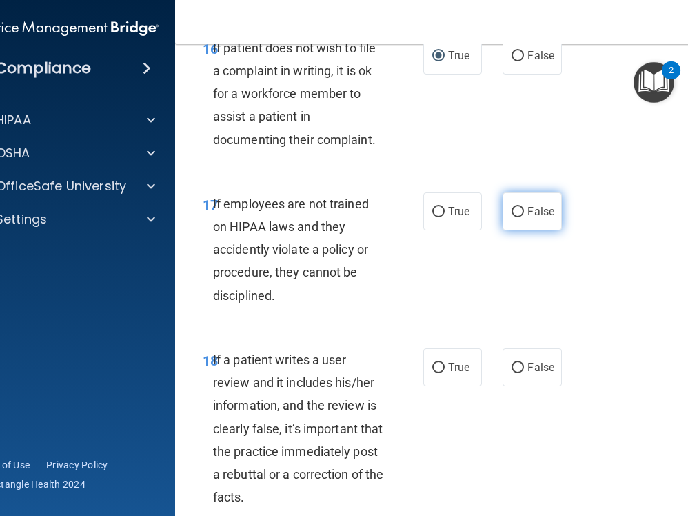
click at [520, 217] on input "False" at bounding box center [518, 212] width 12 height 10
radio input "true"
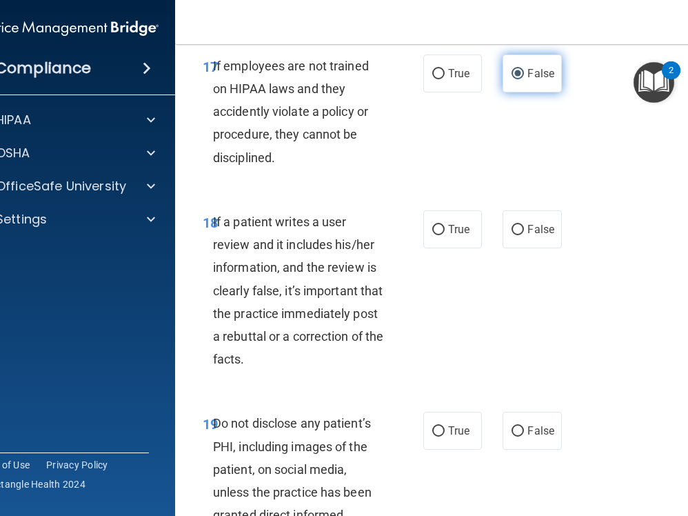
scroll to position [3174, 0]
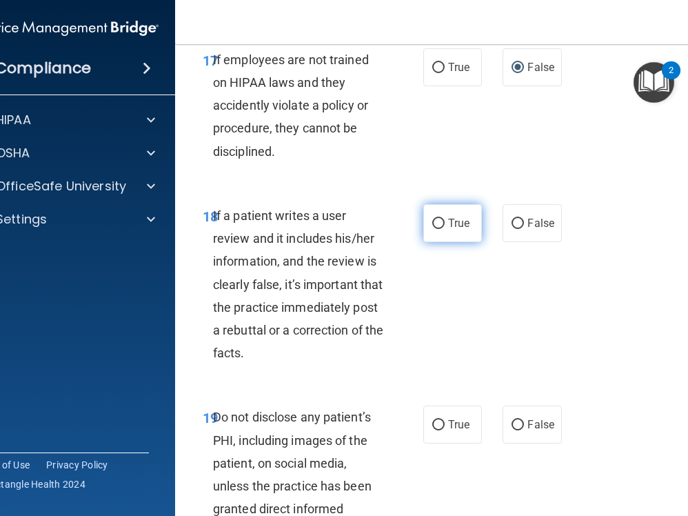
click at [440, 229] on input "True" at bounding box center [438, 224] width 12 height 10
radio input "true"
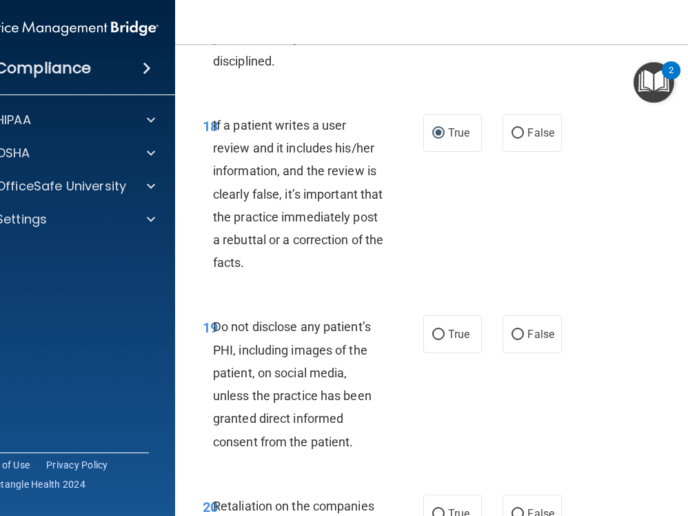
scroll to position [3265, 0]
click at [520, 138] on input "False" at bounding box center [518, 133] width 12 height 10
radio input "true"
radio input "false"
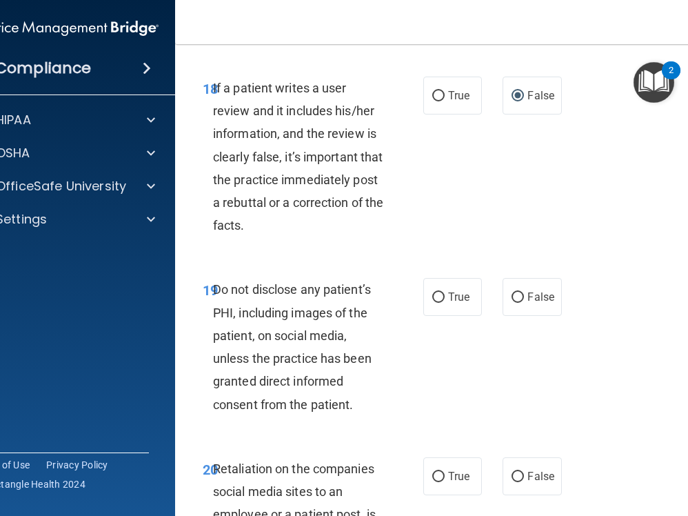
scroll to position [3333, 0]
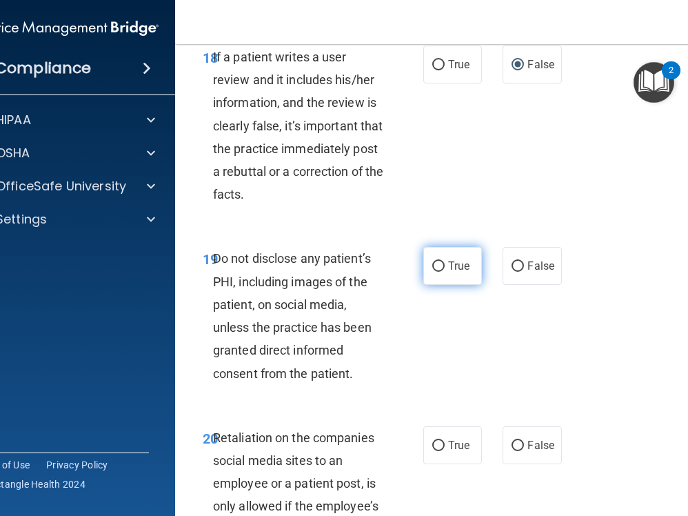
click at [441, 272] on input "True" at bounding box center [438, 266] width 12 height 10
radio input "true"
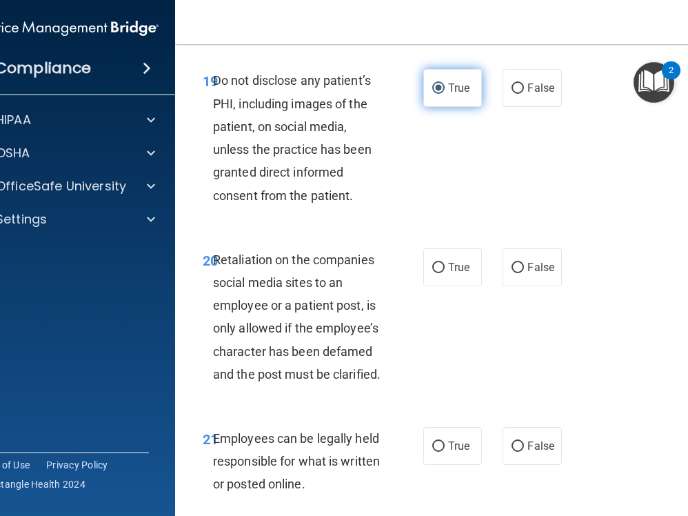
scroll to position [3516, 0]
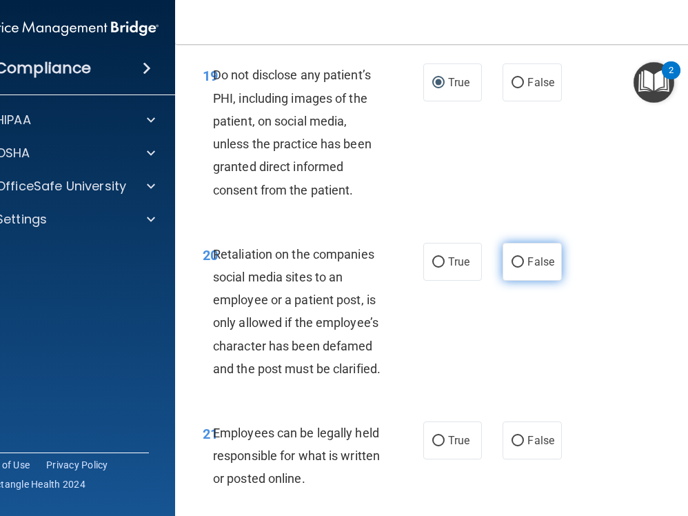
click at [517, 268] on input "False" at bounding box center [518, 262] width 12 height 10
radio input "true"
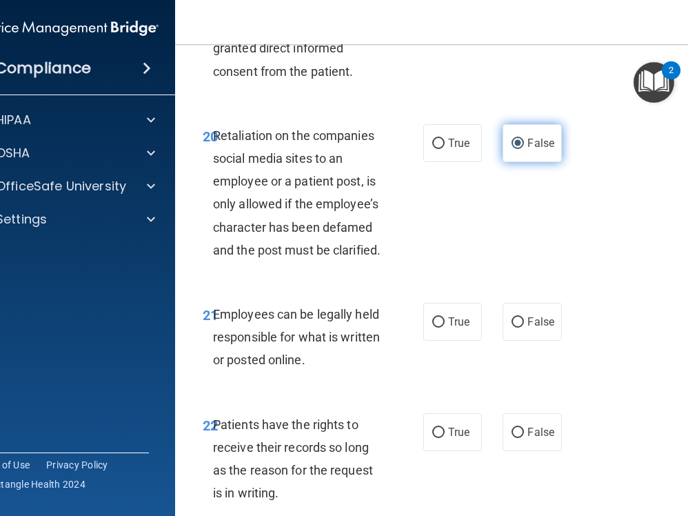
scroll to position [3670, 0]
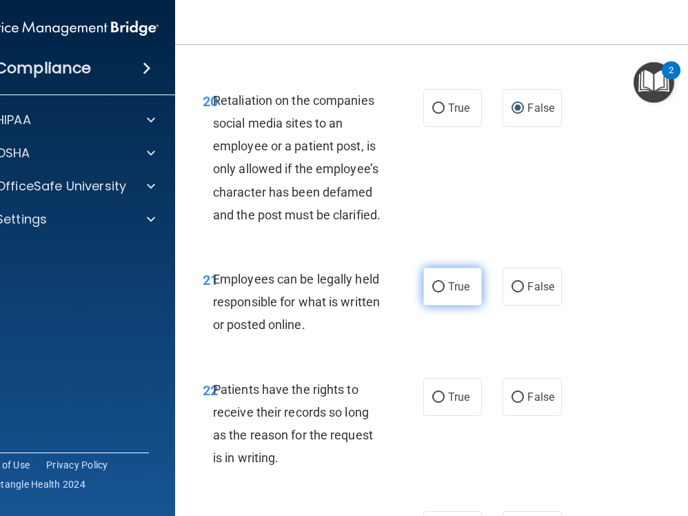
click at [440, 292] on input "True" at bounding box center [438, 287] width 12 height 10
radio input "true"
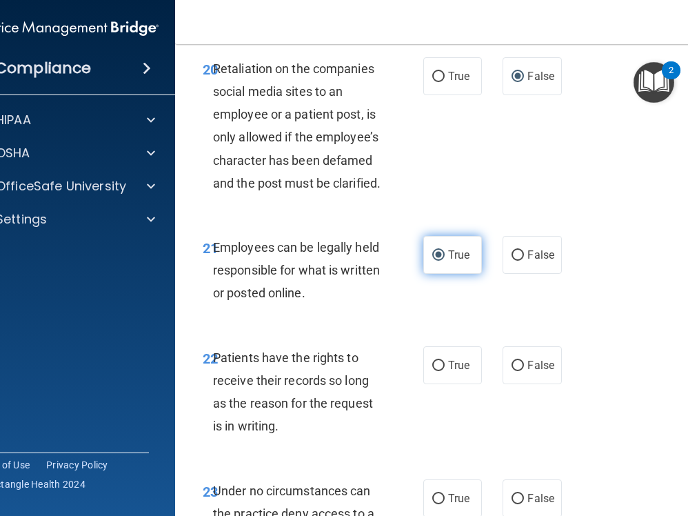
scroll to position [3798, 0]
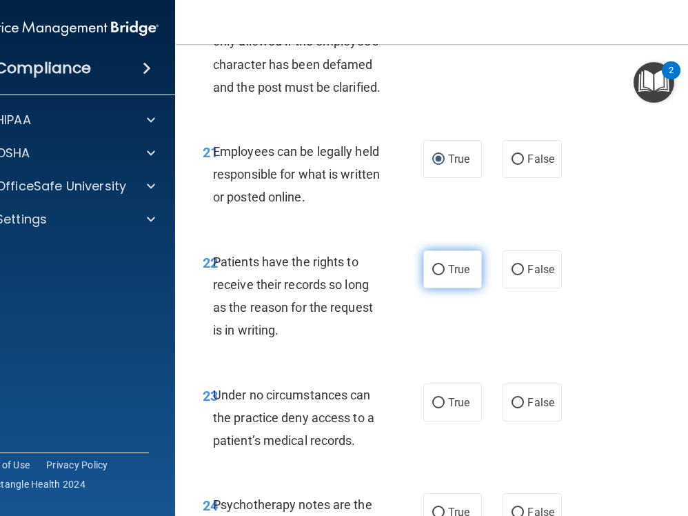
click at [437, 275] on input "True" at bounding box center [438, 270] width 12 height 10
radio input "true"
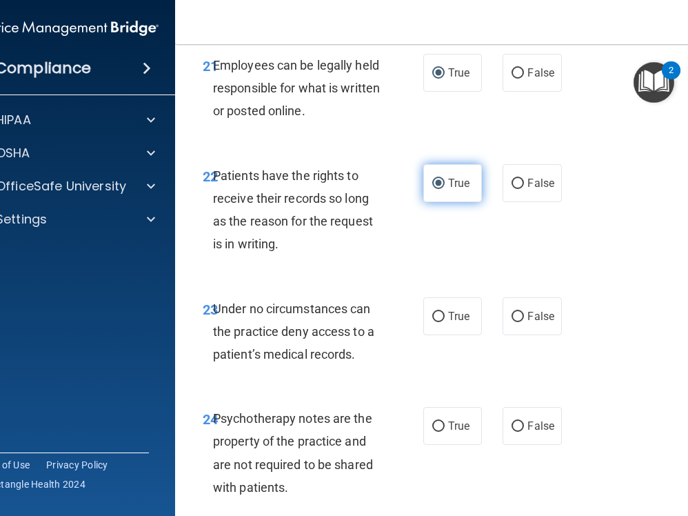
scroll to position [3946, 0]
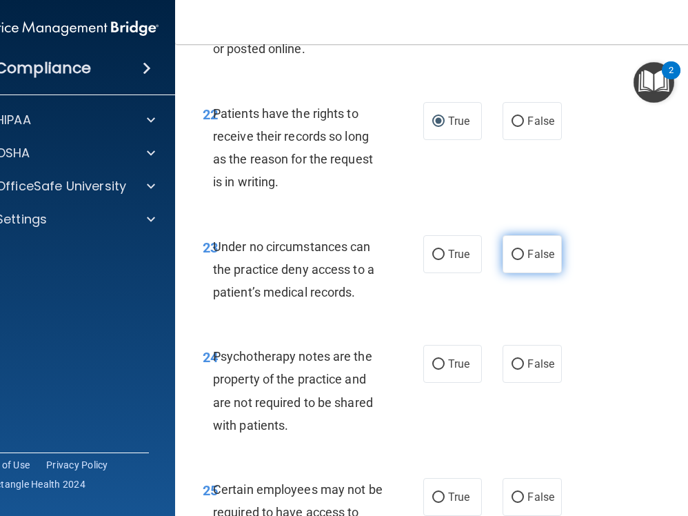
click at [518, 260] on input "False" at bounding box center [518, 255] width 12 height 10
radio input "true"
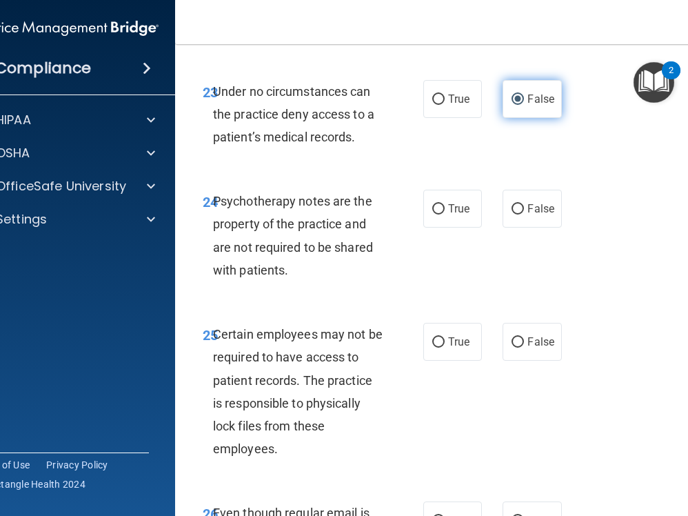
scroll to position [4114, 0]
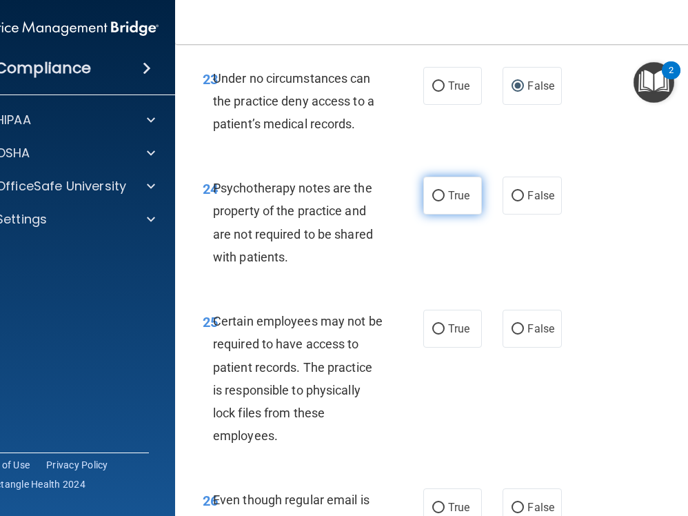
click at [439, 201] on input "True" at bounding box center [438, 196] width 12 height 10
radio input "true"
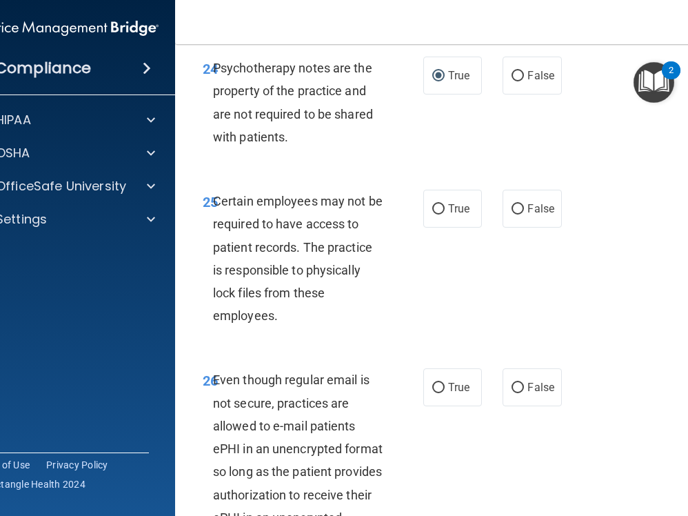
scroll to position [4243, 0]
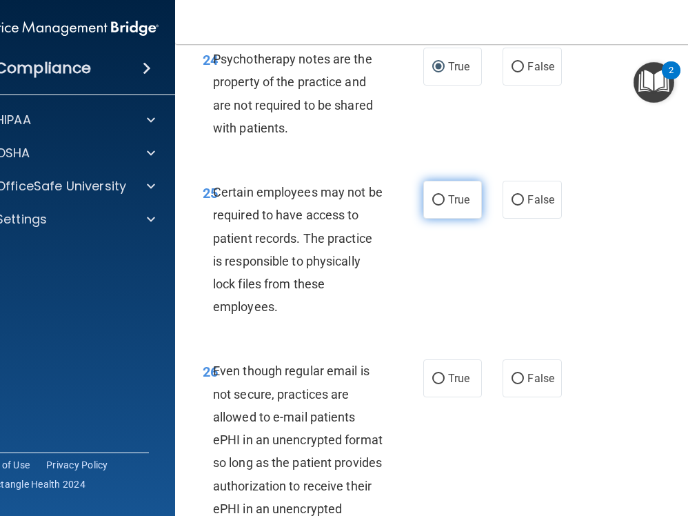
click at [439, 206] on input "True" at bounding box center [438, 200] width 12 height 10
radio input "true"
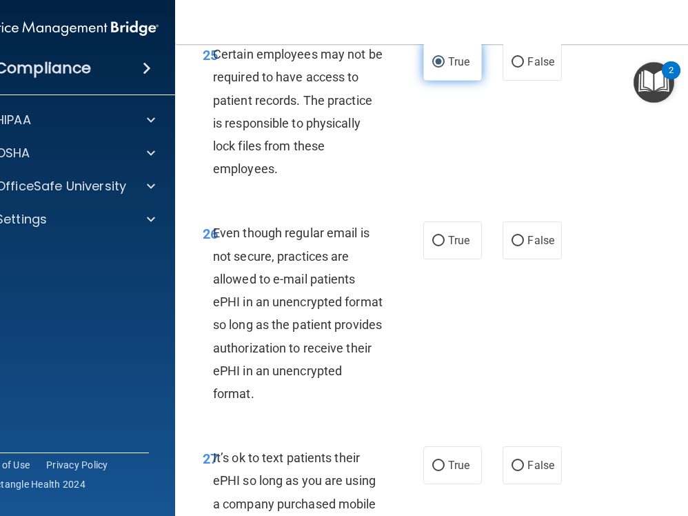
scroll to position [4400, 0]
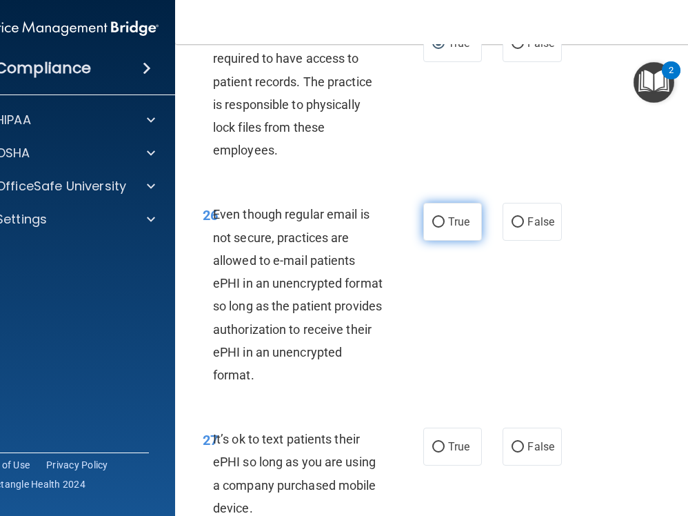
click at [439, 228] on input "True" at bounding box center [438, 222] width 12 height 10
radio input "true"
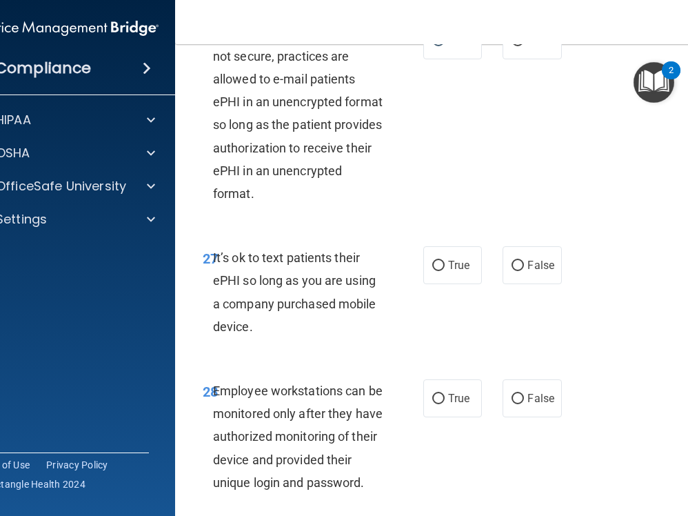
scroll to position [4595, 0]
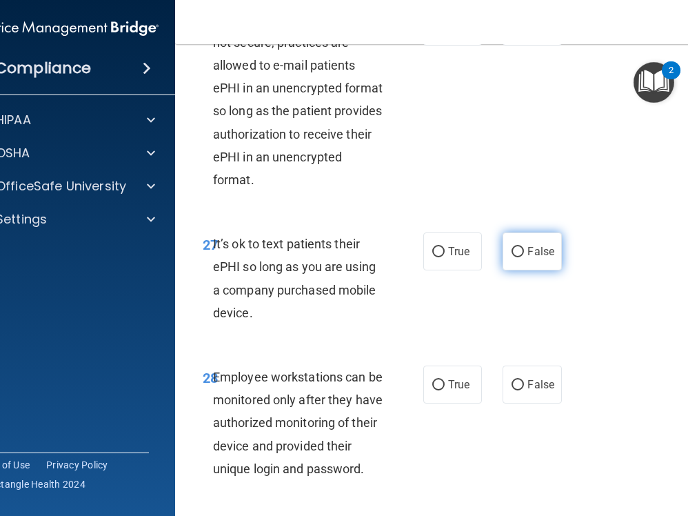
click at [519, 257] on input "False" at bounding box center [518, 252] width 12 height 10
radio input "true"
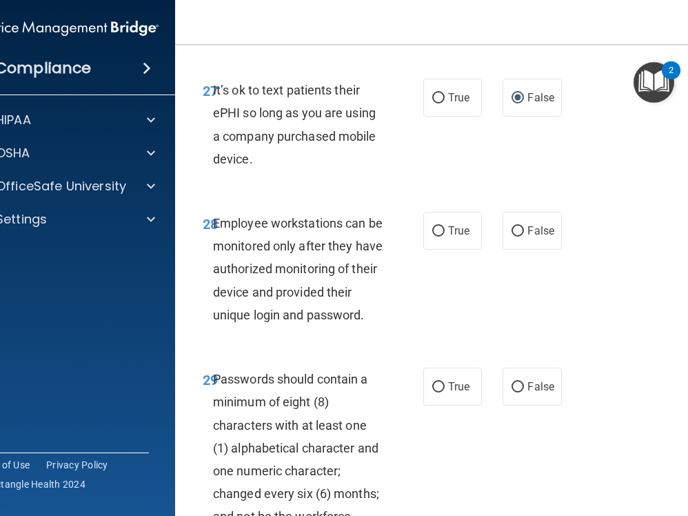
scroll to position [4752, 0]
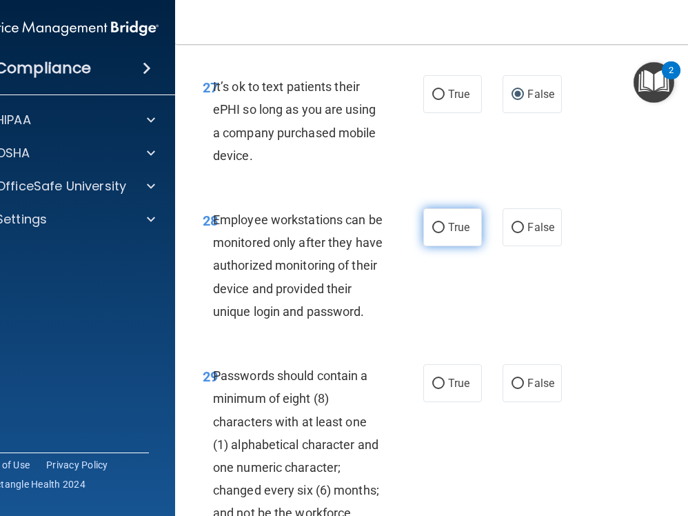
click at [439, 233] on input "True" at bounding box center [438, 228] width 12 height 10
radio input "true"
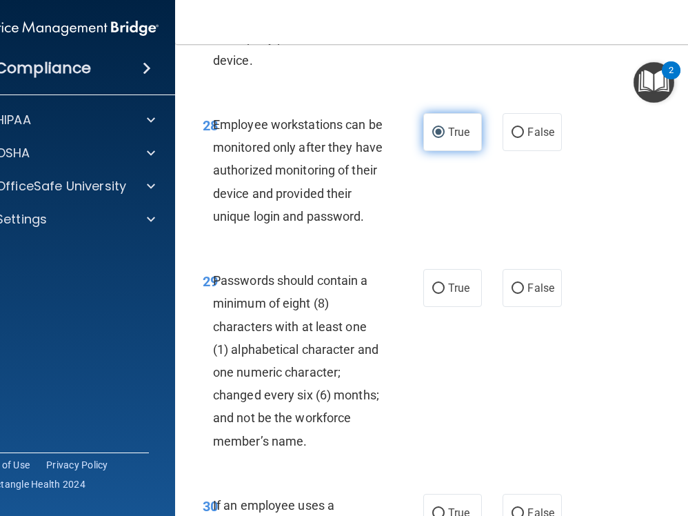
scroll to position [4850, 0]
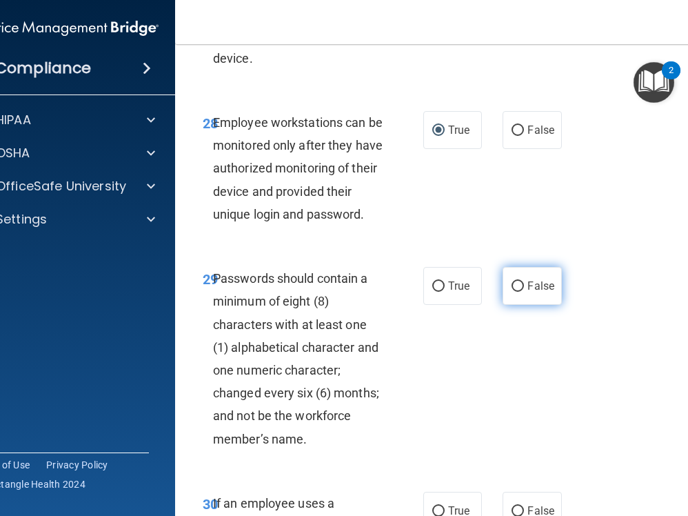
click at [519, 292] on input "False" at bounding box center [518, 286] width 12 height 10
radio input "true"
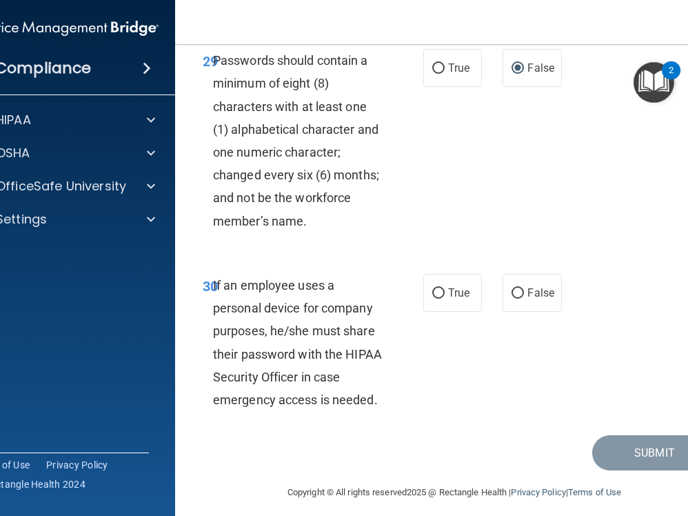
scroll to position [5077, 0]
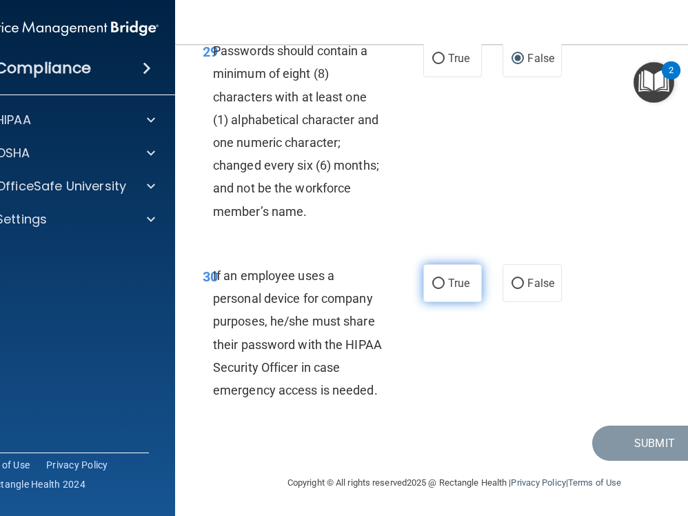
click at [439, 289] on input "True" at bounding box center [438, 284] width 12 height 10
radio input "true"
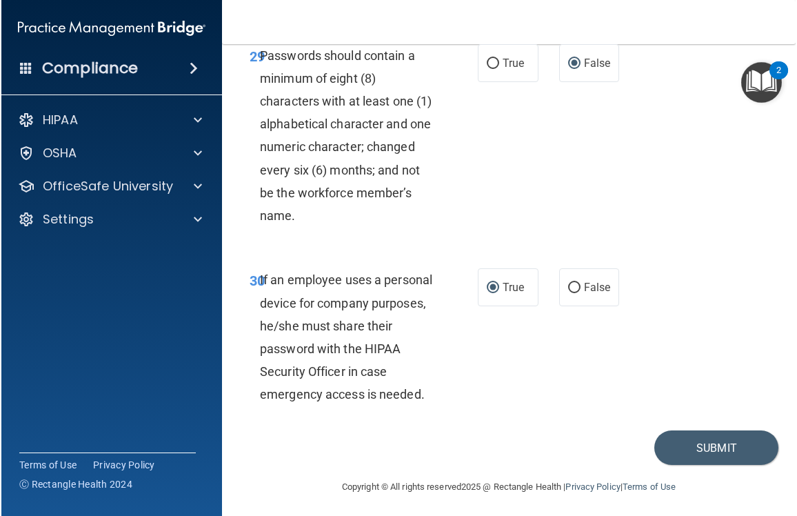
scroll to position [4867, 0]
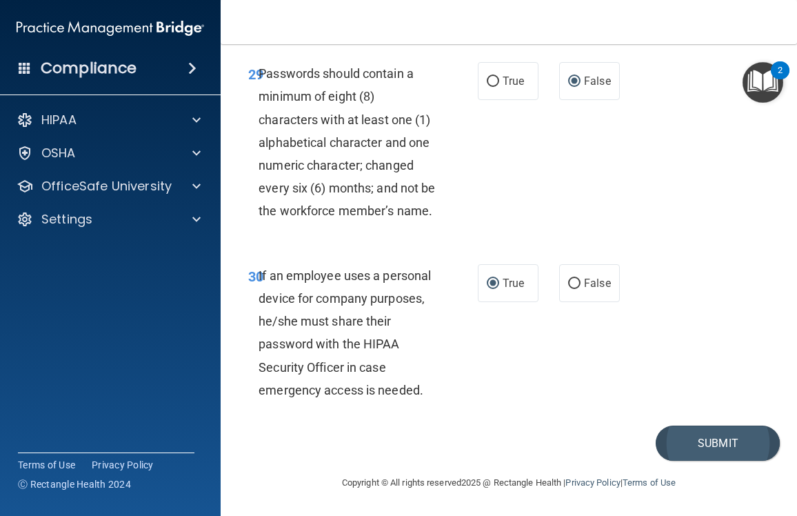
click at [708, 443] on button "Submit" at bounding box center [718, 443] width 124 height 35
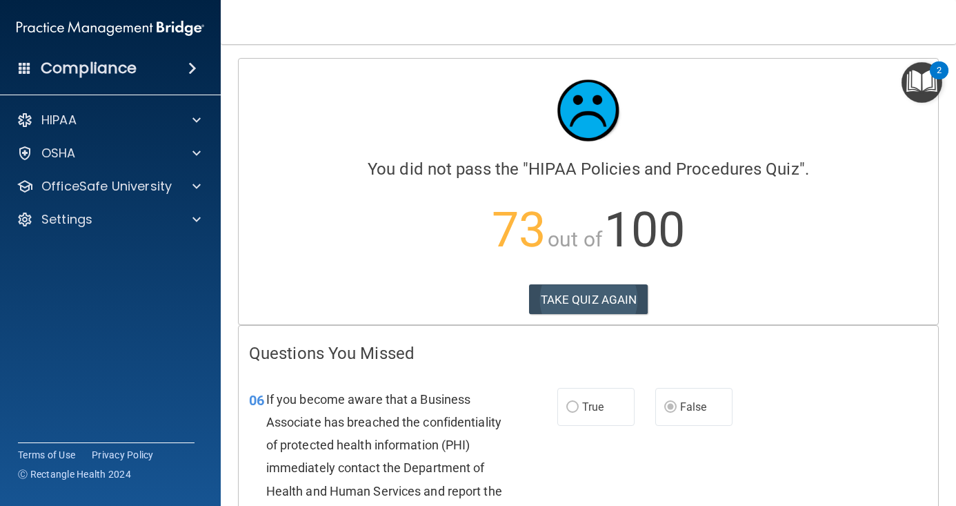
click at [587, 297] on button "TAKE QUIZ AGAIN" at bounding box center [588, 299] width 119 height 30
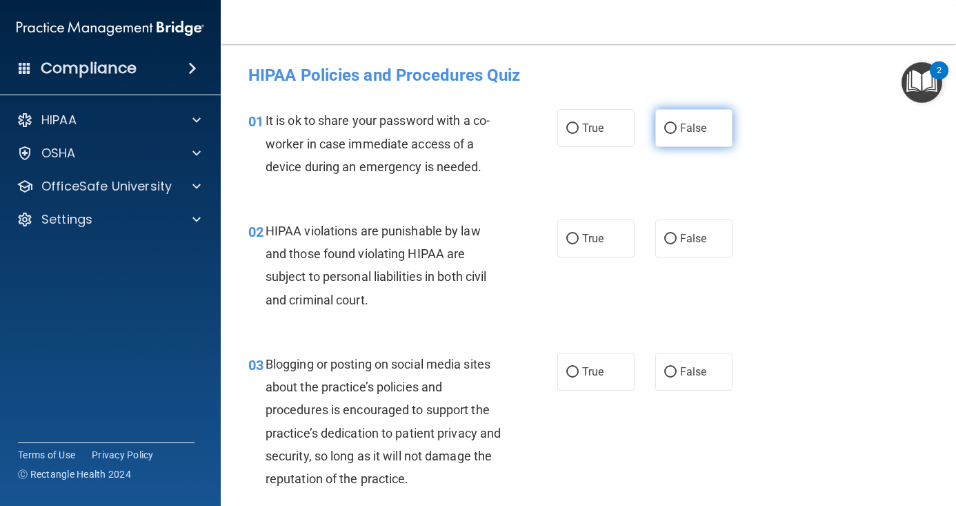
click at [668, 128] on input "False" at bounding box center [670, 128] width 12 height 10
radio input "true"
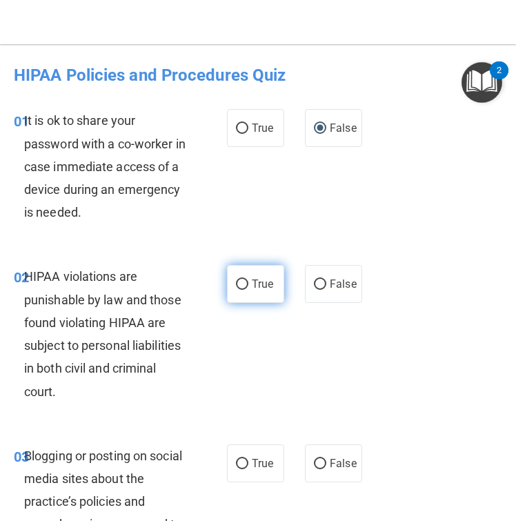
click at [243, 283] on input "True" at bounding box center [242, 284] width 12 height 10
radio input "true"
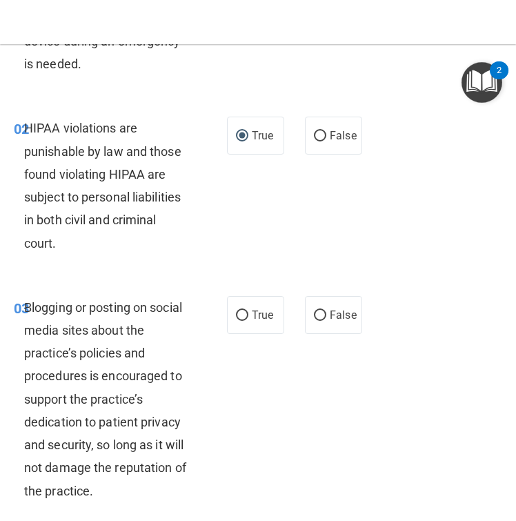
scroll to position [156, 0]
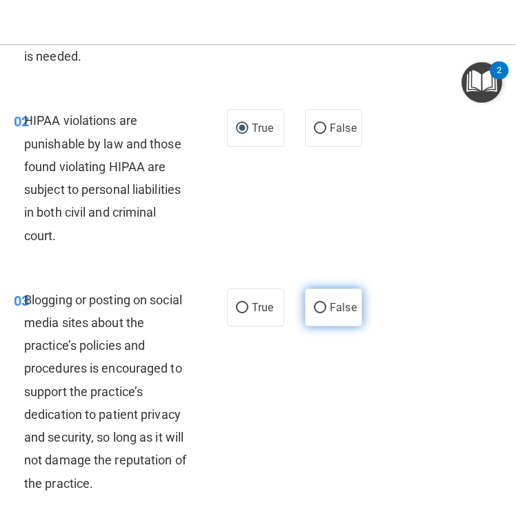
click at [319, 306] on input "False" at bounding box center [320, 308] width 12 height 10
radio input "true"
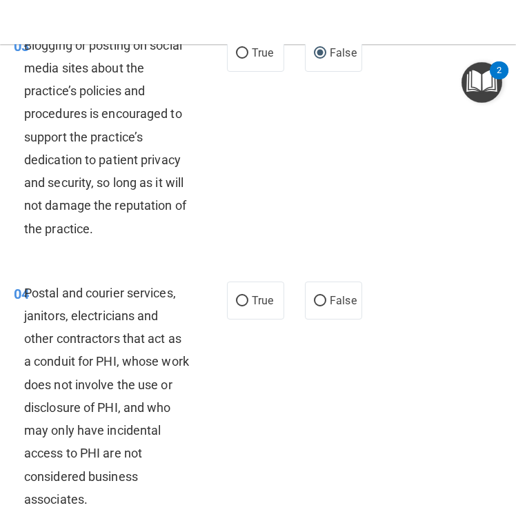
scroll to position [411, 0]
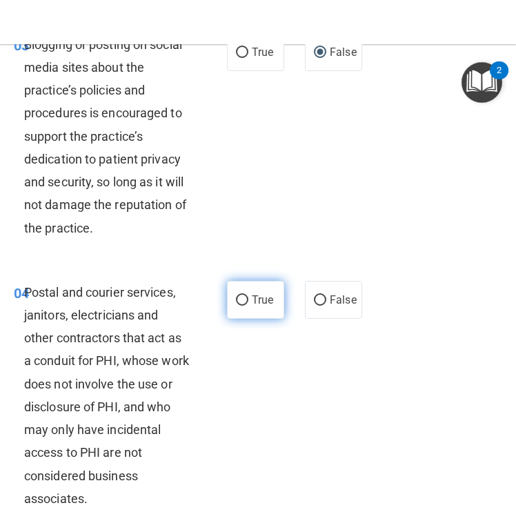
click at [241, 295] on input "True" at bounding box center [242, 300] width 12 height 10
radio input "true"
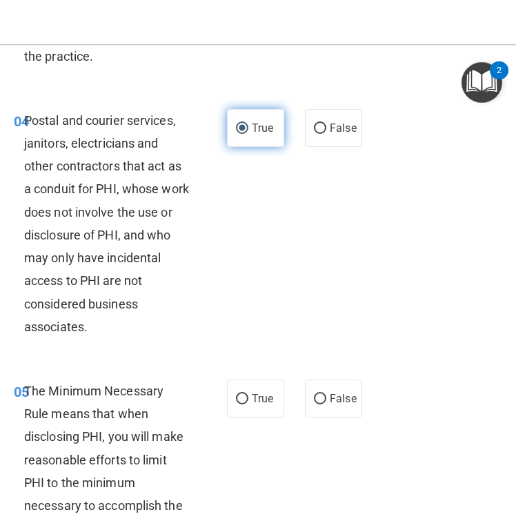
scroll to position [626, 0]
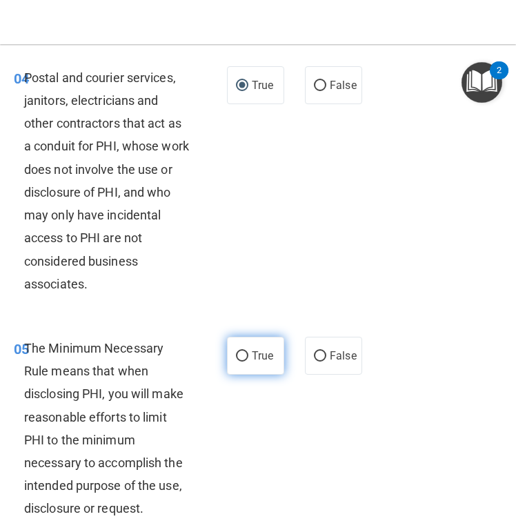
click at [241, 351] on input "True" at bounding box center [242, 356] width 12 height 10
radio input "true"
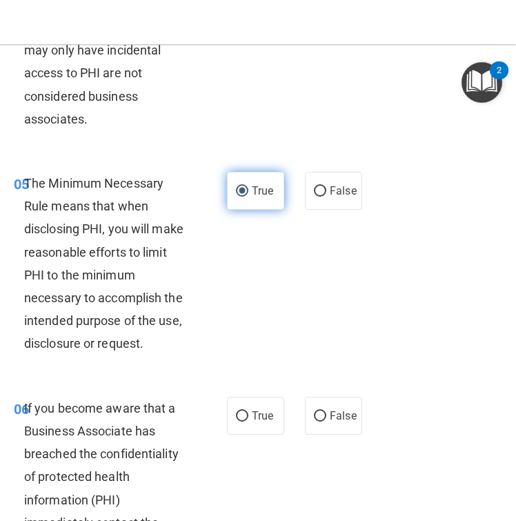
scroll to position [794, 0]
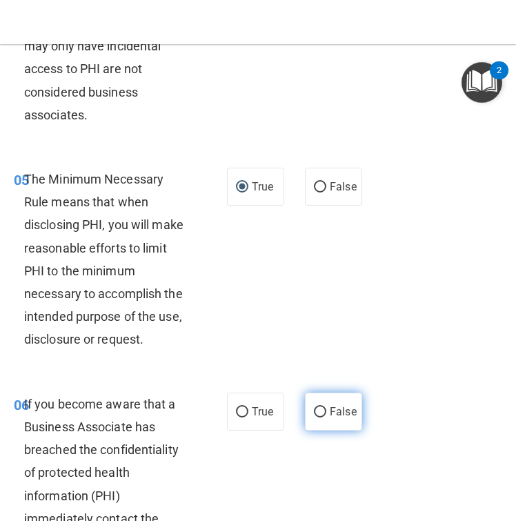
click at [320, 407] on input "False" at bounding box center [320, 412] width 12 height 10
radio input "true"
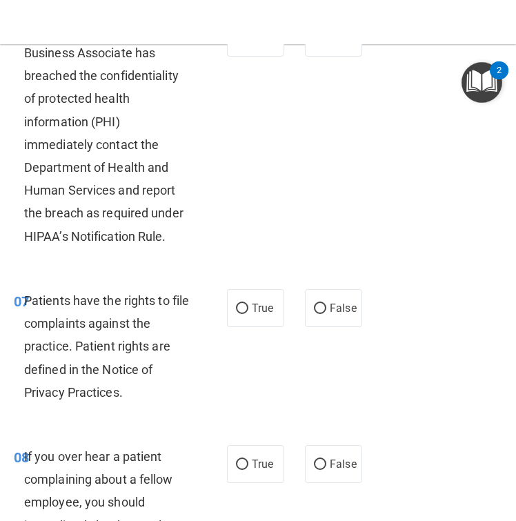
scroll to position [1170, 0]
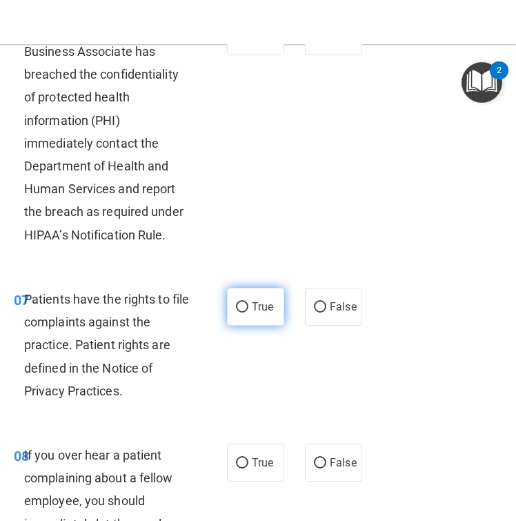
click at [241, 302] on input "True" at bounding box center [242, 307] width 12 height 10
radio input "true"
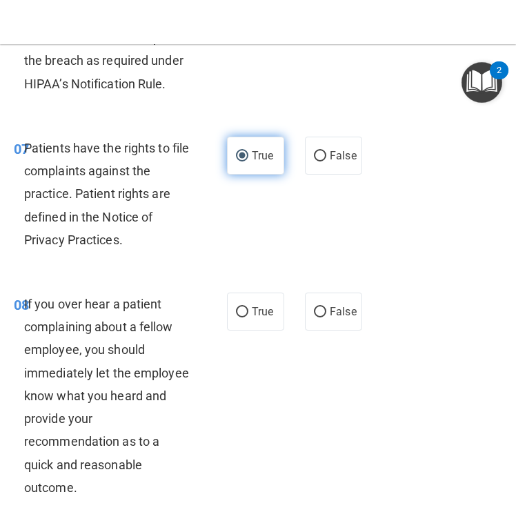
scroll to position [1325, 0]
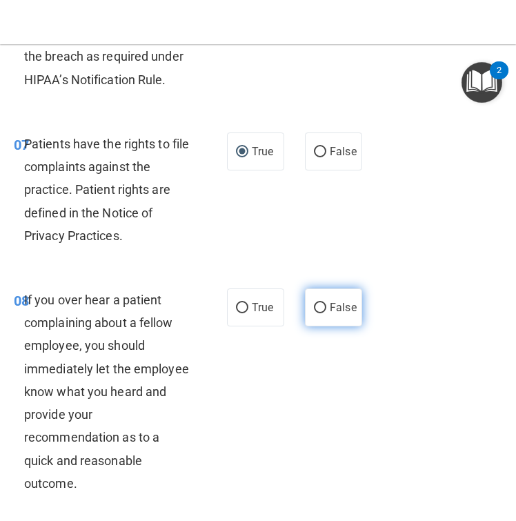
click at [319, 303] on input "False" at bounding box center [320, 308] width 12 height 10
radio input "true"
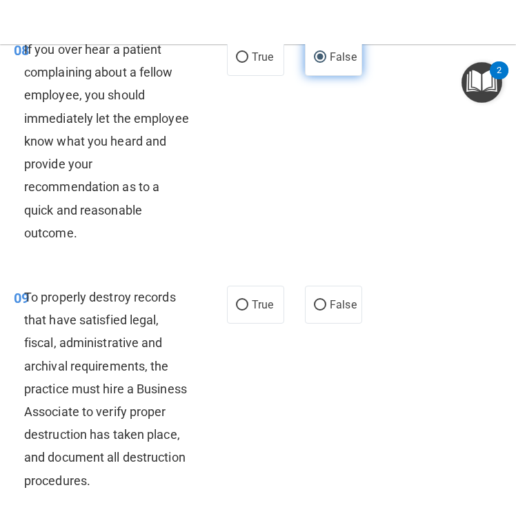
scroll to position [1576, 0]
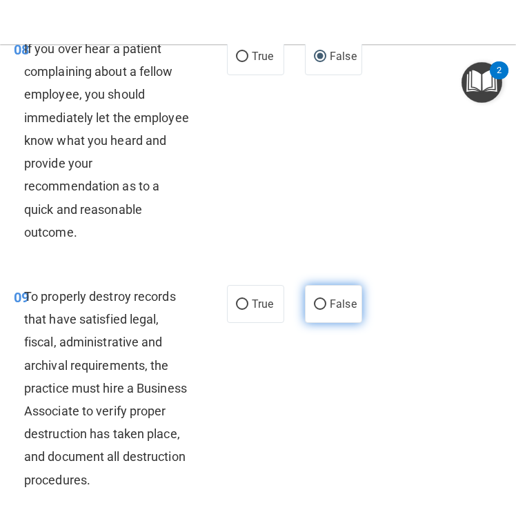
click at [321, 299] on input "False" at bounding box center [320, 304] width 12 height 10
radio input "true"
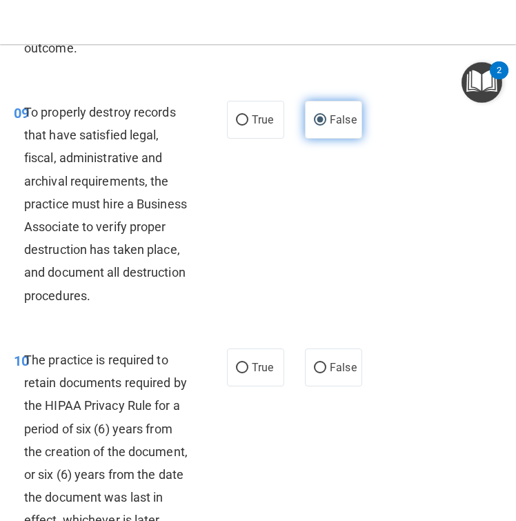
scroll to position [1787, 0]
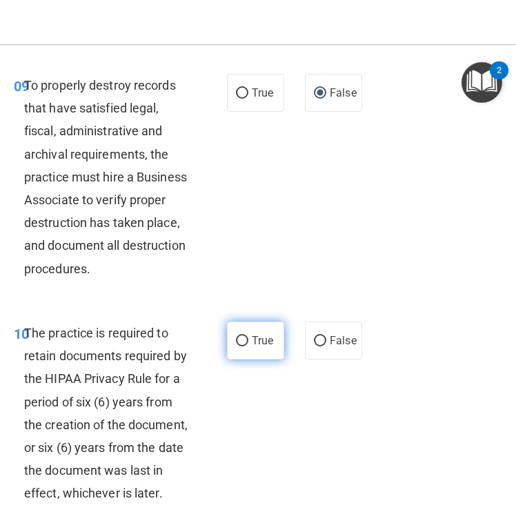
click at [241, 336] on input "True" at bounding box center [242, 341] width 12 height 10
radio input "true"
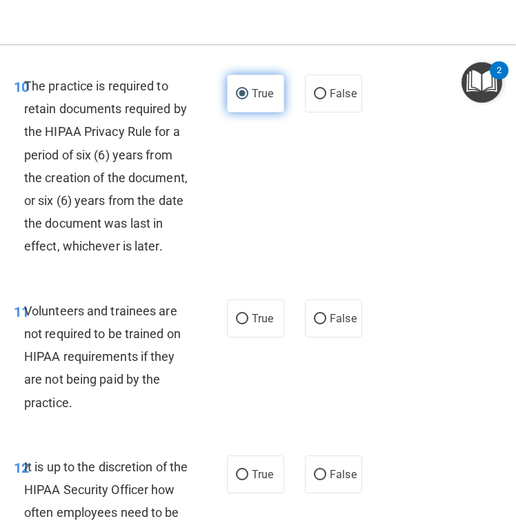
scroll to position [2036, 0]
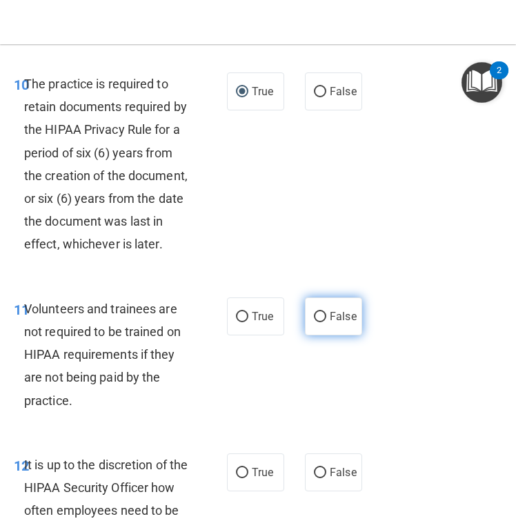
click at [322, 312] on input "False" at bounding box center [320, 317] width 12 height 10
radio input "true"
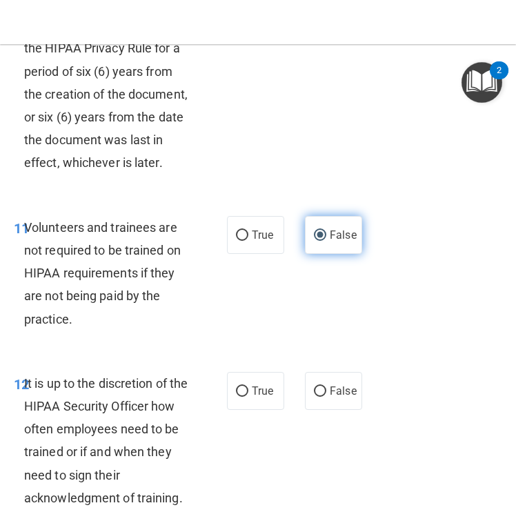
scroll to position [2168, 0]
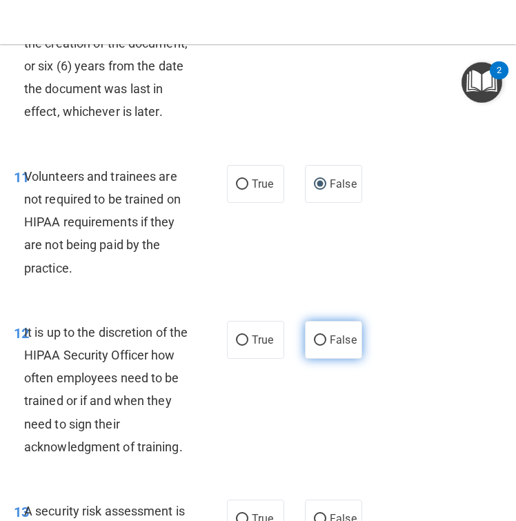
click at [320, 335] on input "False" at bounding box center [320, 340] width 12 height 10
radio input "true"
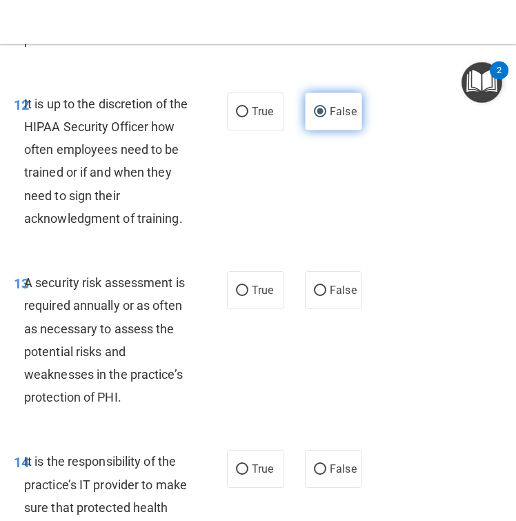
scroll to position [2397, 0]
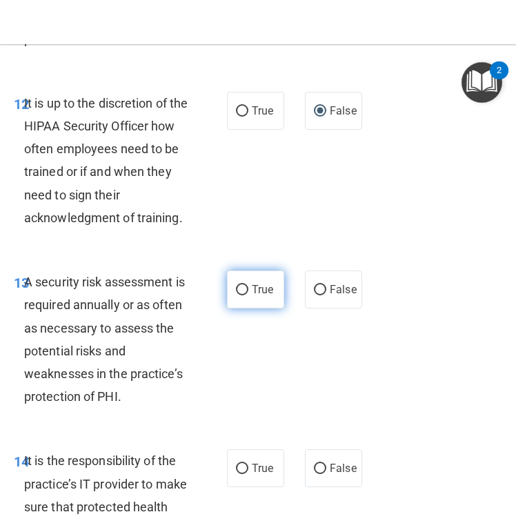
click at [243, 285] on input "True" at bounding box center [242, 290] width 12 height 10
radio input "true"
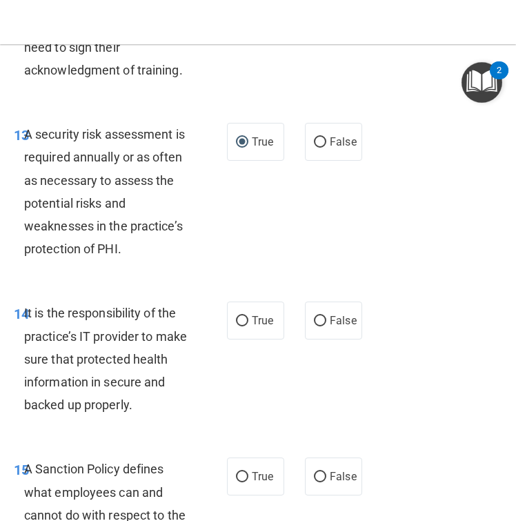
scroll to position [2559, 0]
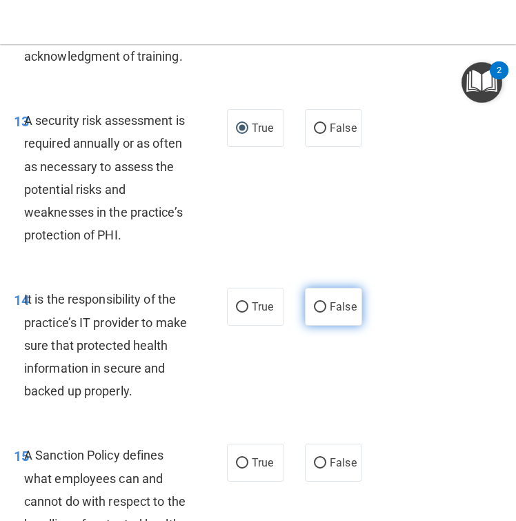
click at [321, 302] on input "False" at bounding box center [320, 307] width 12 height 10
radio input "true"
click at [321, 302] on input "False" at bounding box center [320, 307] width 12 height 10
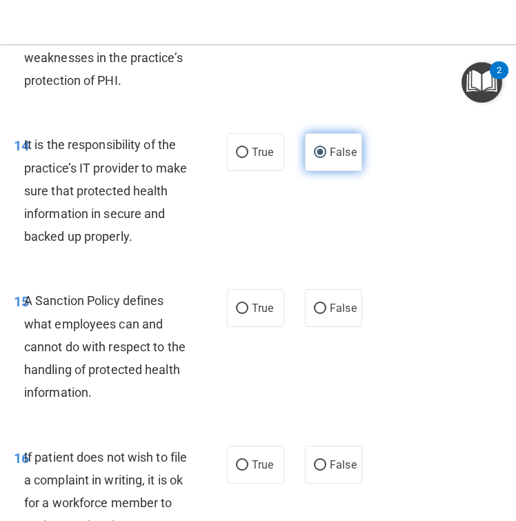
scroll to position [2715, 0]
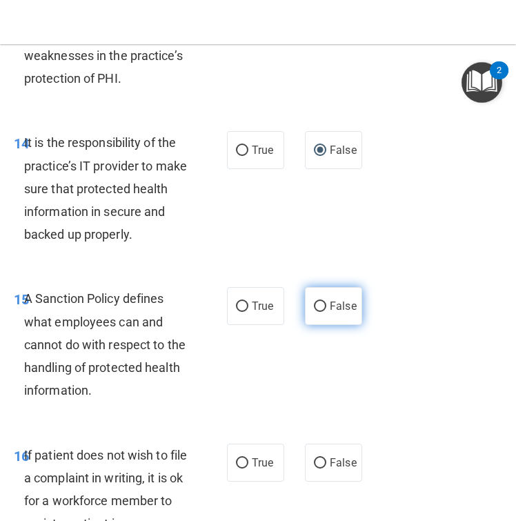
click at [321, 301] on input "False" at bounding box center [320, 306] width 12 height 10
radio input "true"
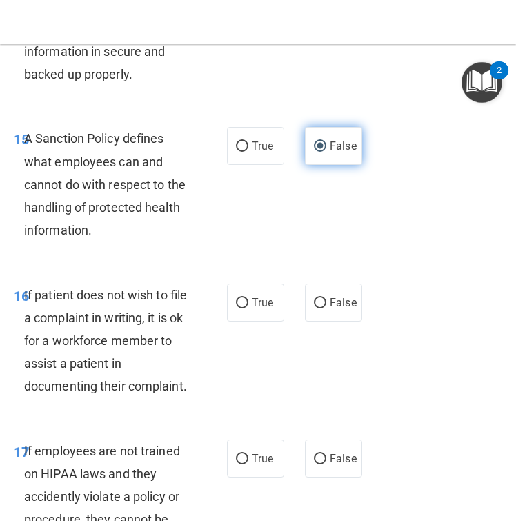
scroll to position [2876, 0]
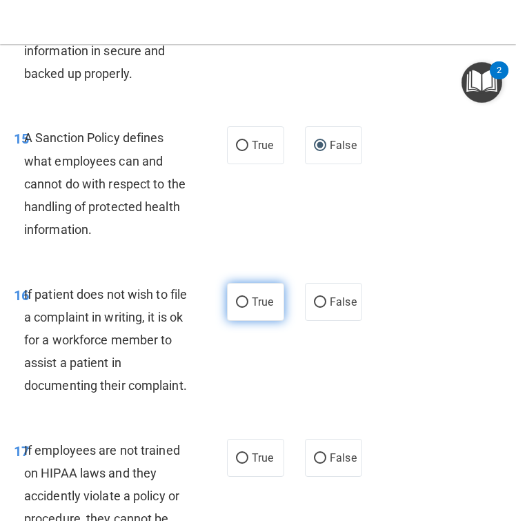
click at [244, 297] on input "True" at bounding box center [242, 302] width 12 height 10
radio input "true"
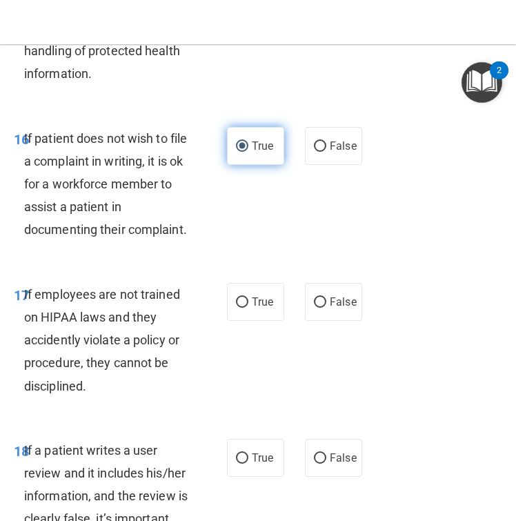
scroll to position [3034, 0]
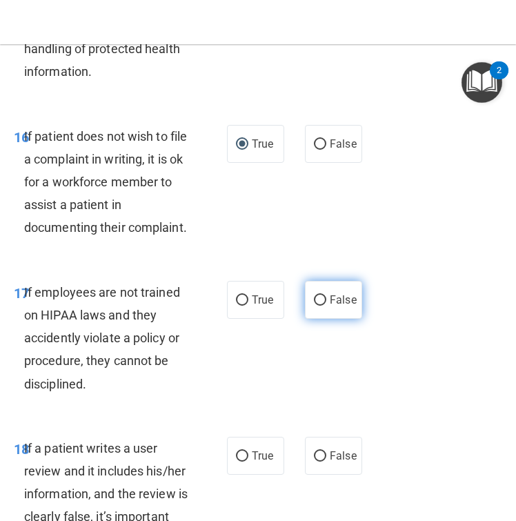
click at [326, 295] on input "False" at bounding box center [320, 300] width 12 height 10
radio input "true"
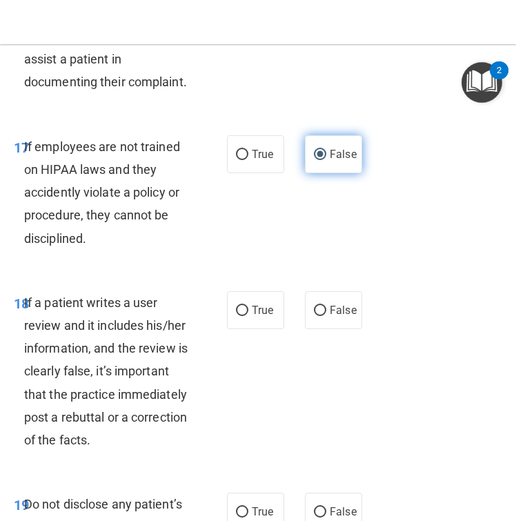
scroll to position [3195, 0]
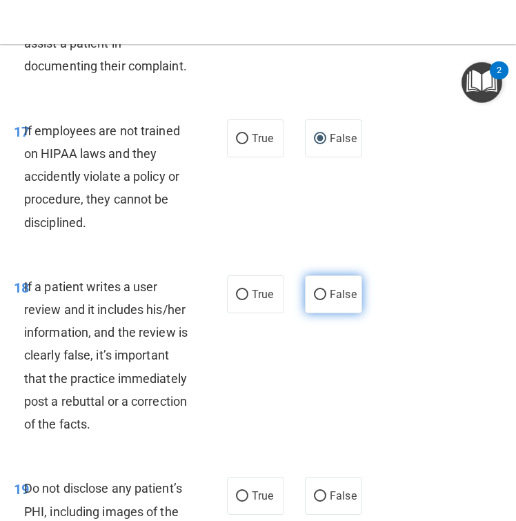
click at [320, 290] on input "False" at bounding box center [320, 295] width 12 height 10
radio input "true"
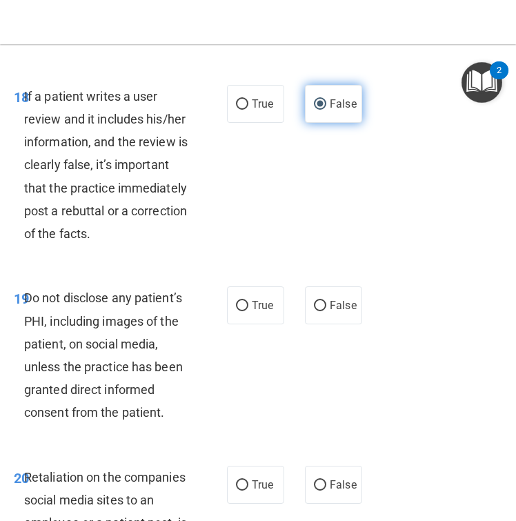
scroll to position [3394, 0]
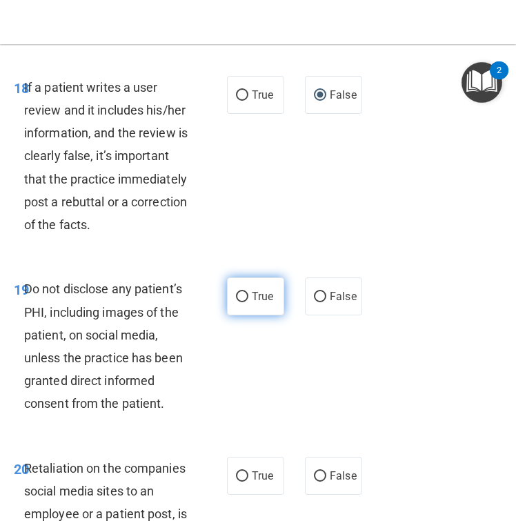
click at [243, 292] on input "True" at bounding box center [242, 297] width 12 height 10
radio input "true"
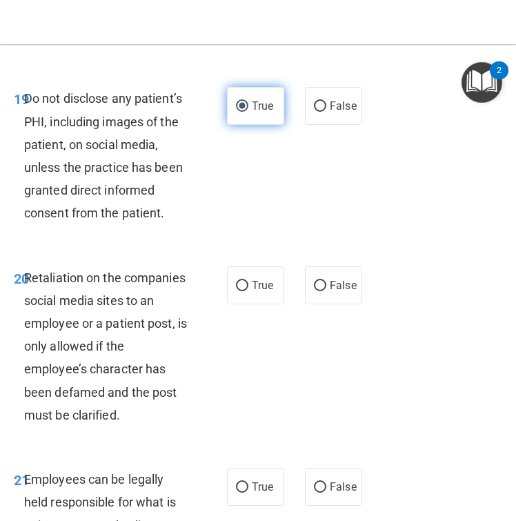
scroll to position [3586, 0]
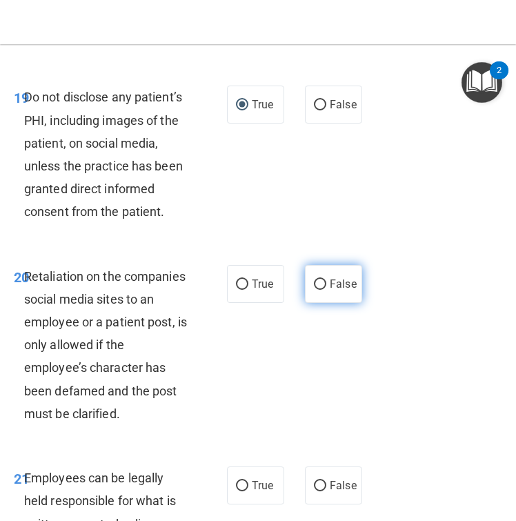
click at [321, 279] on input "False" at bounding box center [320, 284] width 12 height 10
radio input "true"
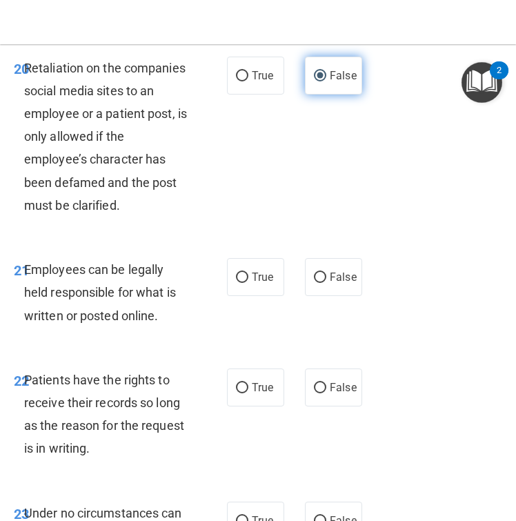
scroll to position [3796, 0]
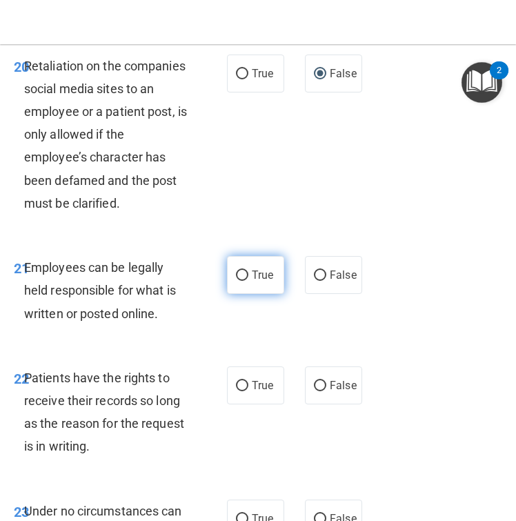
click at [240, 270] on input "True" at bounding box center [242, 275] width 12 height 10
radio input "true"
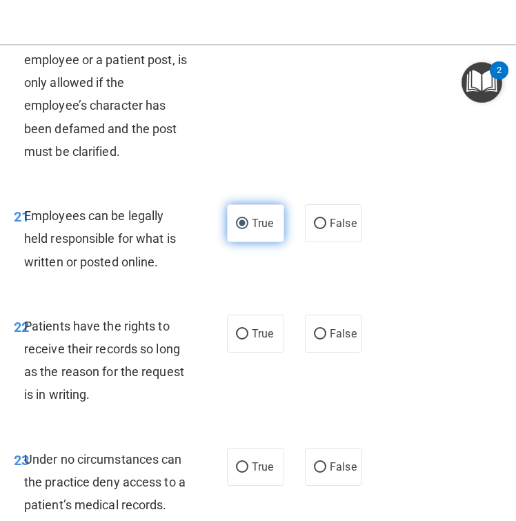
scroll to position [3868, 0]
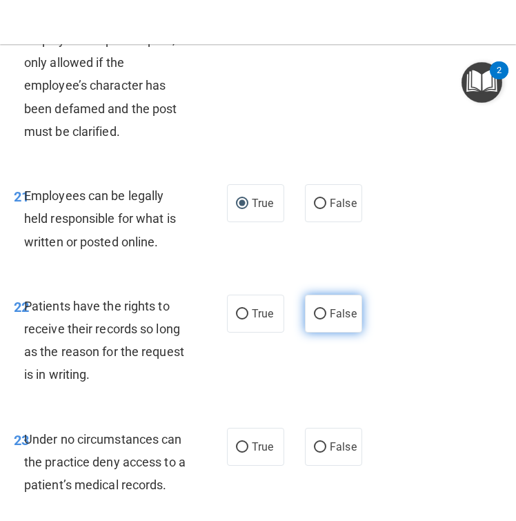
click at [322, 309] on input "False" at bounding box center [320, 314] width 12 height 10
radio input "true"
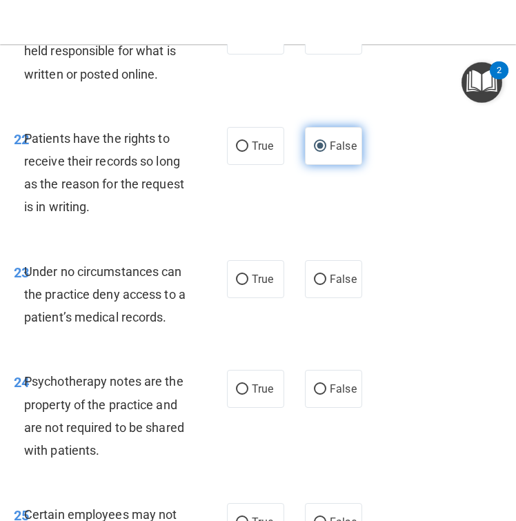
scroll to position [4036, 0]
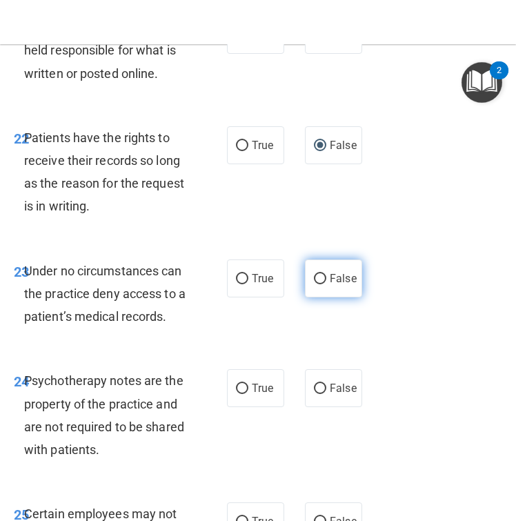
click at [319, 274] on input "False" at bounding box center [320, 279] width 12 height 10
radio input "true"
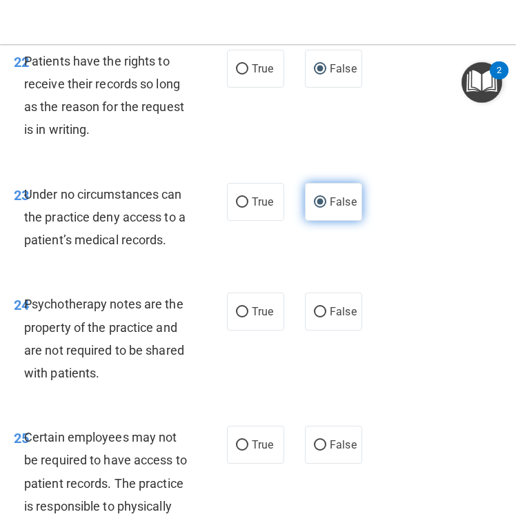
scroll to position [4123, 0]
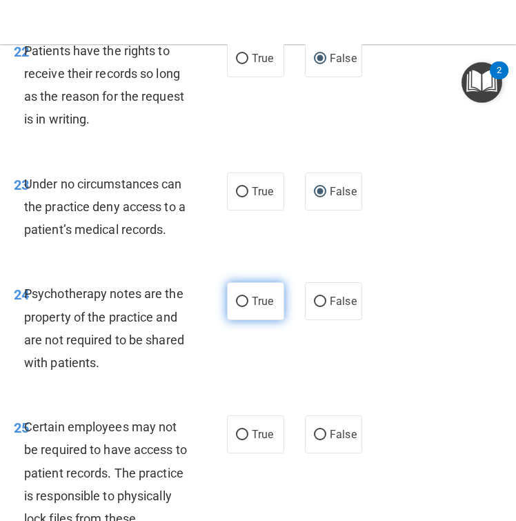
click at [241, 297] on input "True" at bounding box center [242, 302] width 12 height 10
radio input "true"
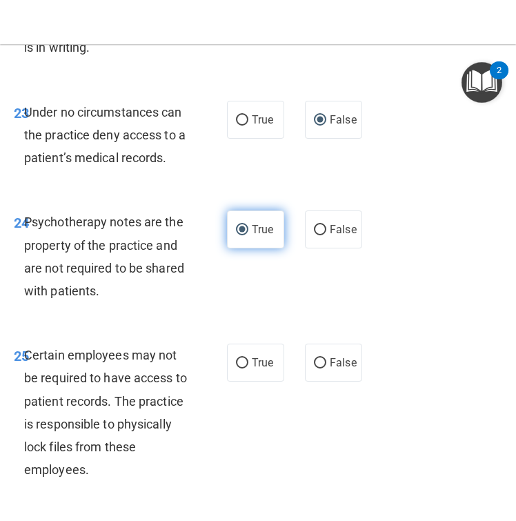
scroll to position [4204, 0]
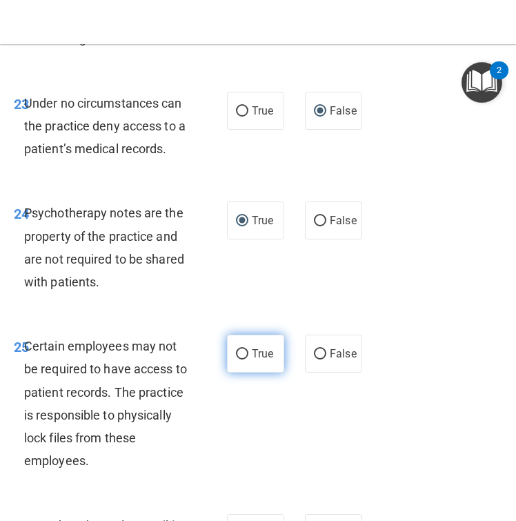
click at [241, 349] on input "True" at bounding box center [242, 354] width 12 height 10
radio input "true"
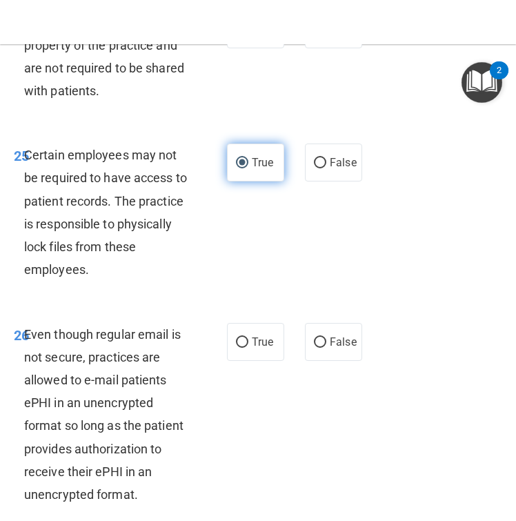
scroll to position [4397, 0]
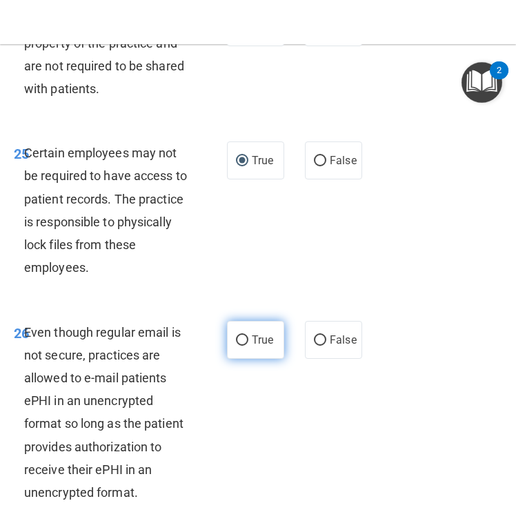
click at [242, 335] on input "True" at bounding box center [242, 340] width 12 height 10
radio input "true"
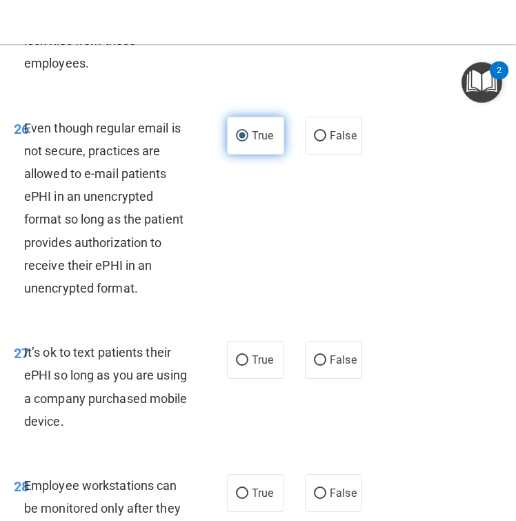
scroll to position [4602, 0]
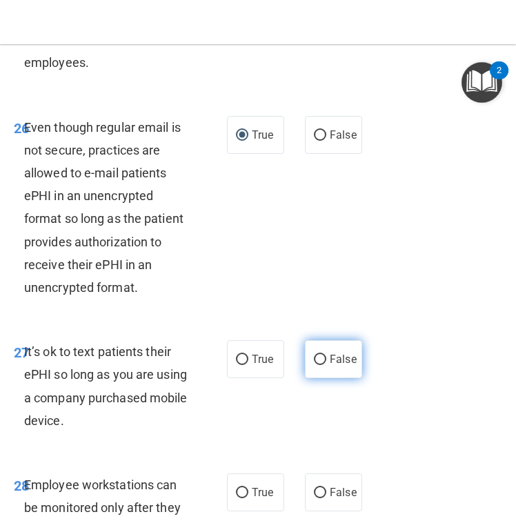
click at [319, 354] on input "False" at bounding box center [320, 359] width 12 height 10
radio input "true"
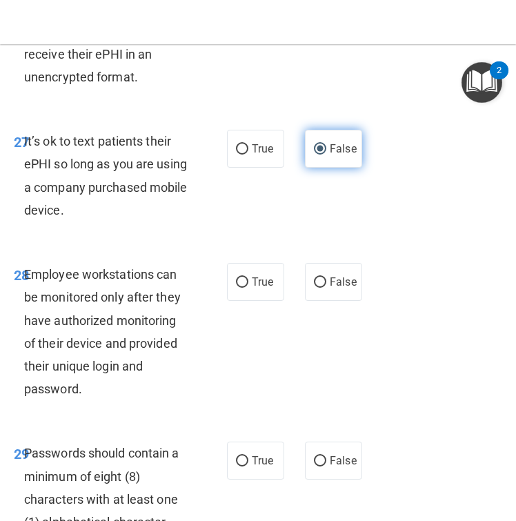
scroll to position [4814, 0]
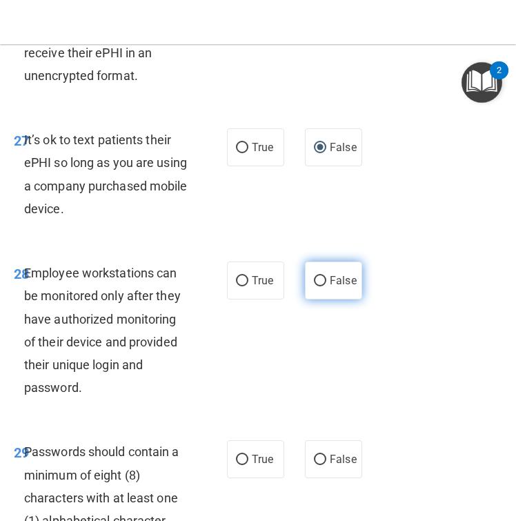
click at [320, 276] on input "False" at bounding box center [320, 281] width 12 height 10
radio input "true"
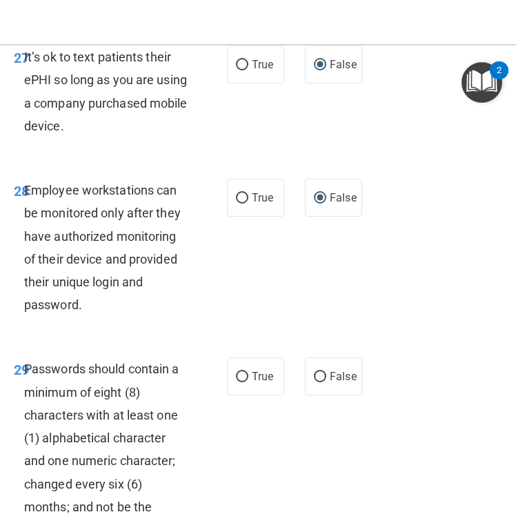
scroll to position [4908, 0]
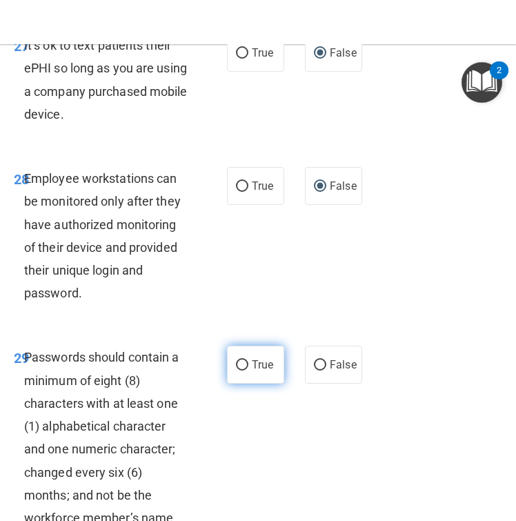
click at [241, 360] on input "True" at bounding box center [242, 365] width 12 height 10
radio input "true"
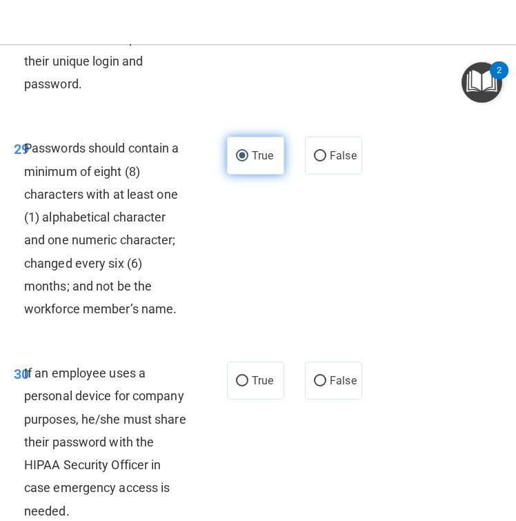
scroll to position [5118, 0]
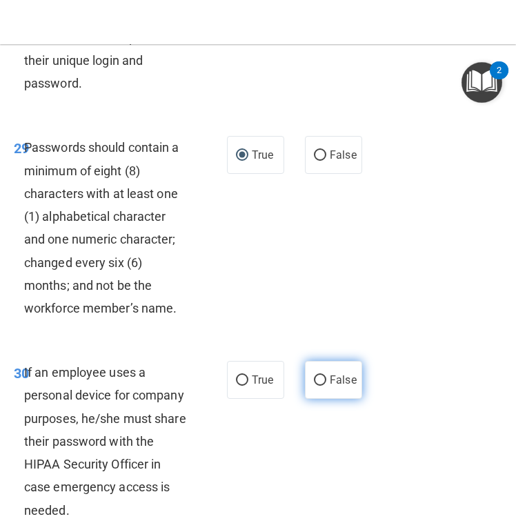
click at [320, 375] on input "False" at bounding box center [320, 380] width 12 height 10
radio input "true"
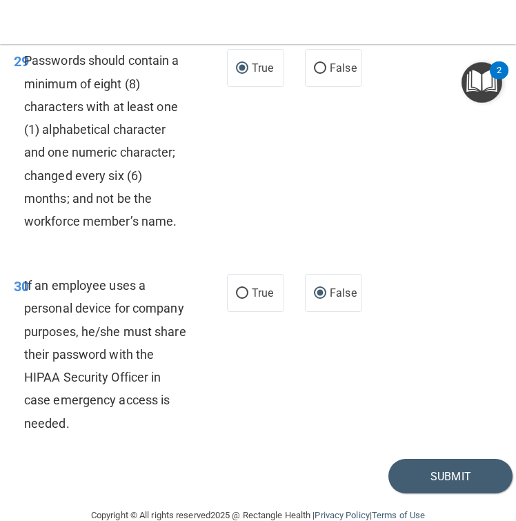
scroll to position [5203, 0]
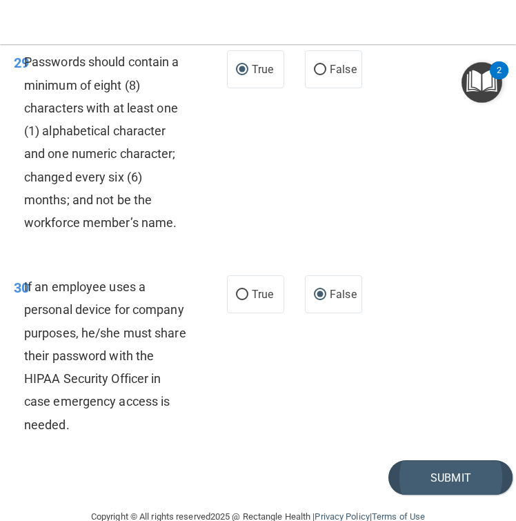
click at [428, 460] on button "Submit" at bounding box center [450, 477] width 124 height 35
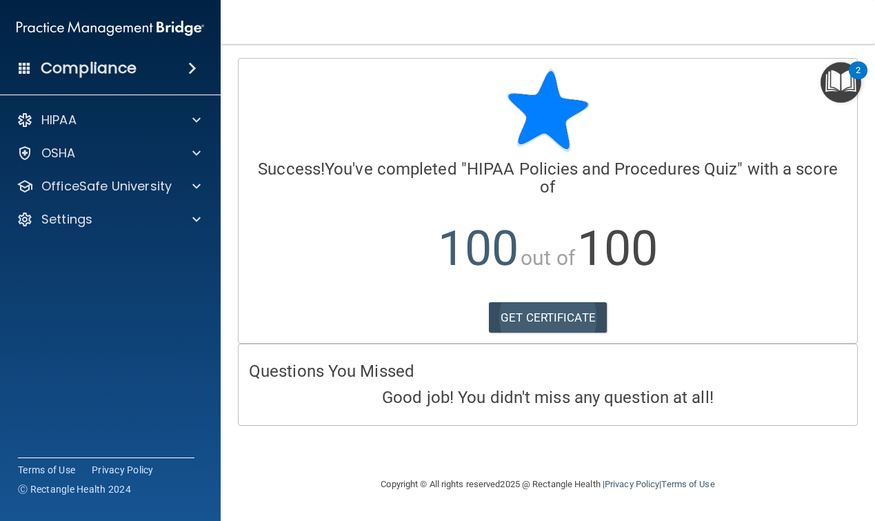
click at [568, 319] on link "GET CERTIFICATE" at bounding box center [548, 317] width 118 height 30
click at [146, 188] on p "OfficeSafe University" at bounding box center [106, 186] width 130 height 17
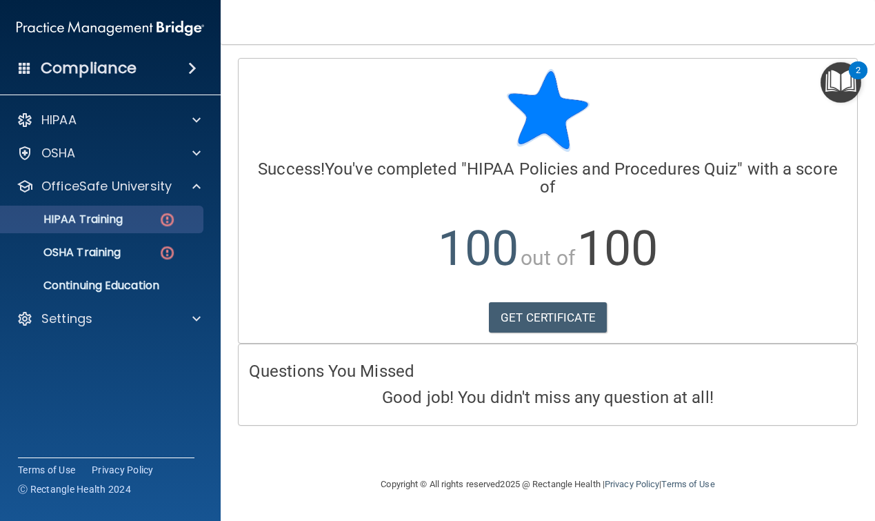
click at [122, 223] on p "HIPAA Training" at bounding box center [66, 219] width 114 height 14
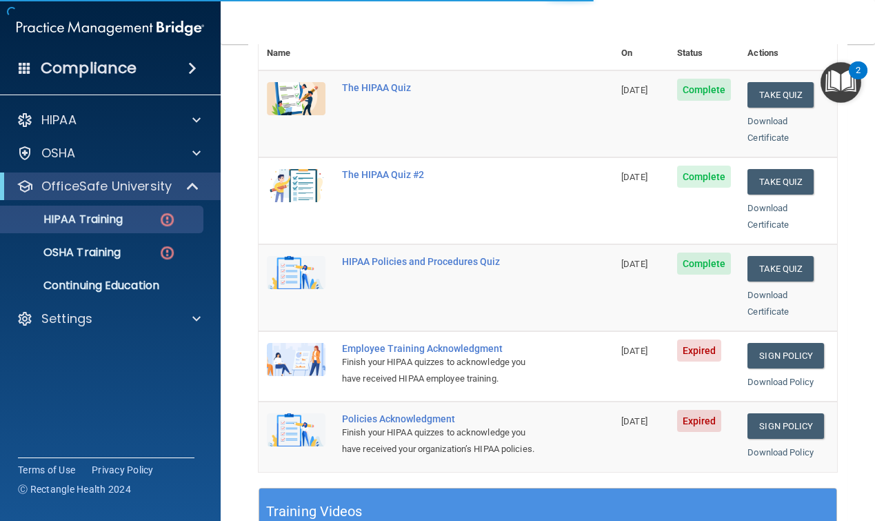
scroll to position [191, 0]
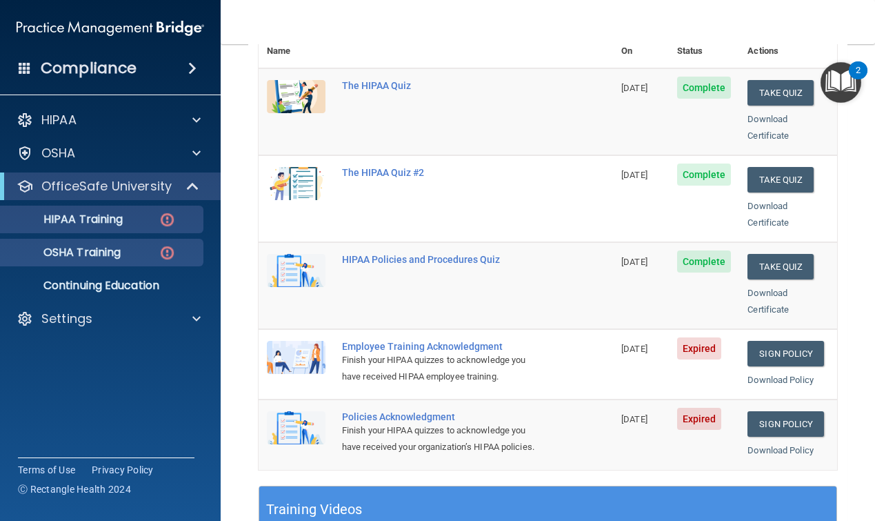
click at [132, 250] on div "OSHA Training" at bounding box center [103, 253] width 188 height 14
